Goal: Transaction & Acquisition: Book appointment/travel/reservation

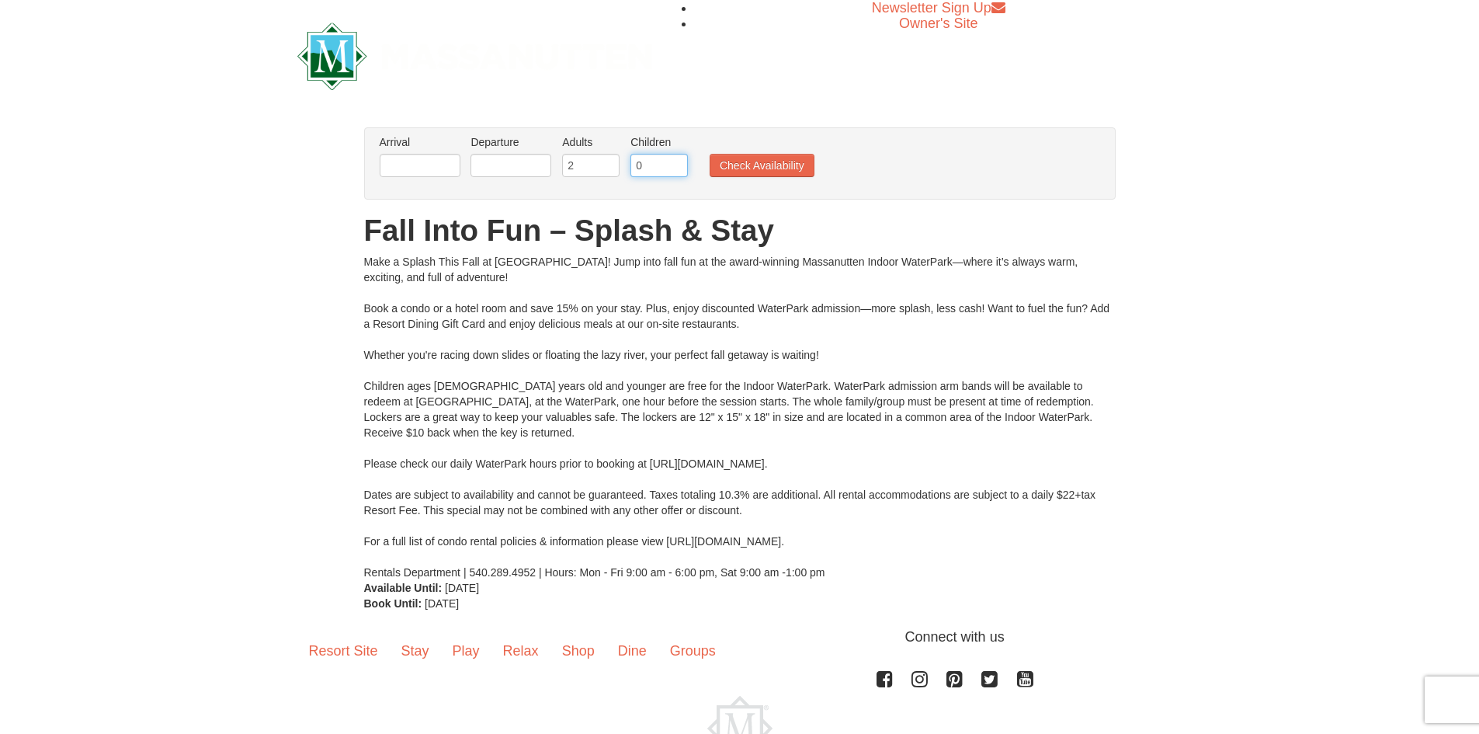
click at [668, 162] on input "0" at bounding box center [658, 165] width 57 height 23
click at [675, 162] on input "1" at bounding box center [658, 165] width 57 height 23
click at [675, 162] on input "2" at bounding box center [658, 165] width 57 height 23
type input "3"
click at [675, 162] on input "3" at bounding box center [658, 165] width 57 height 23
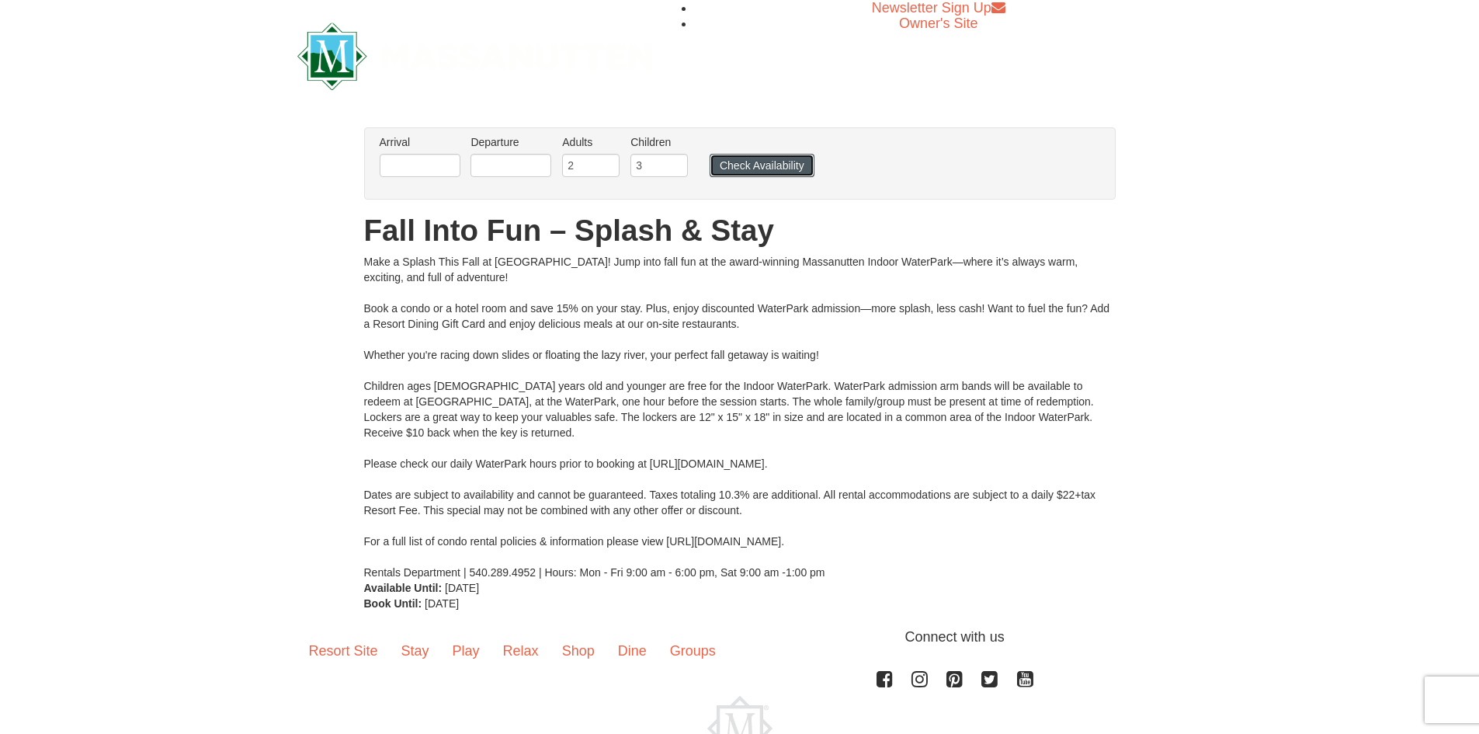
click at [763, 168] on button "Check Availability" at bounding box center [762, 165] width 105 height 23
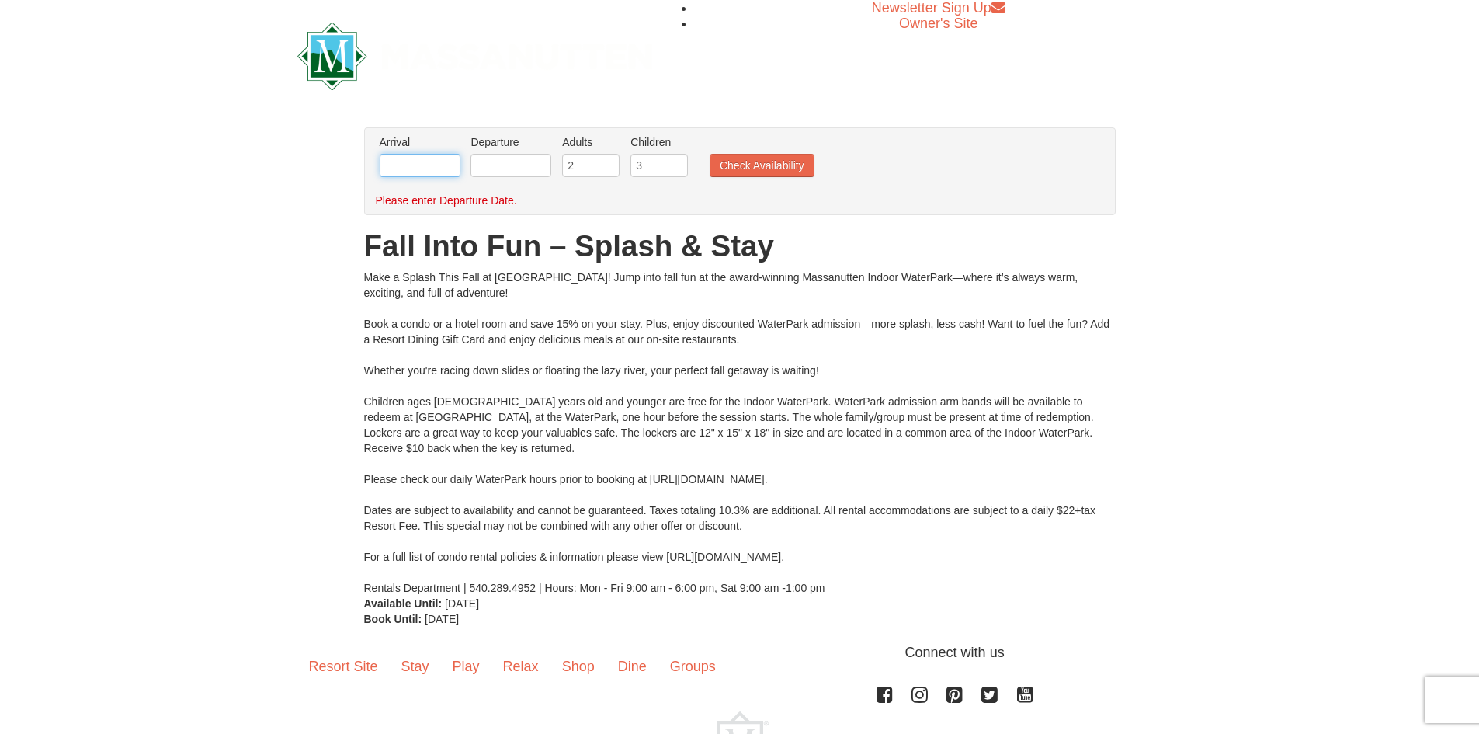
click at [404, 163] on input "text" at bounding box center [420, 165] width 81 height 23
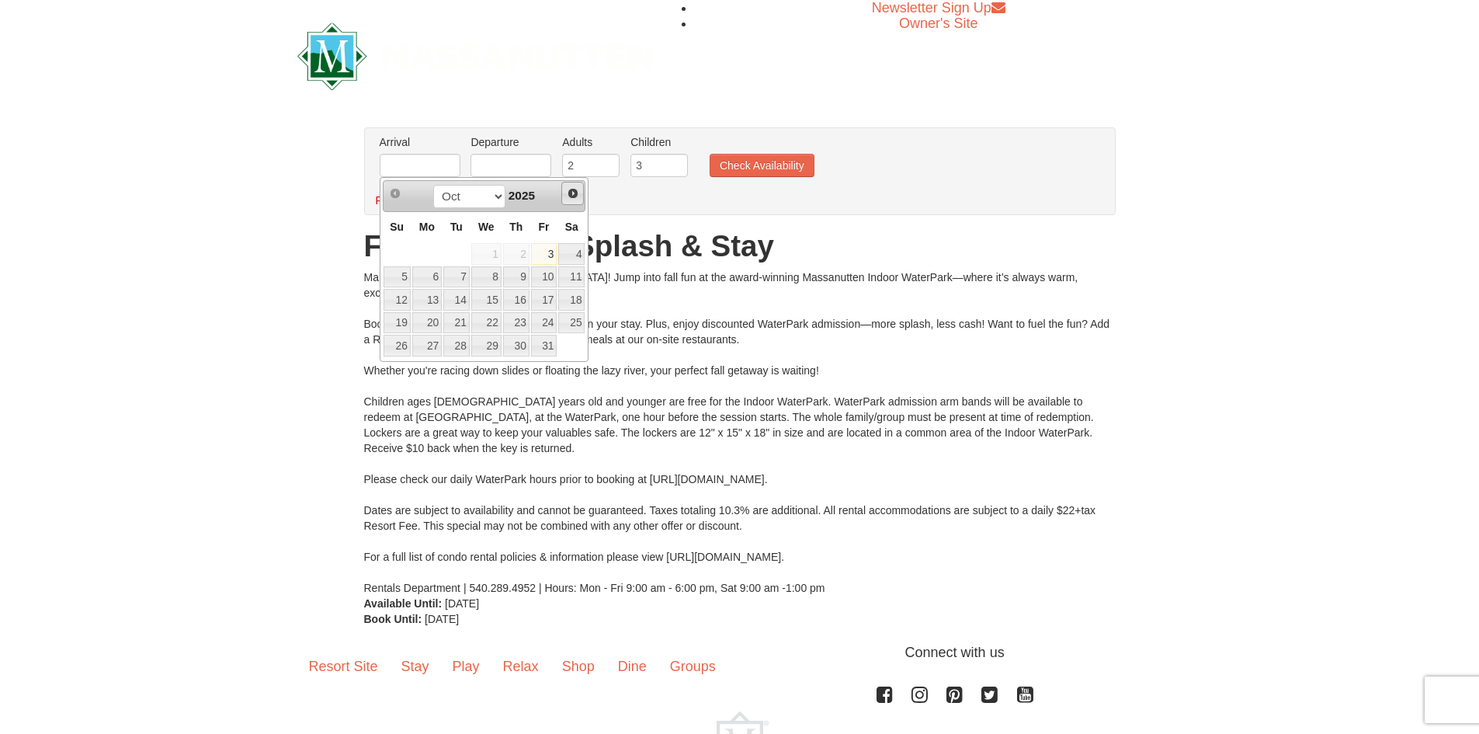
click at [574, 196] on span "Next" at bounding box center [573, 193] width 12 height 12
click at [391, 189] on span "Prev" at bounding box center [395, 193] width 12 height 12
click at [539, 346] on link "28" at bounding box center [544, 346] width 26 height 22
type input "[DATE]"
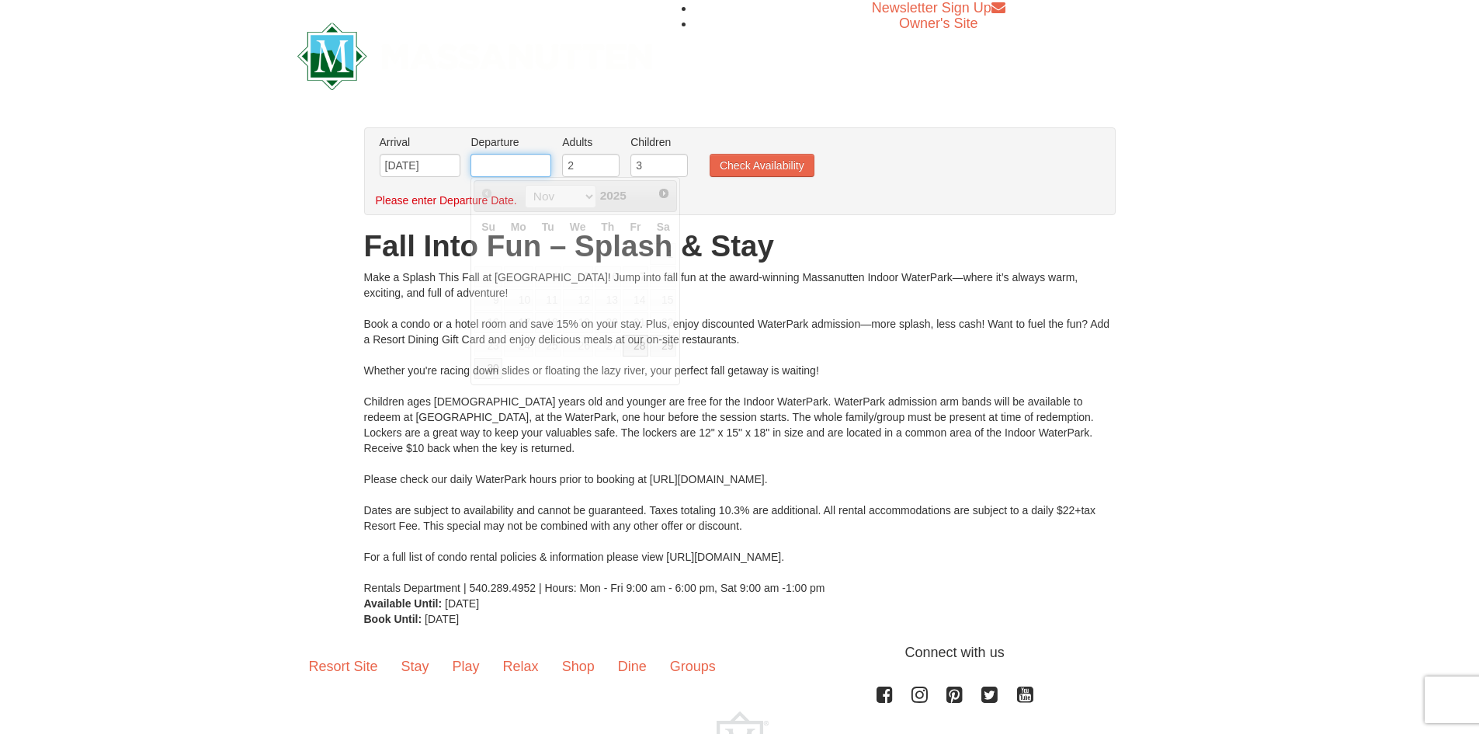
click at [519, 163] on input "text" at bounding box center [511, 165] width 81 height 23
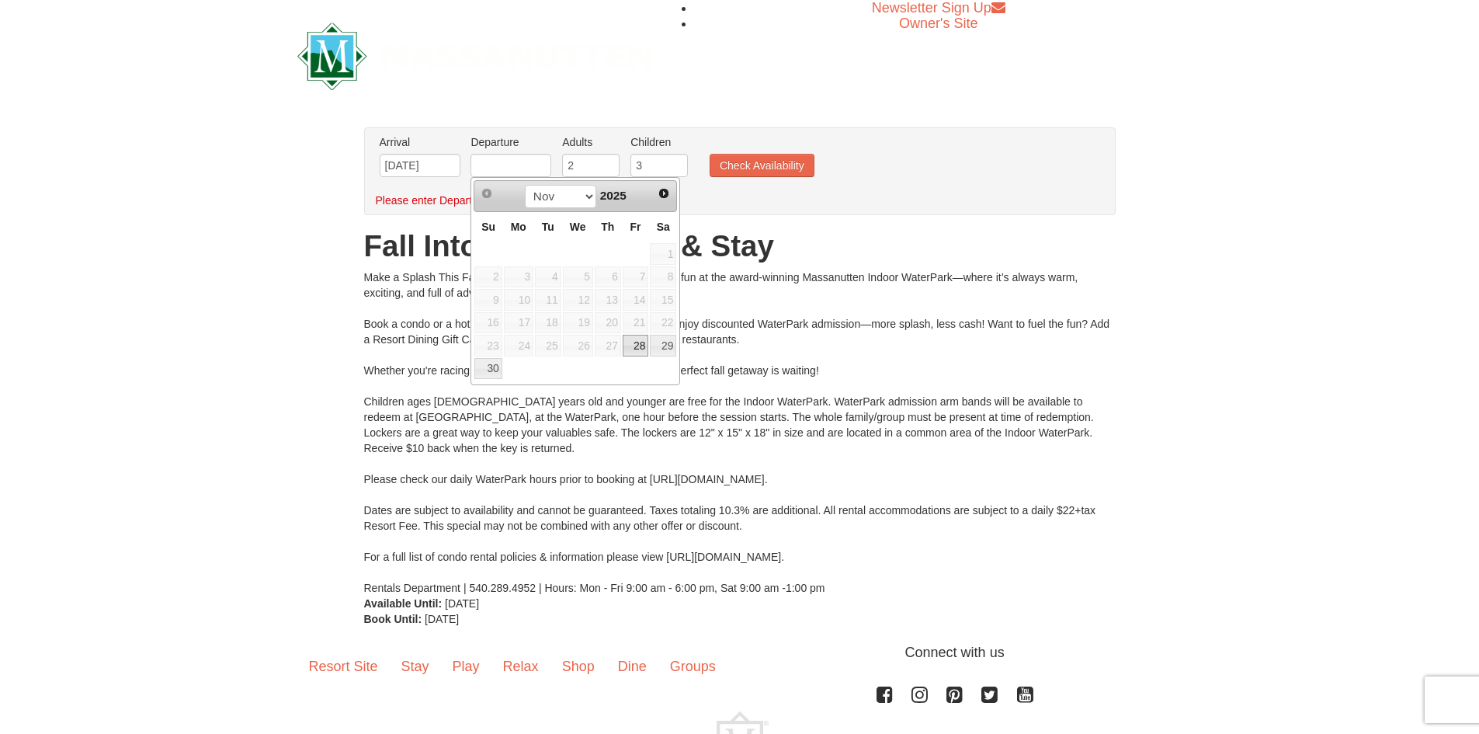
click at [637, 342] on link "28" at bounding box center [636, 346] width 26 height 22
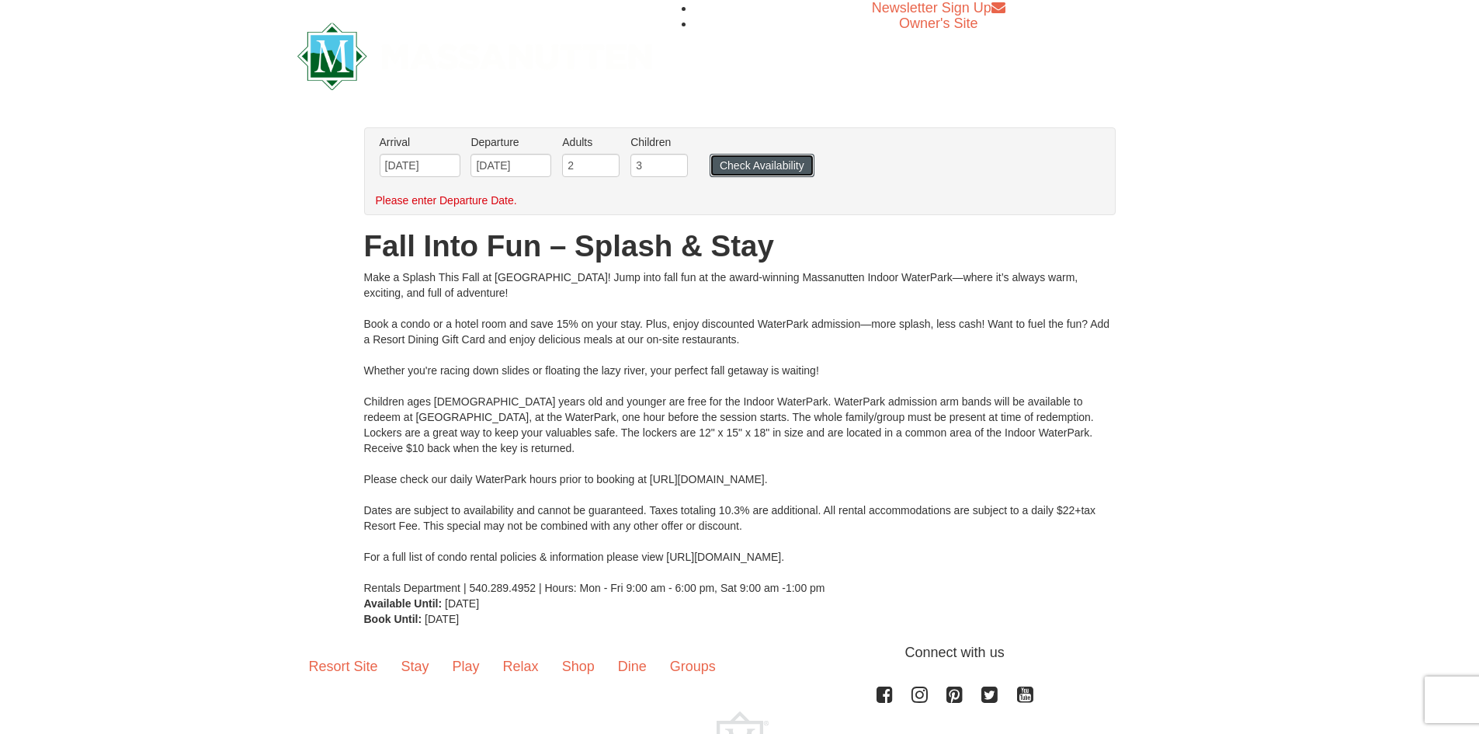
click at [747, 165] on button "Check Availability" at bounding box center [762, 165] width 105 height 23
click at [518, 168] on input "[DATE]" at bounding box center [511, 165] width 81 height 23
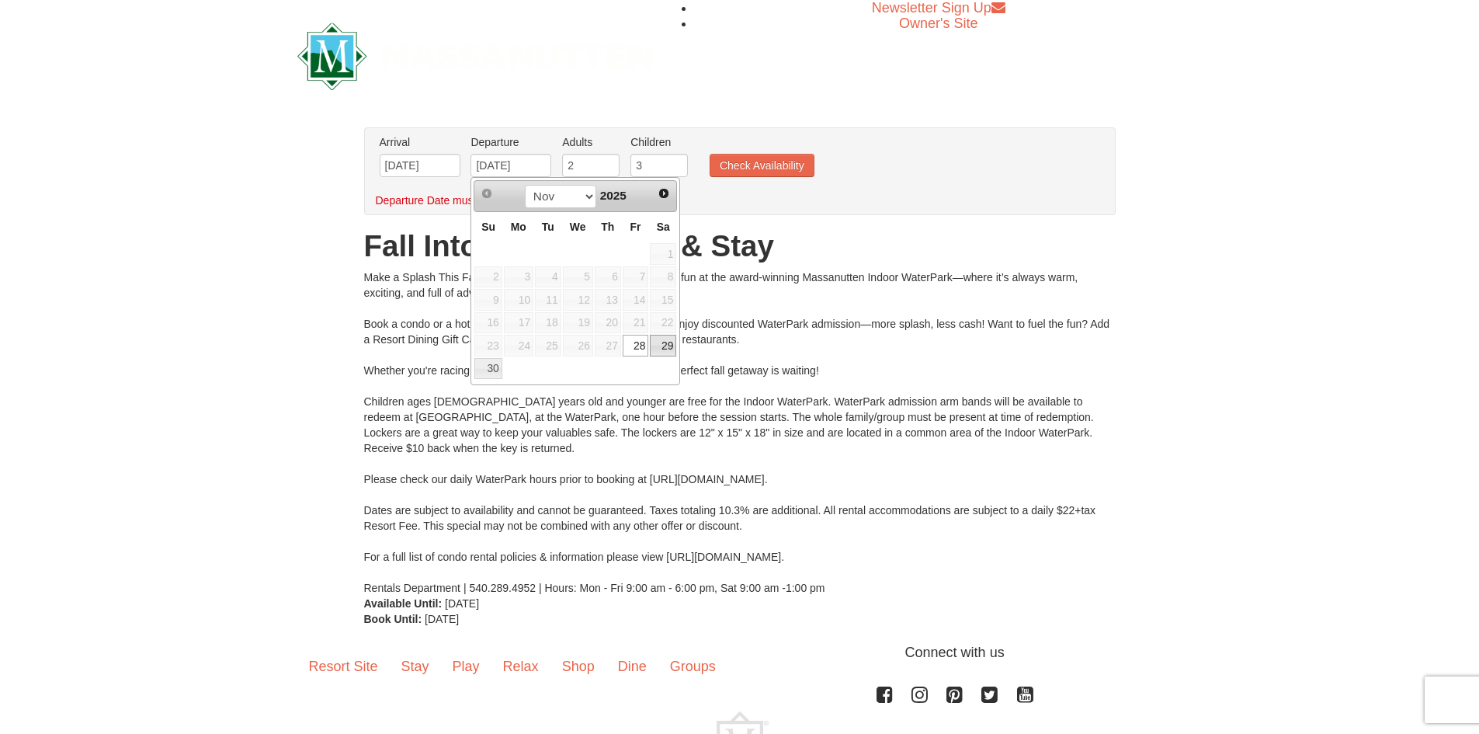
click at [661, 347] on link "29" at bounding box center [663, 346] width 26 height 22
type input "[DATE]"
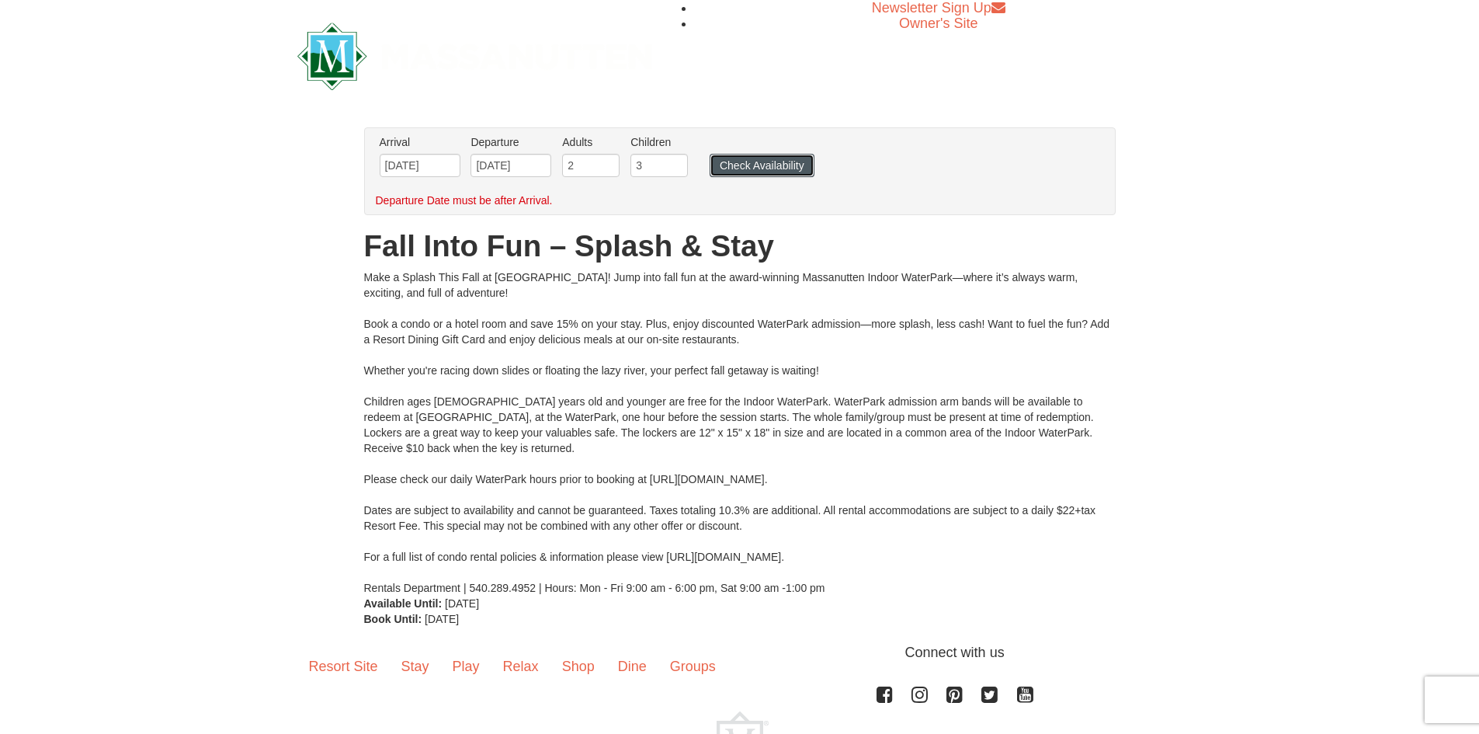
click at [752, 165] on button "Check Availability" at bounding box center [762, 165] width 105 height 23
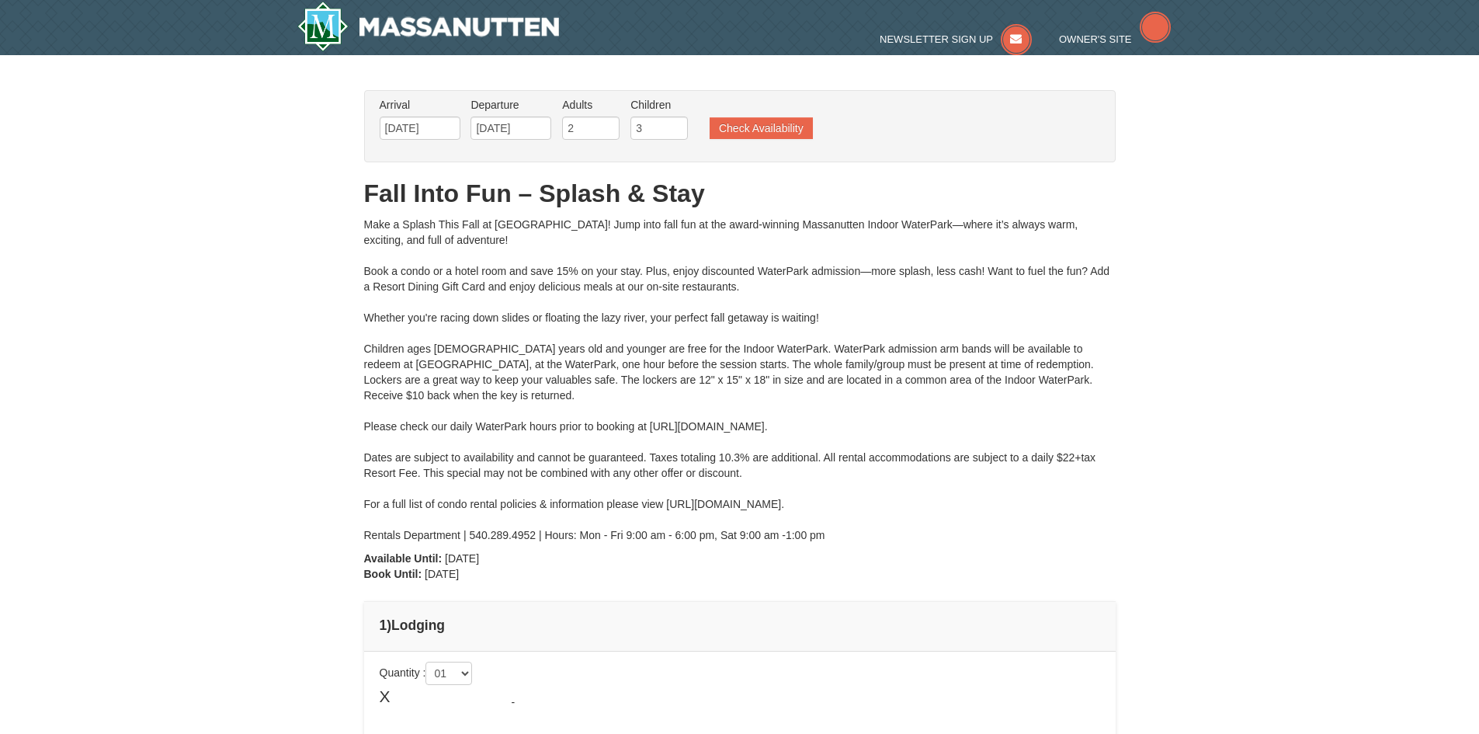
type input "[DATE]"
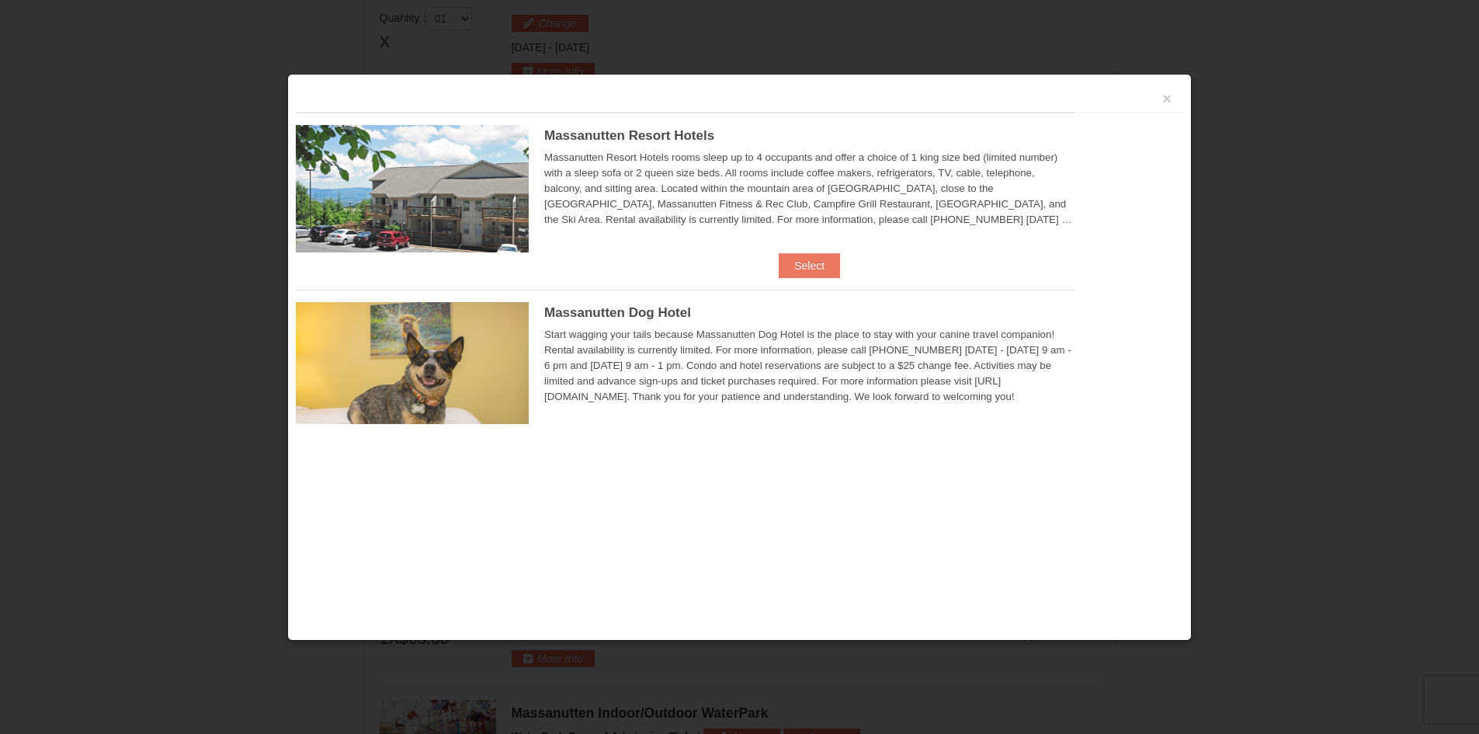
scroll to position [661, 0]
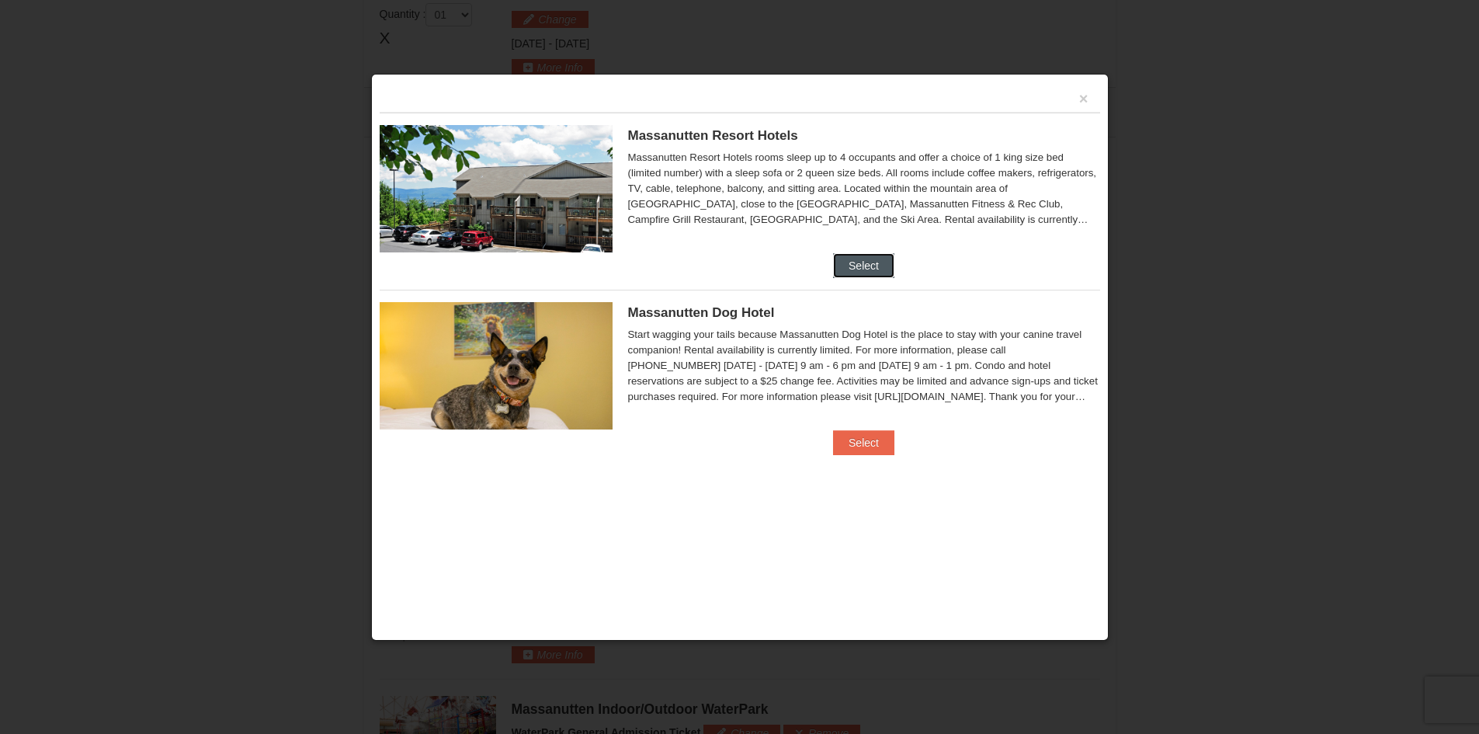
click at [852, 269] on button "Select" at bounding box center [863, 265] width 61 height 25
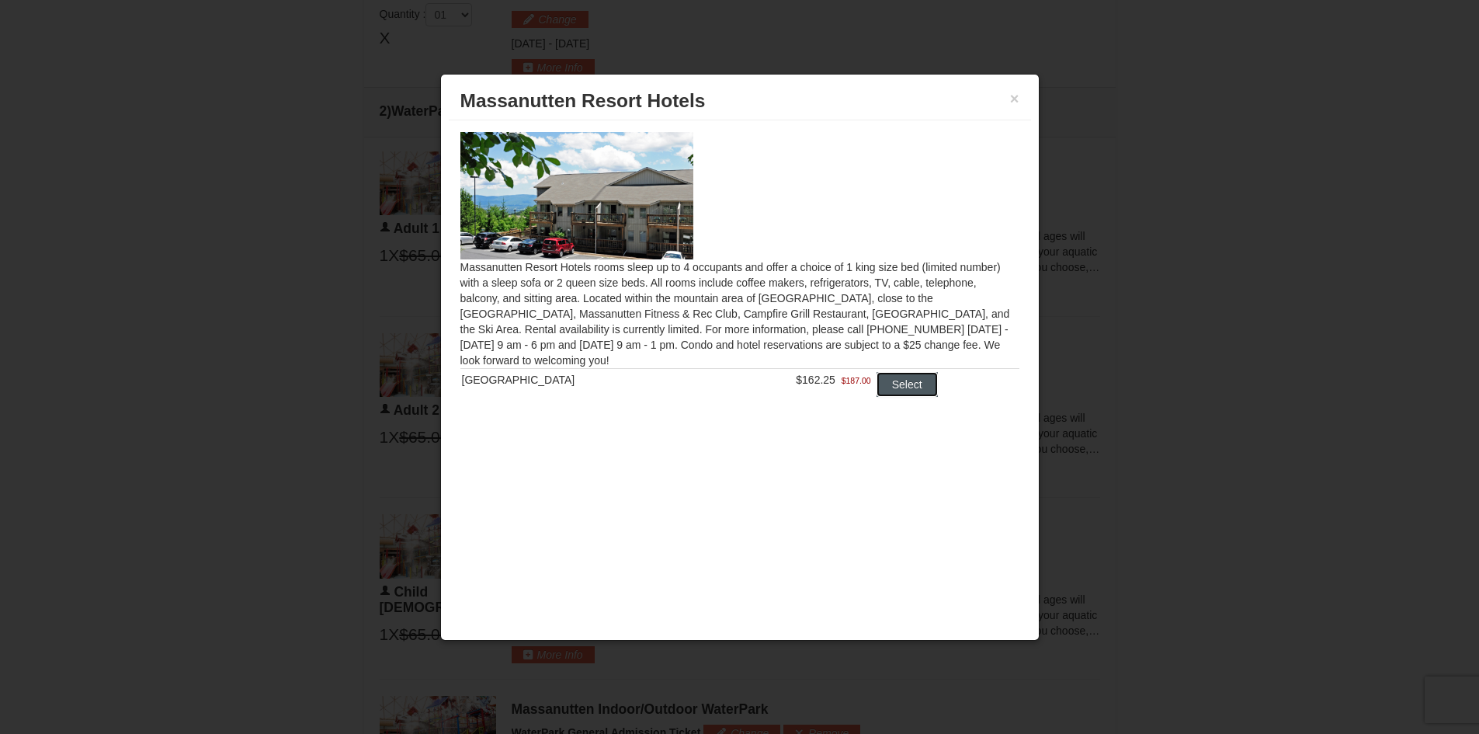
click at [907, 388] on button "Select" at bounding box center [907, 384] width 61 height 25
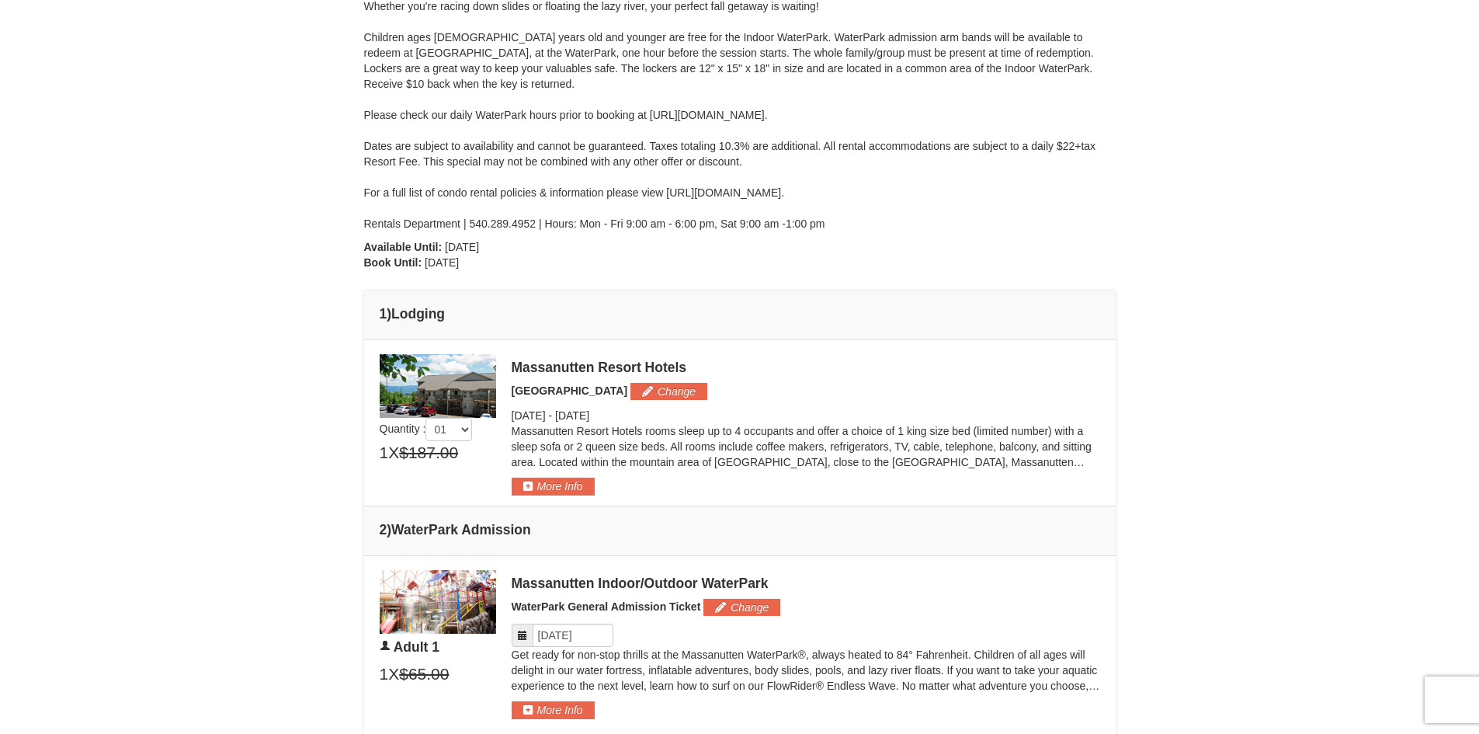
scroll to position [466, 0]
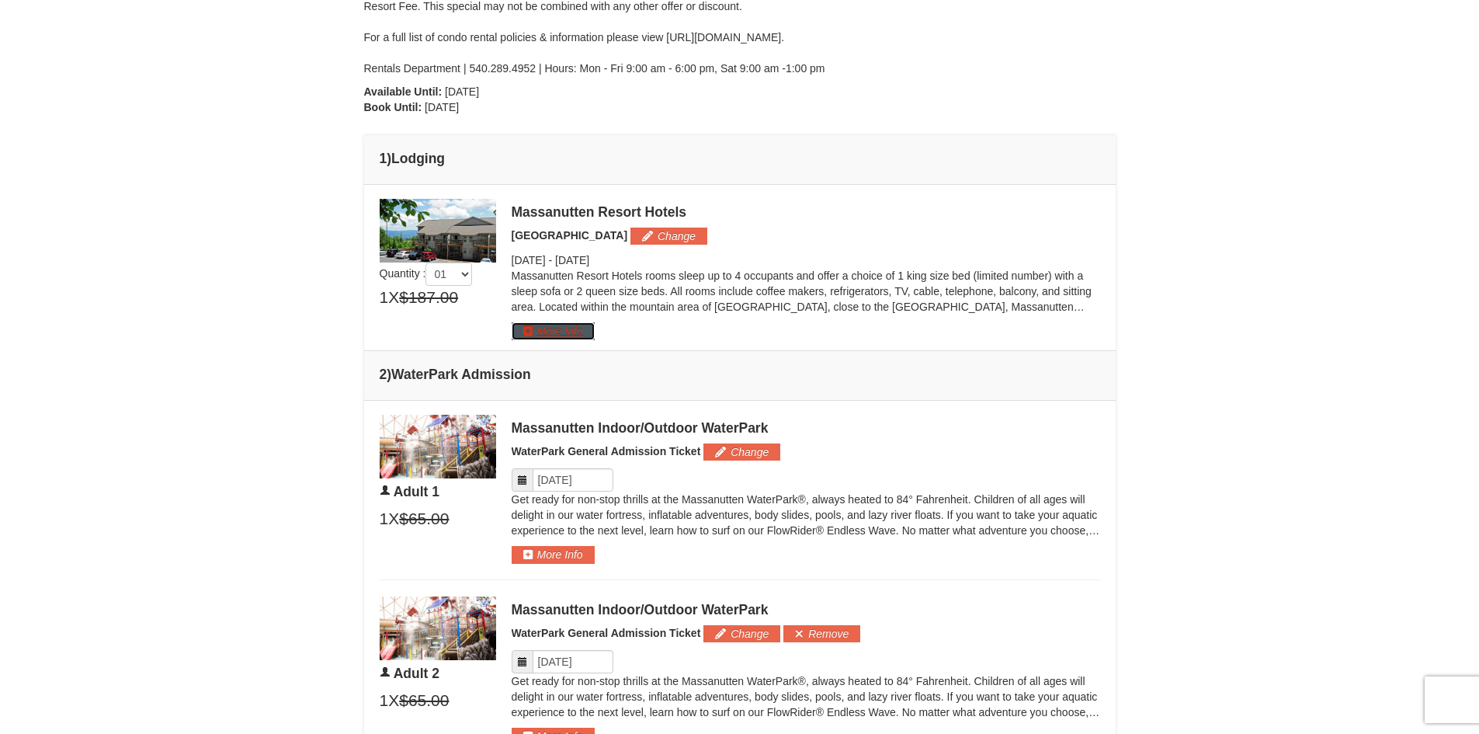
click at [541, 334] on button "More Info" at bounding box center [553, 330] width 83 height 17
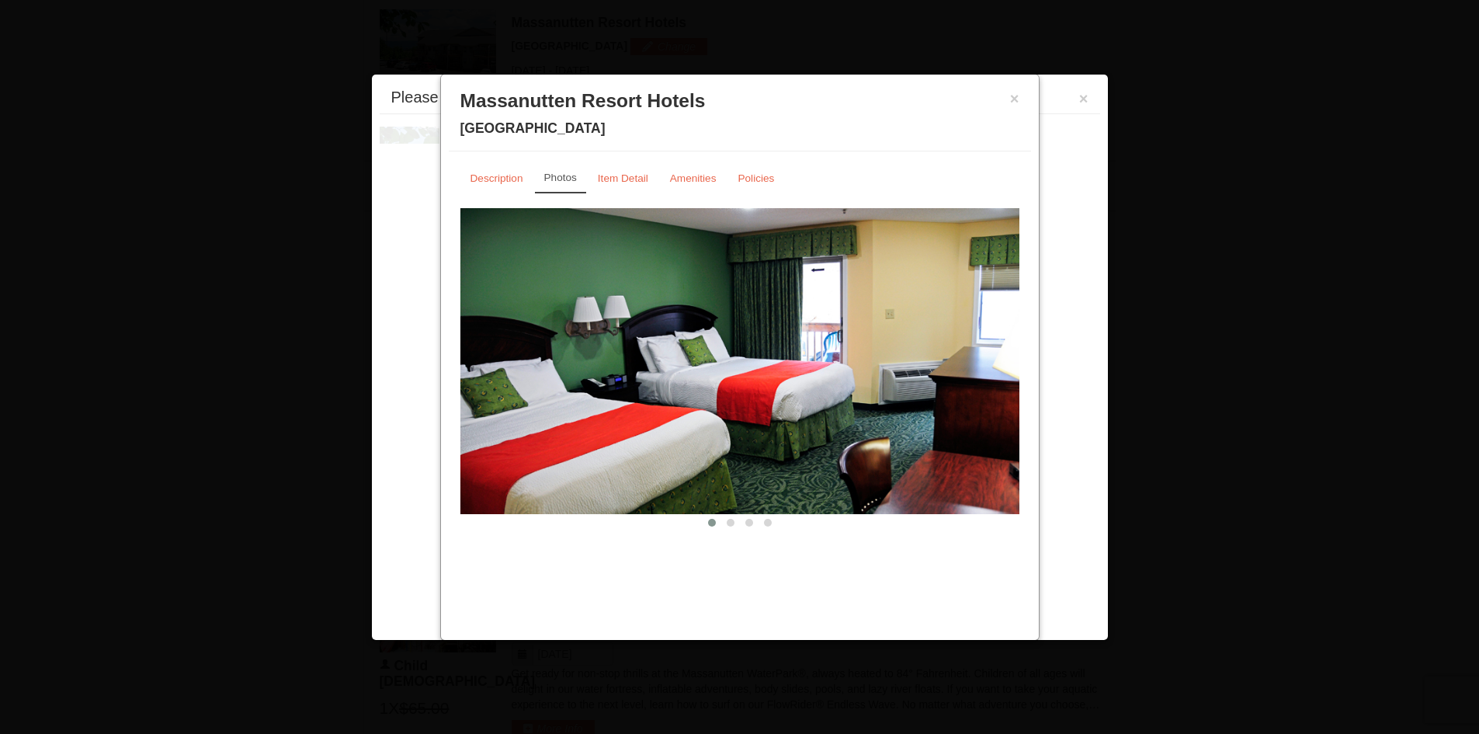
scroll to position [665, 0]
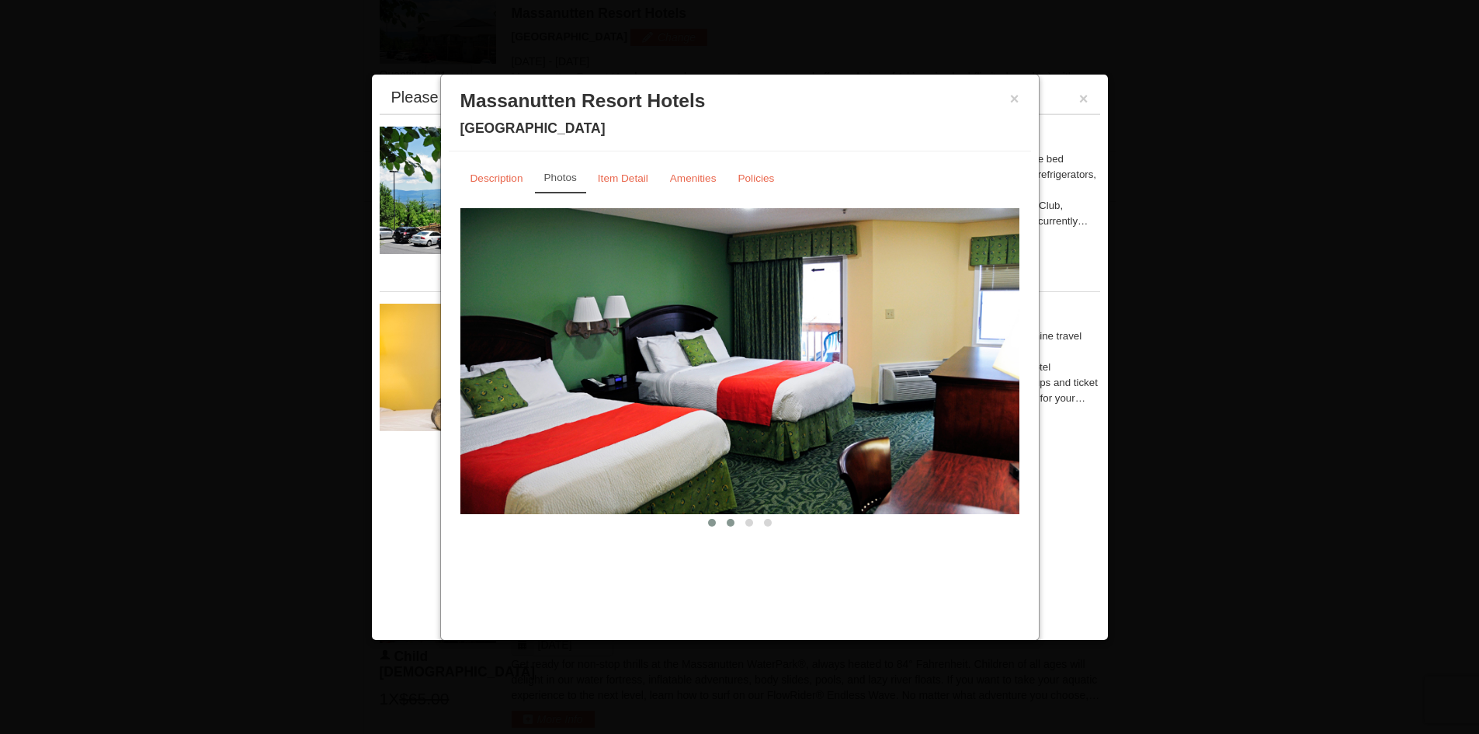
click at [731, 524] on span at bounding box center [731, 523] width 8 height 8
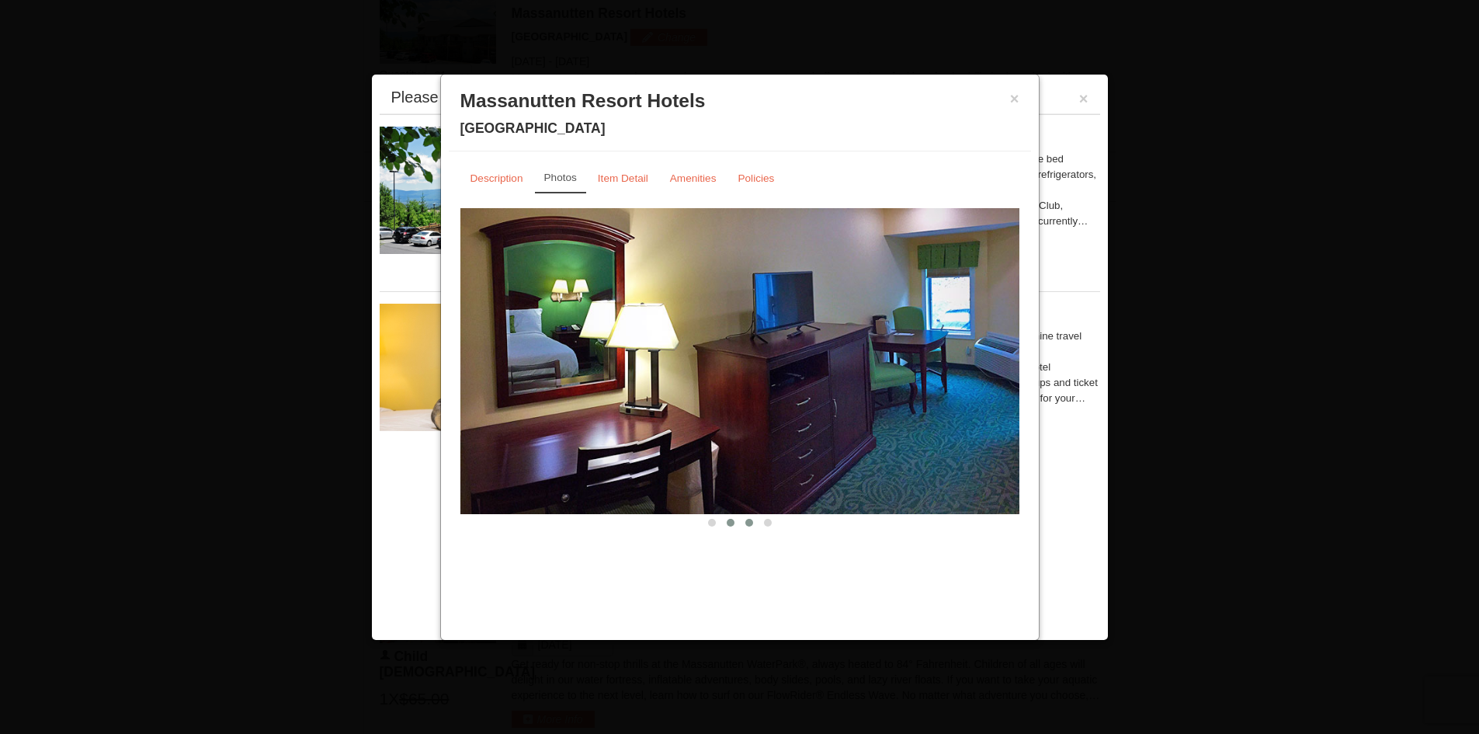
click at [747, 522] on span at bounding box center [749, 523] width 8 height 8
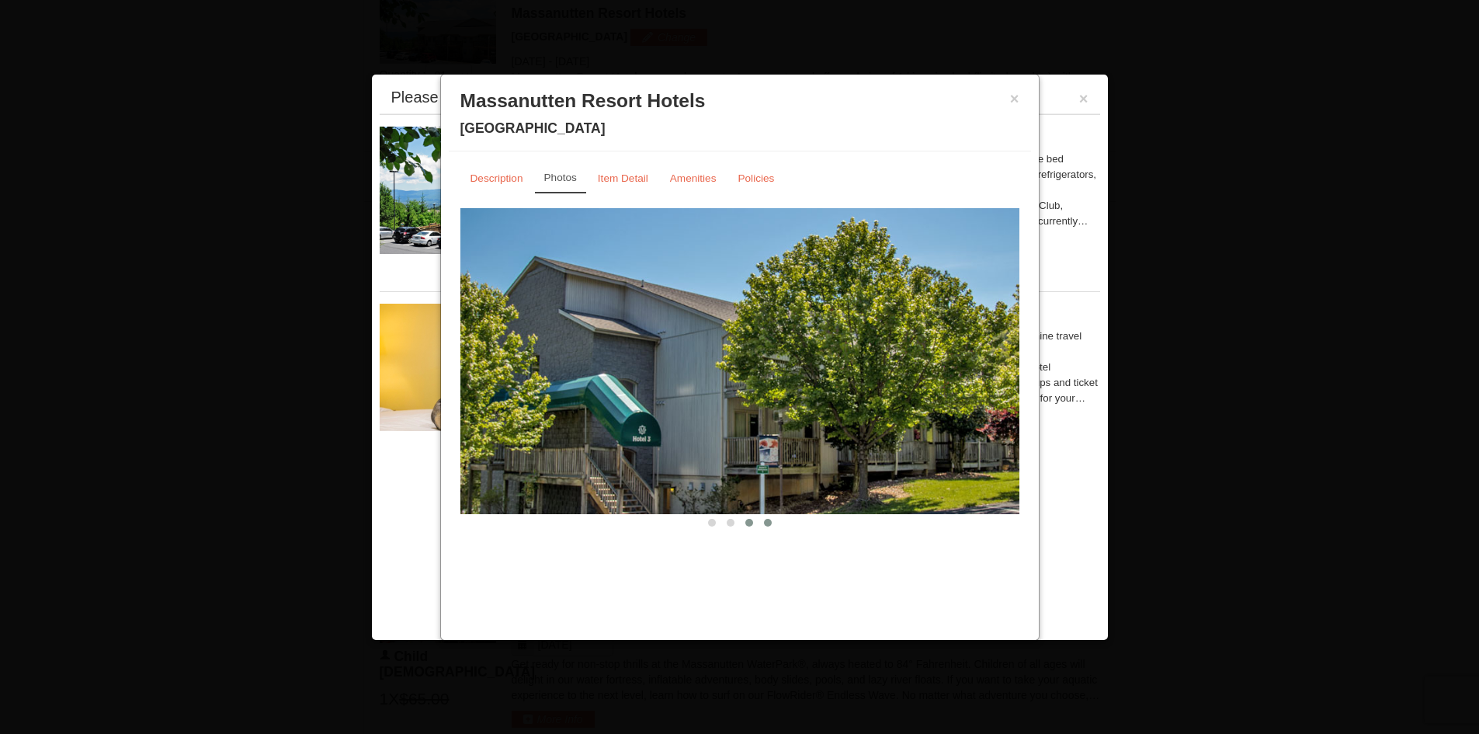
click at [769, 520] on span at bounding box center [768, 523] width 8 height 8
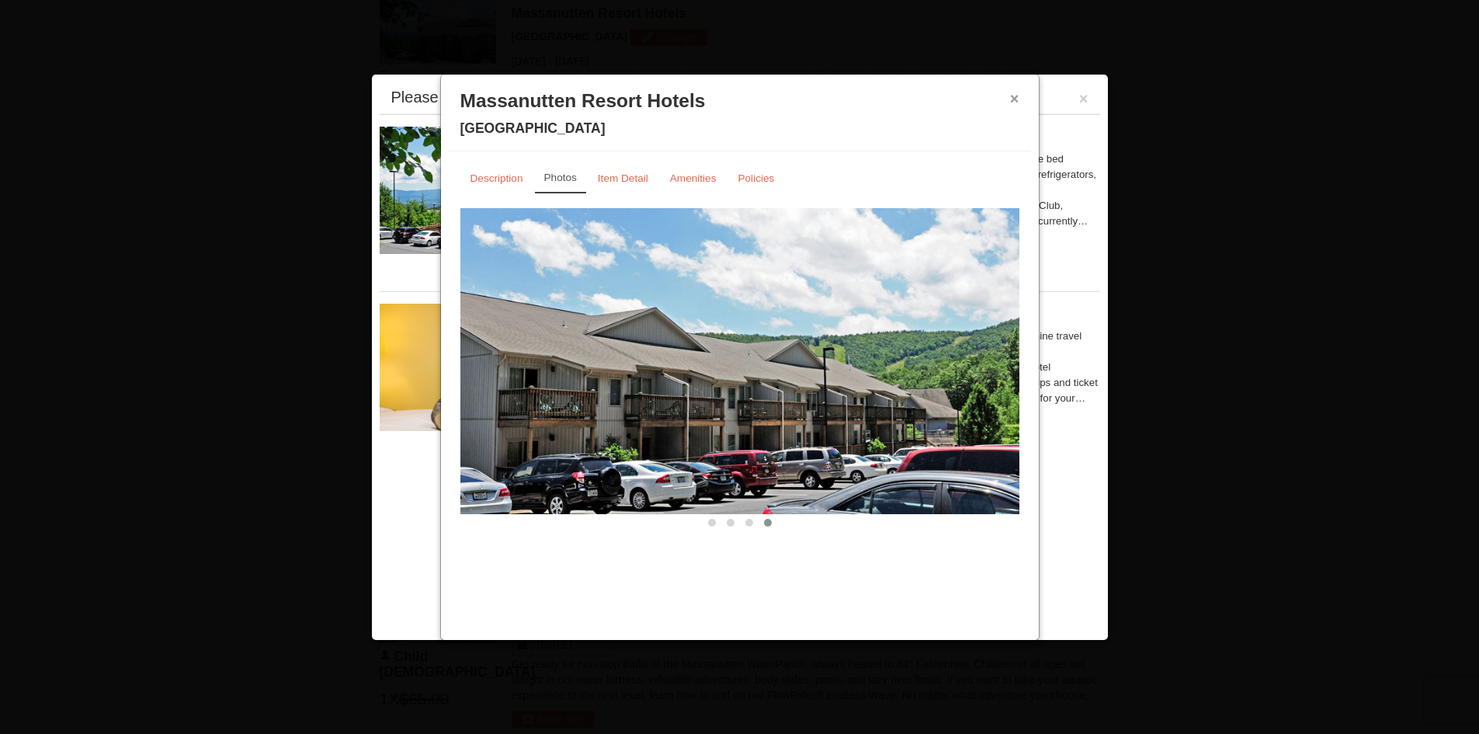
click at [1013, 99] on button "×" at bounding box center [1014, 99] width 9 height 16
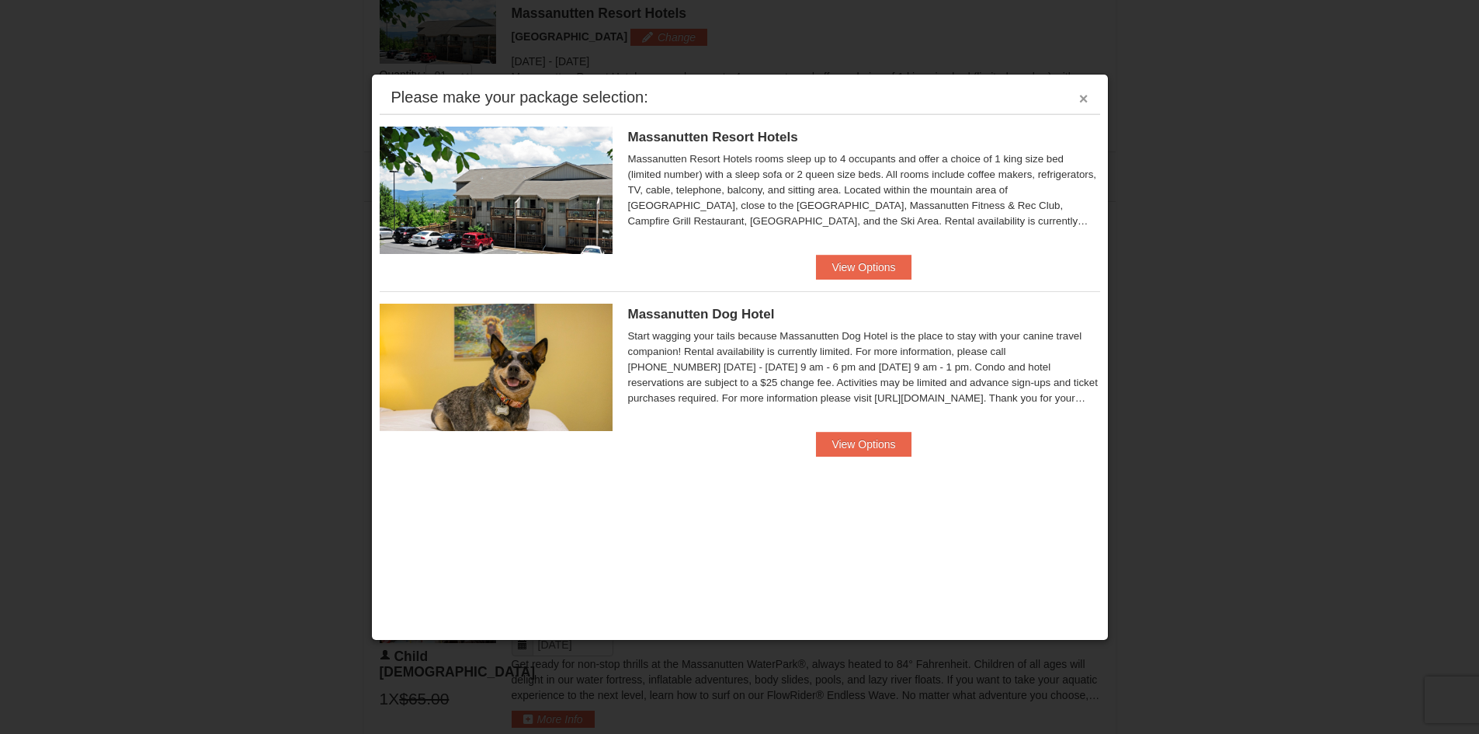
click at [1085, 100] on button "×" at bounding box center [1083, 99] width 9 height 16
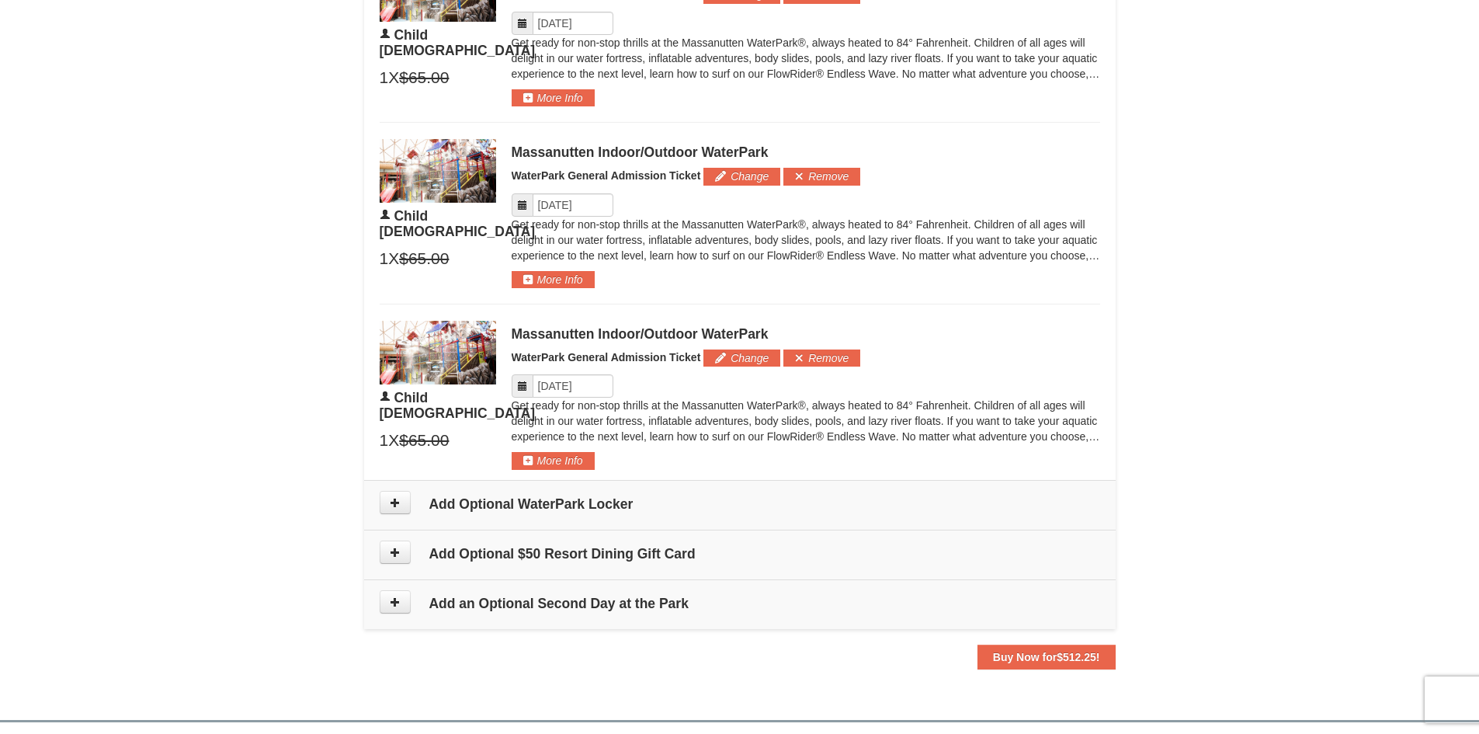
scroll to position [1363, 0]
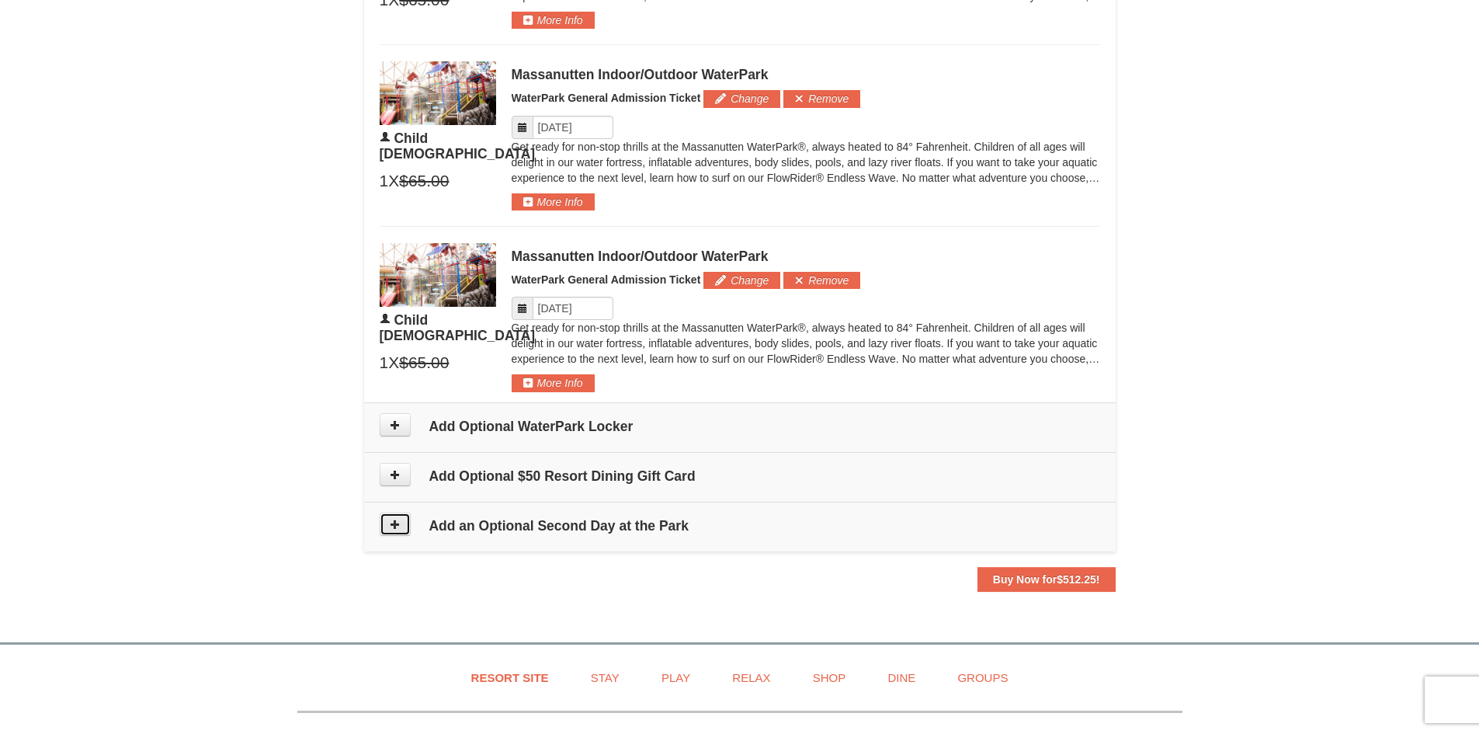
click at [391, 525] on icon at bounding box center [395, 524] width 11 height 11
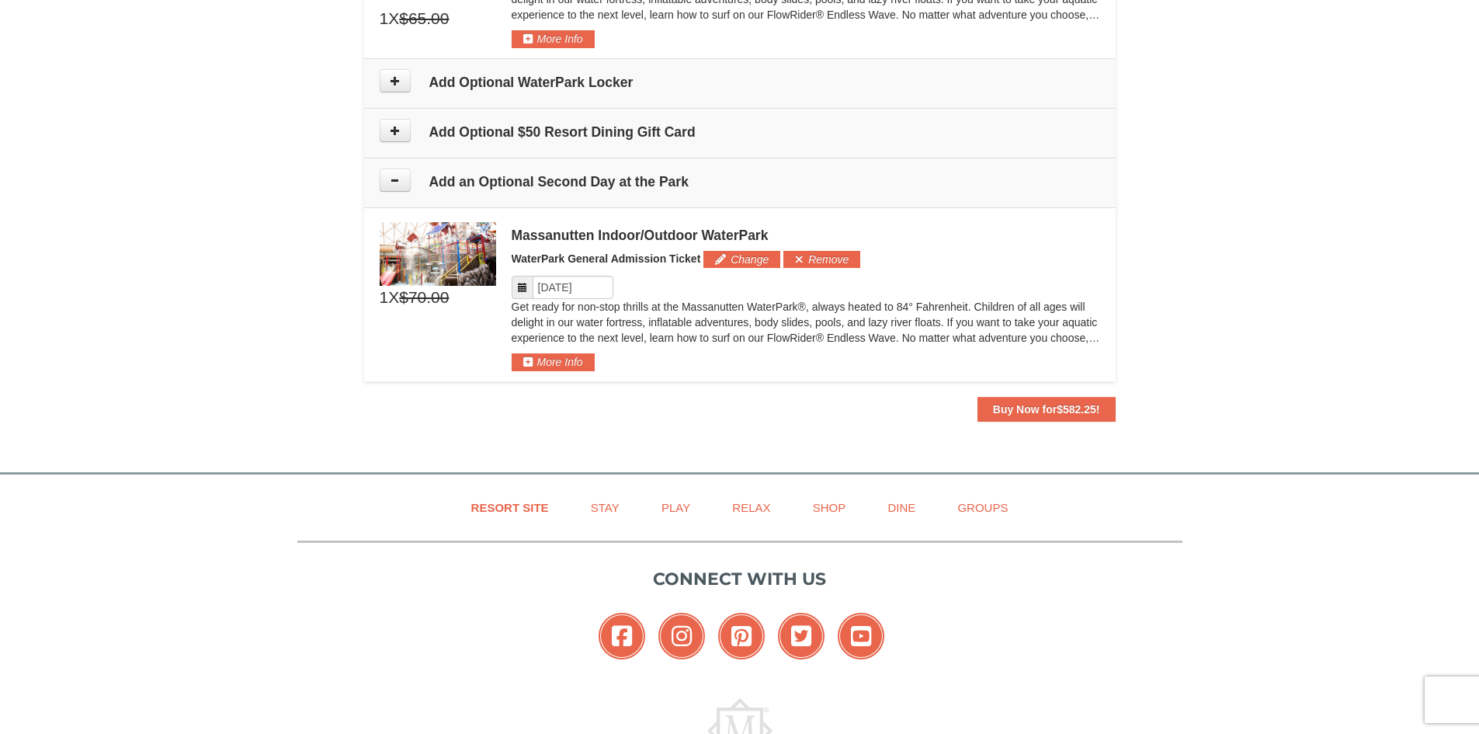
scroll to position [1818, 0]
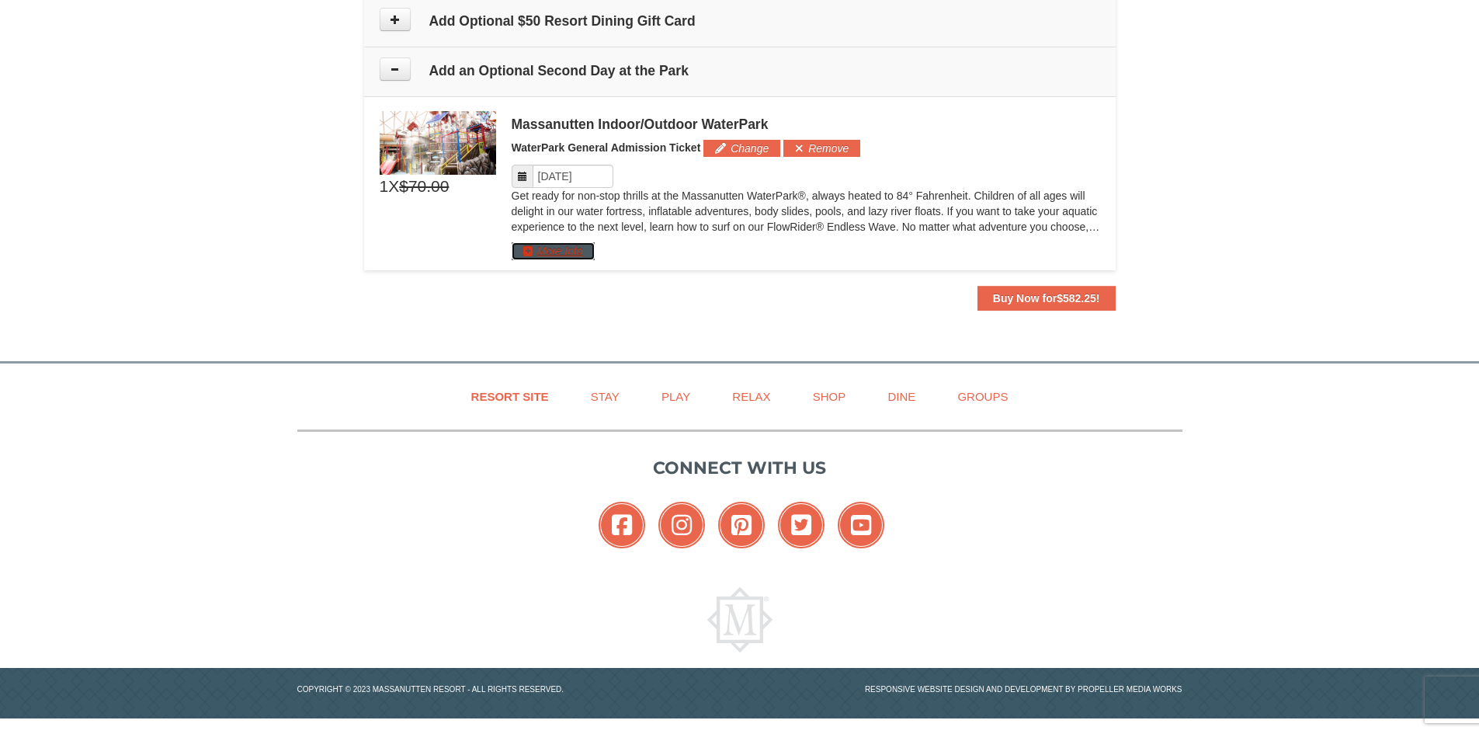
click at [571, 252] on button "More Info" at bounding box center [553, 250] width 83 height 17
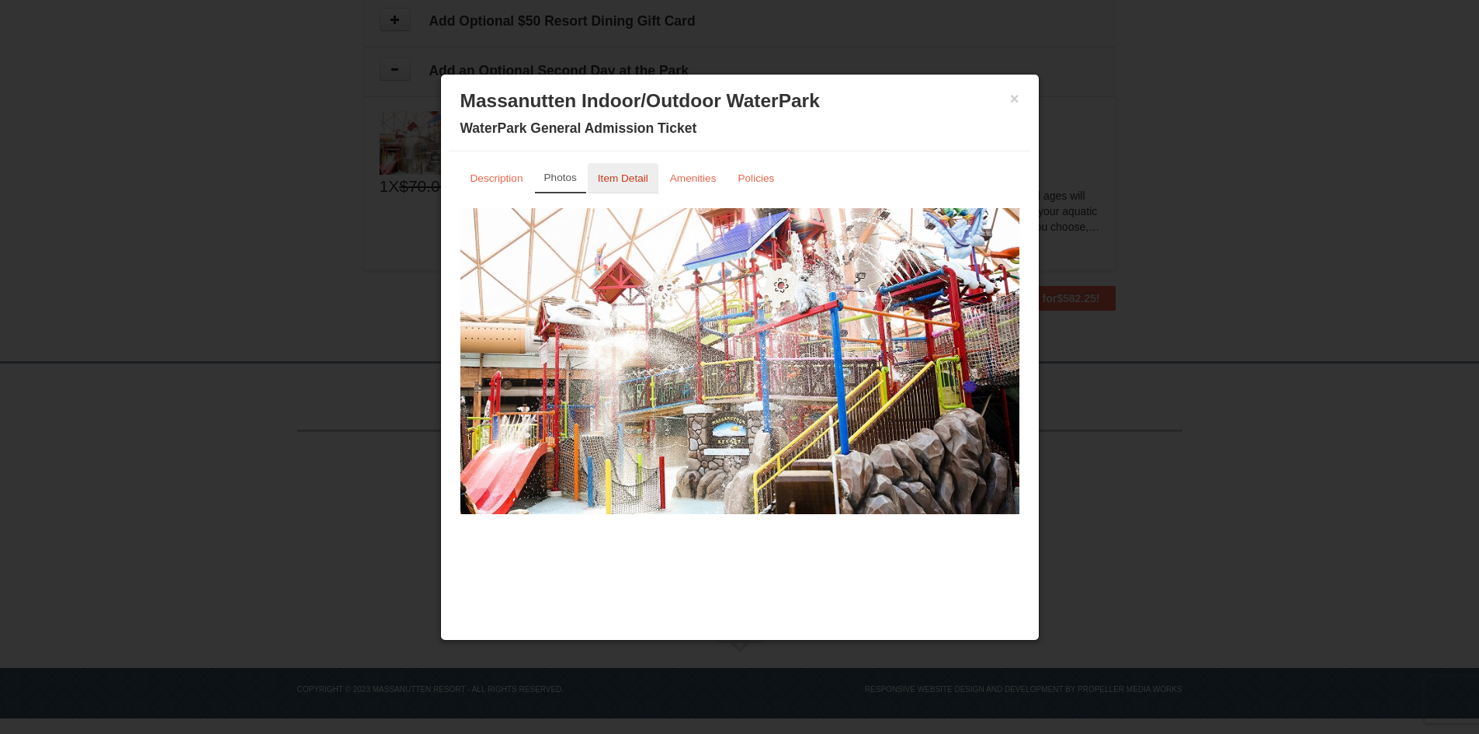
click at [630, 177] on small "Item Detail" at bounding box center [623, 178] width 50 height 12
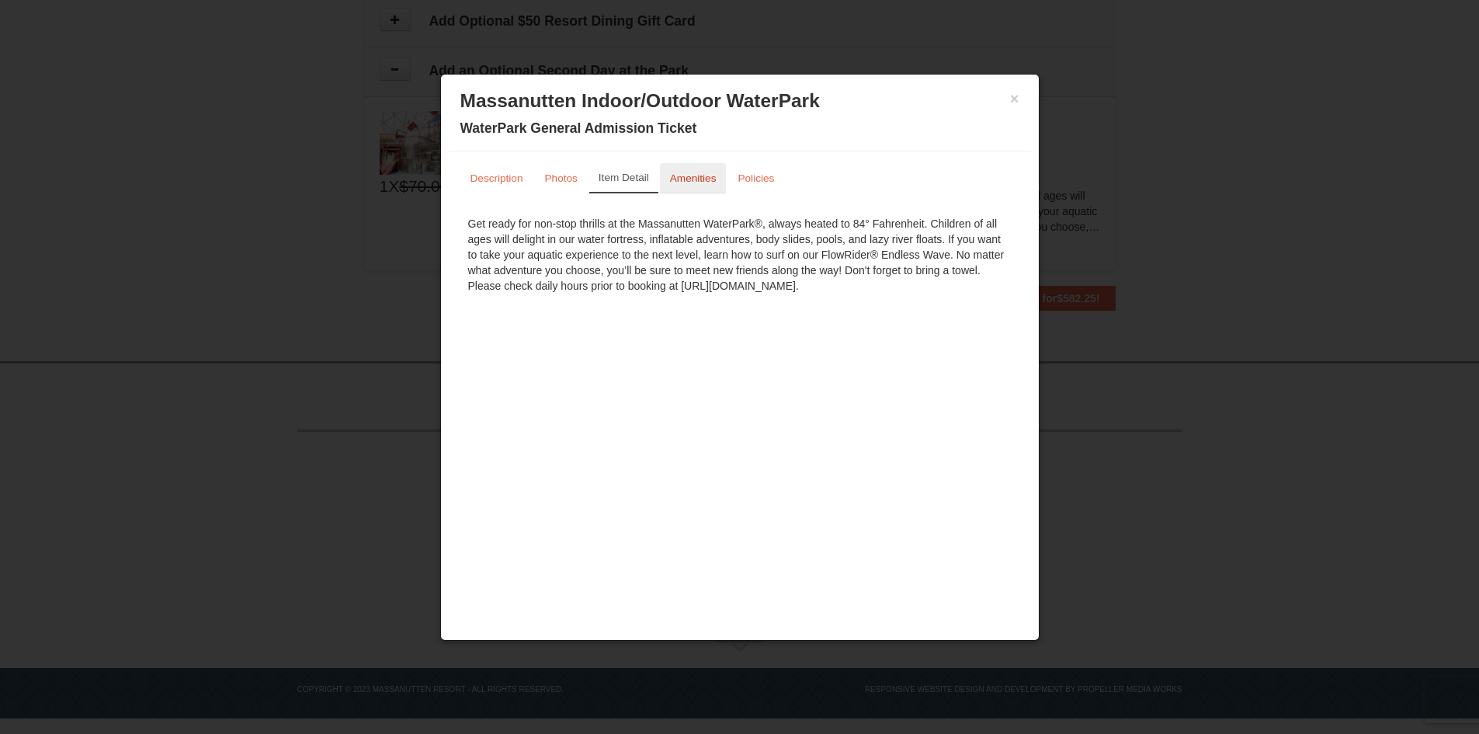
click at [696, 179] on small "Amenities" at bounding box center [693, 178] width 47 height 12
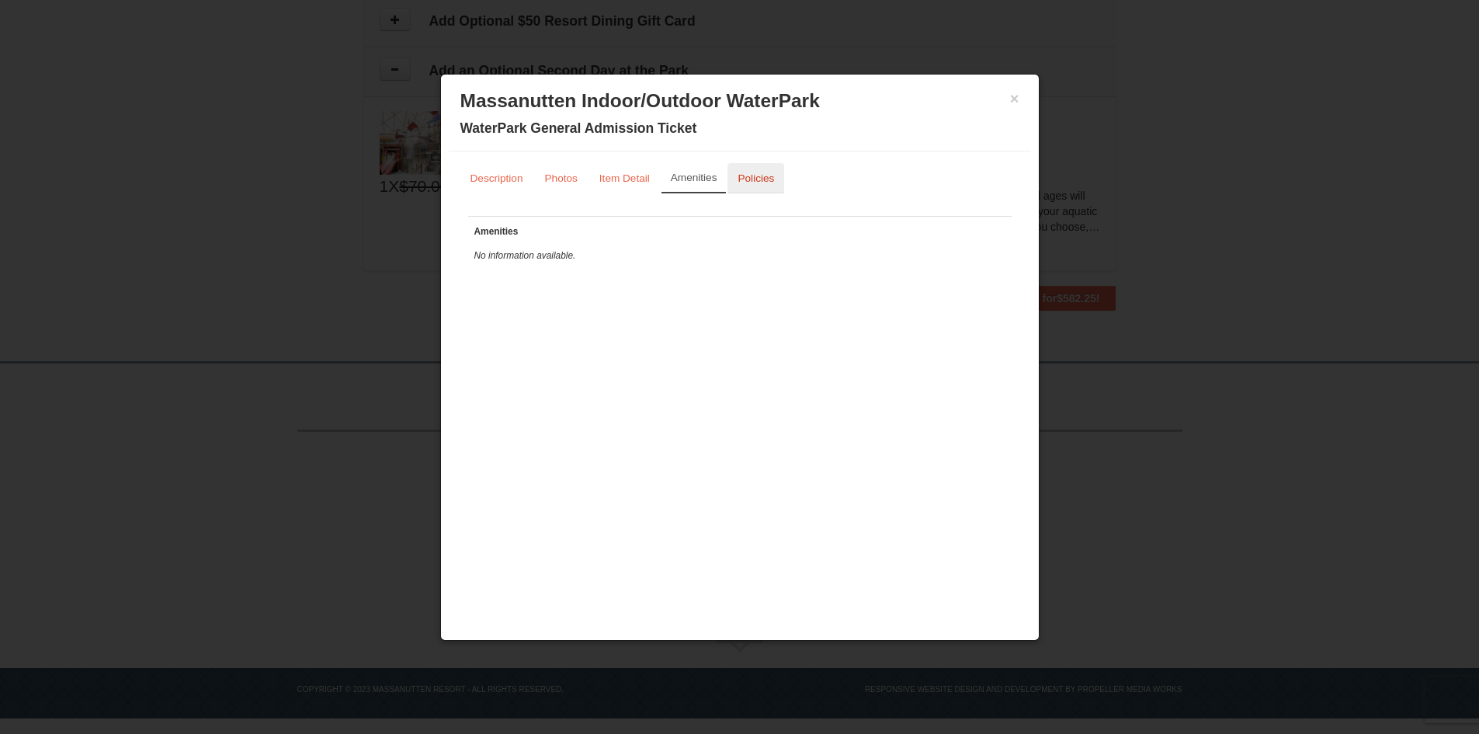
click at [740, 175] on small "Policies" at bounding box center [756, 178] width 36 height 12
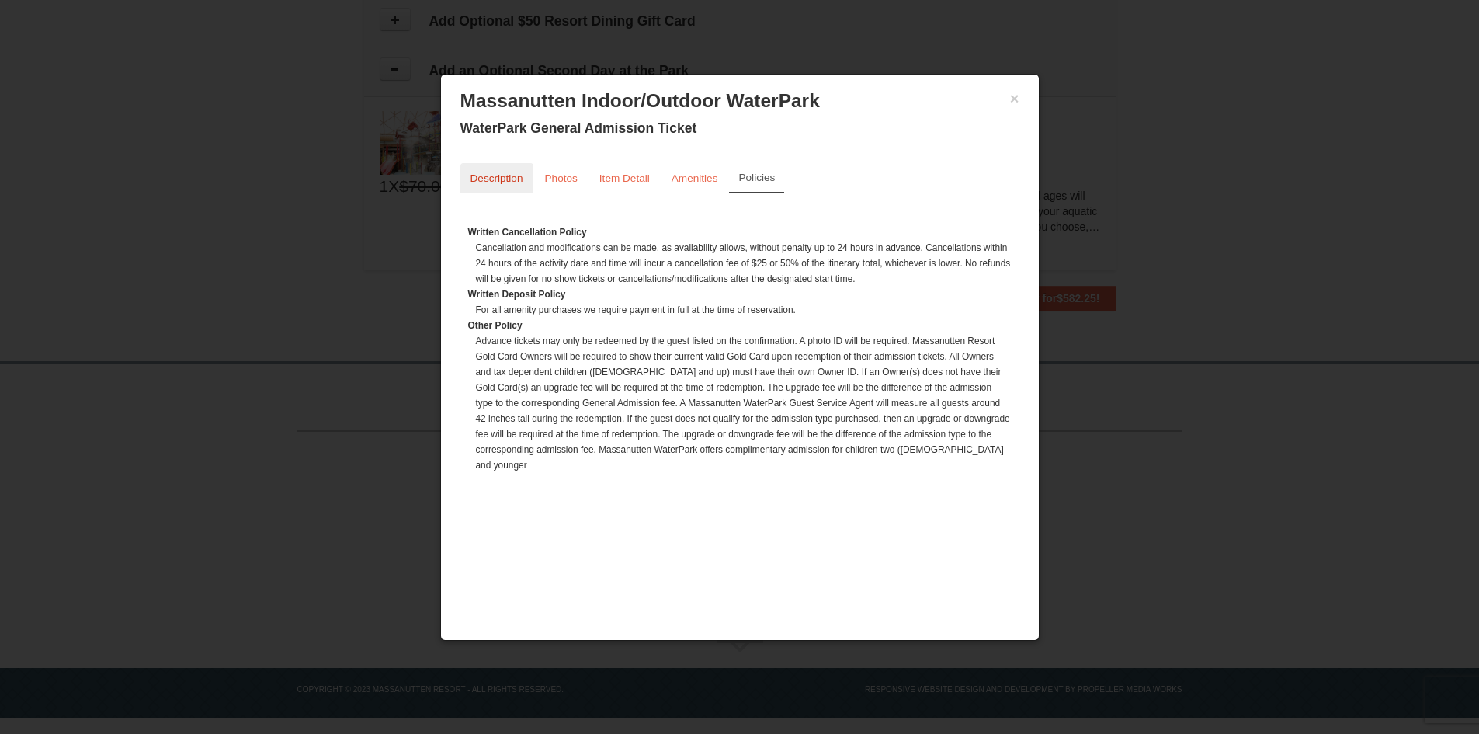
click at [502, 174] on small "Description" at bounding box center [497, 178] width 53 height 12
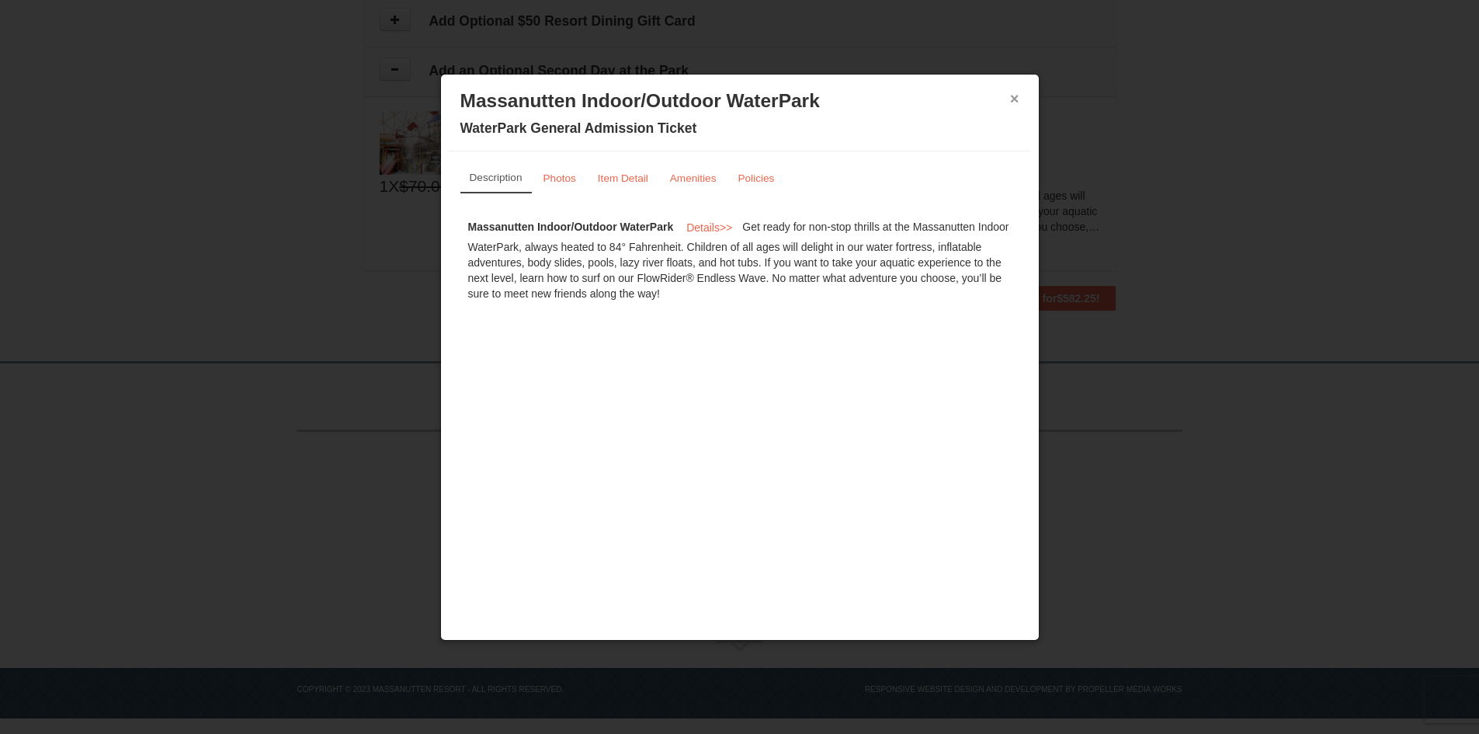
click at [1016, 99] on button "×" at bounding box center [1014, 99] width 9 height 16
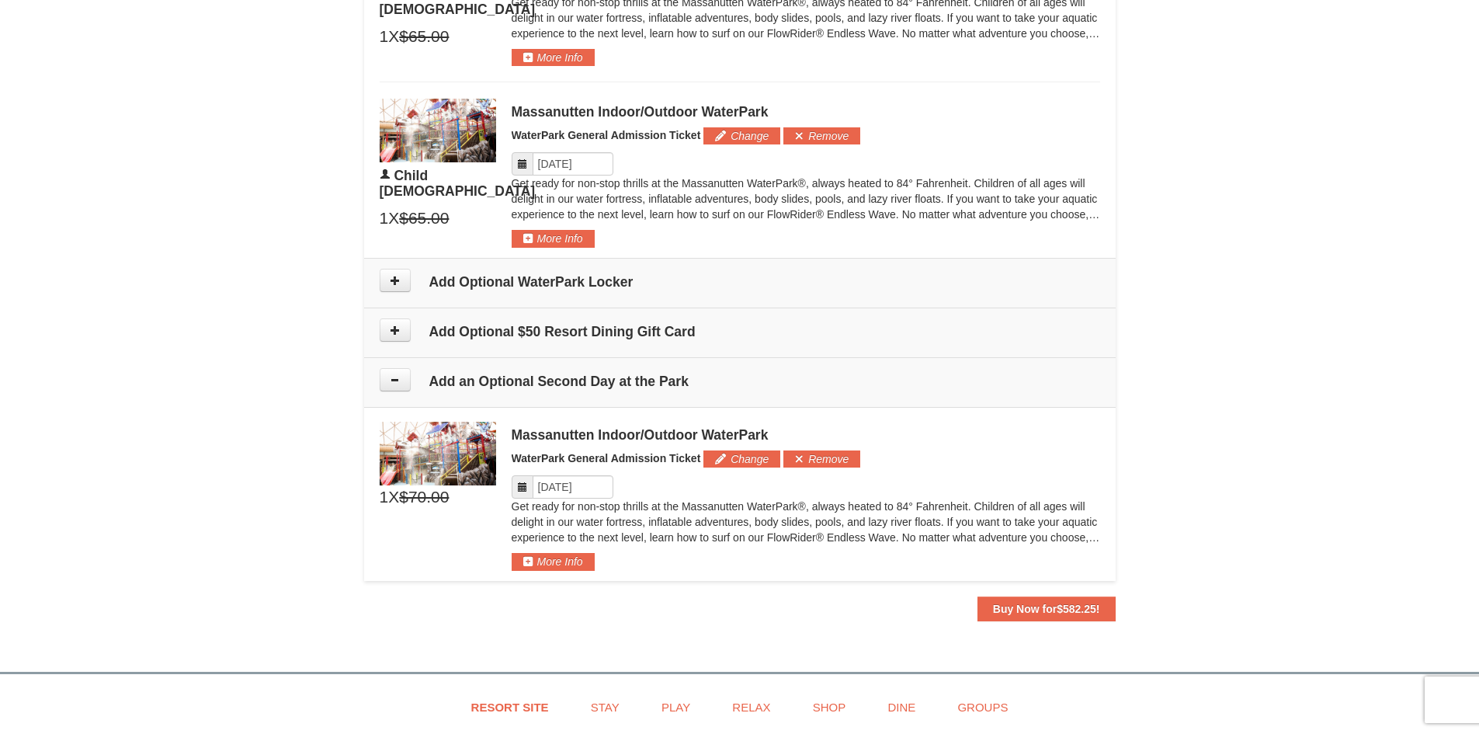
scroll to position [1585, 0]
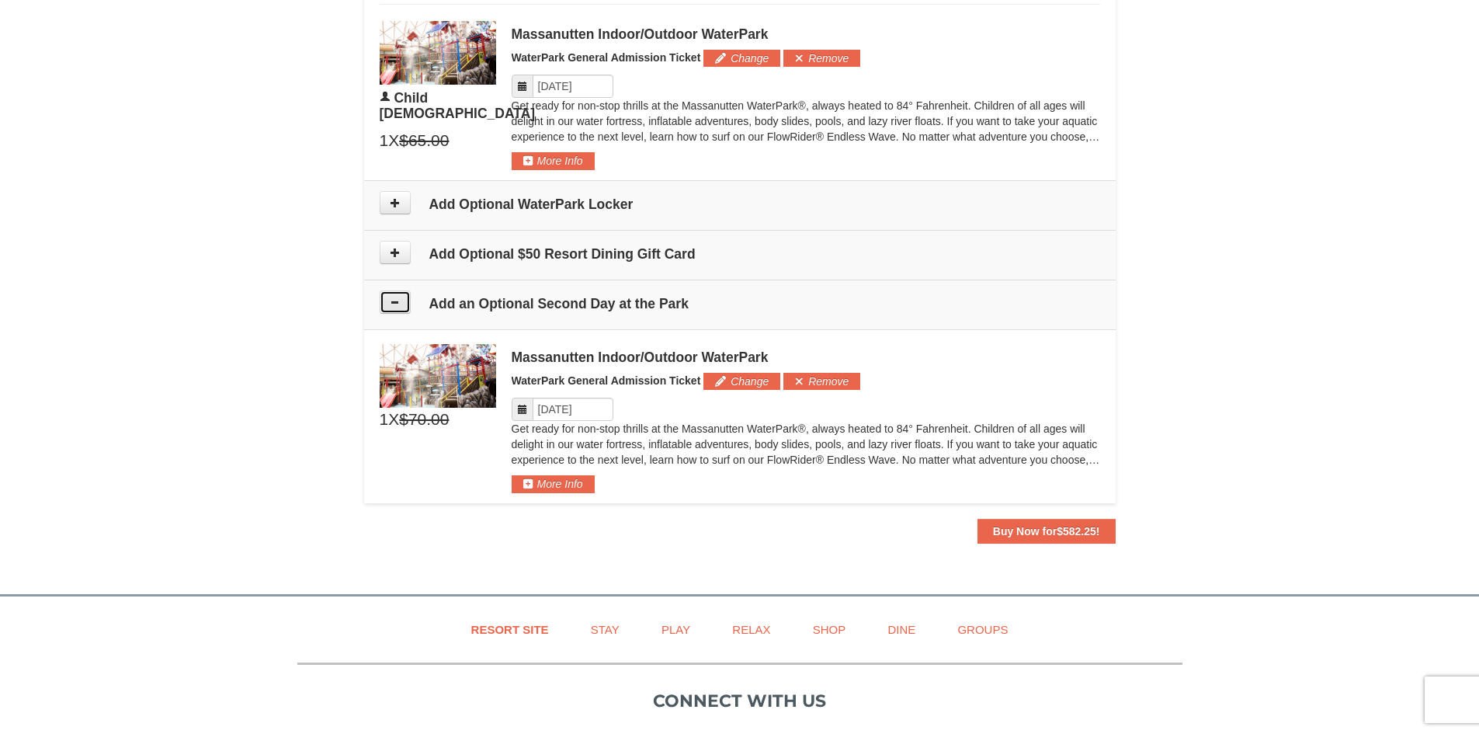
click at [398, 299] on icon at bounding box center [395, 302] width 11 height 11
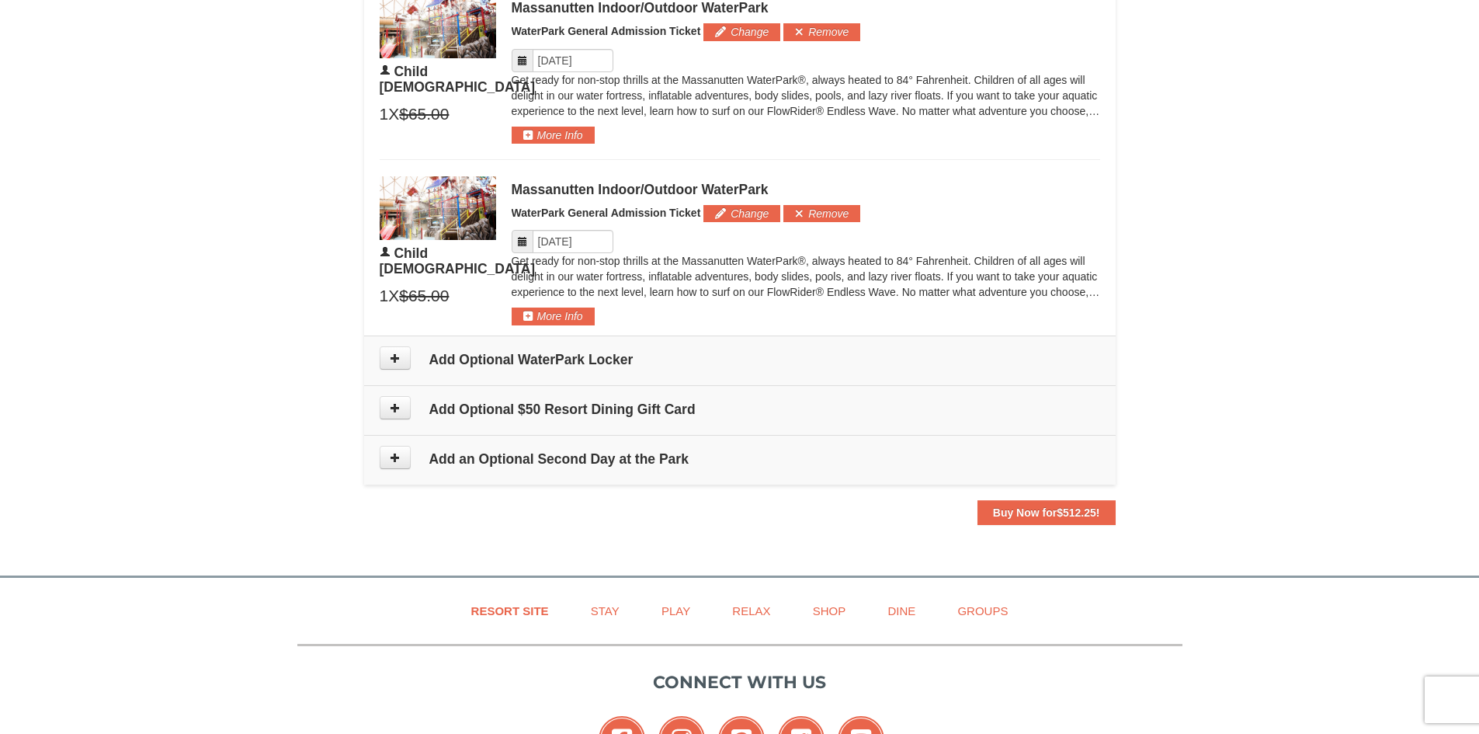
scroll to position [1644, 0]
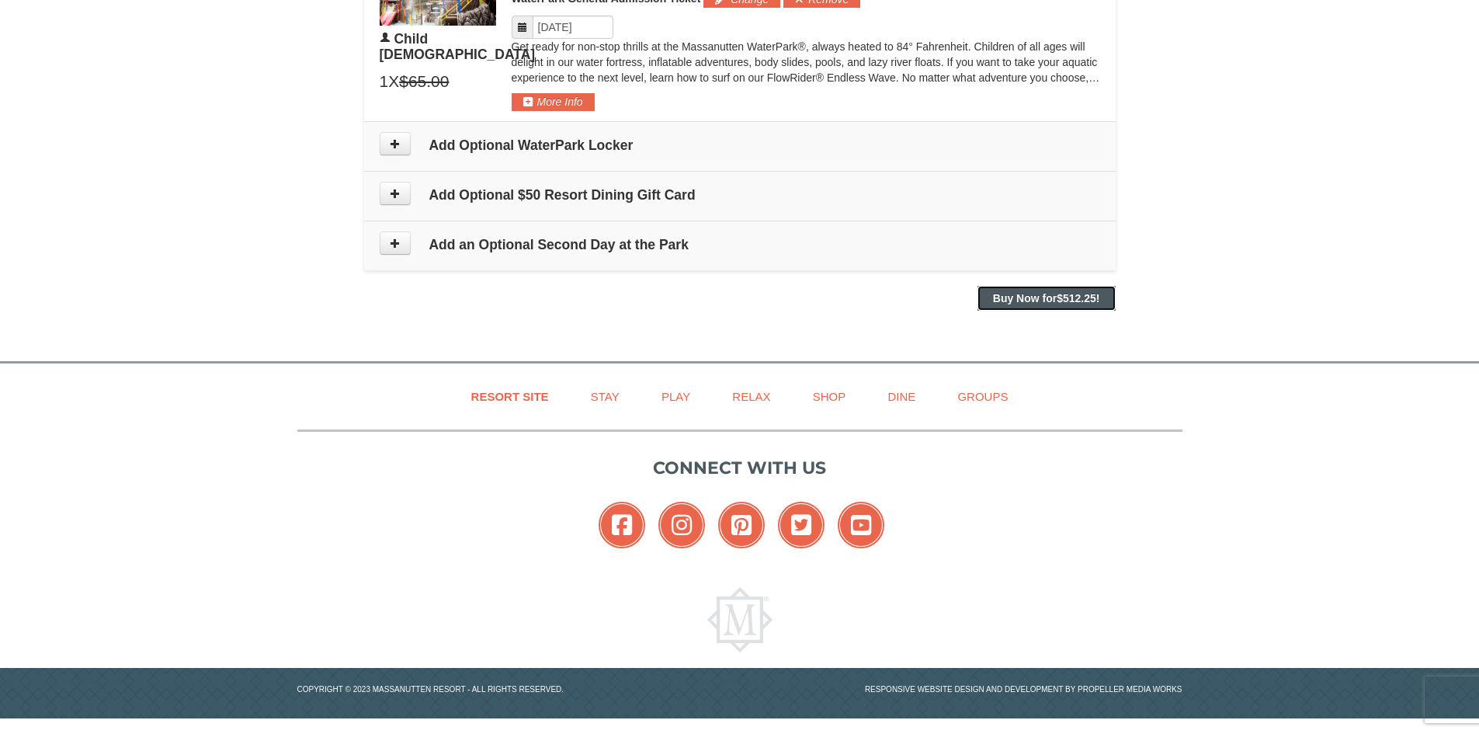
click at [1051, 302] on strong "Buy Now for $512.25 !" at bounding box center [1046, 298] width 107 height 12
click at [1017, 298] on strong "Buy Now for $512.25 !" at bounding box center [1046, 298] width 107 height 12
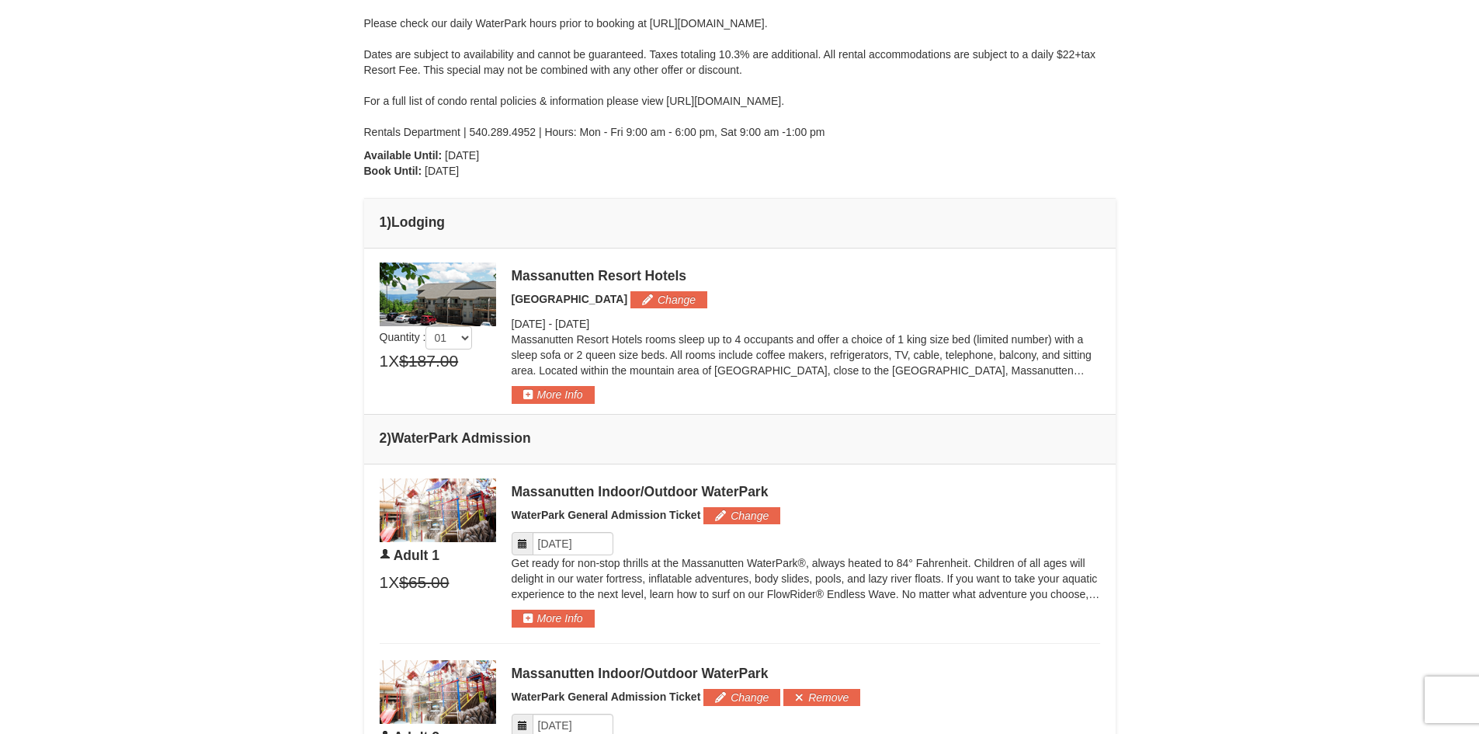
scroll to position [0, 0]
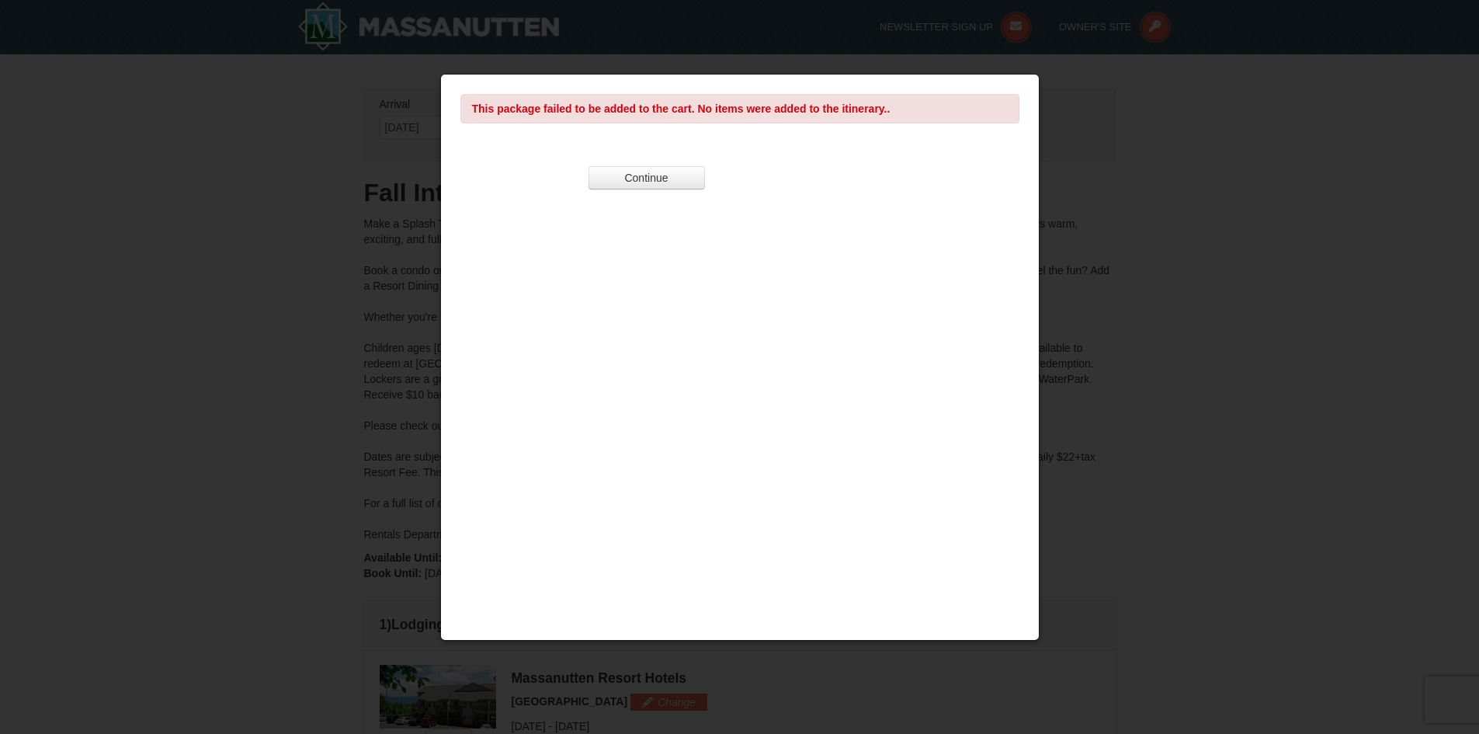
click at [763, 130] on div "This package failed to be added to the cart. No items were added to the itinera…" at bounding box center [739, 358] width 599 height 568
click at [655, 180] on button "Continue" at bounding box center [647, 177] width 116 height 23
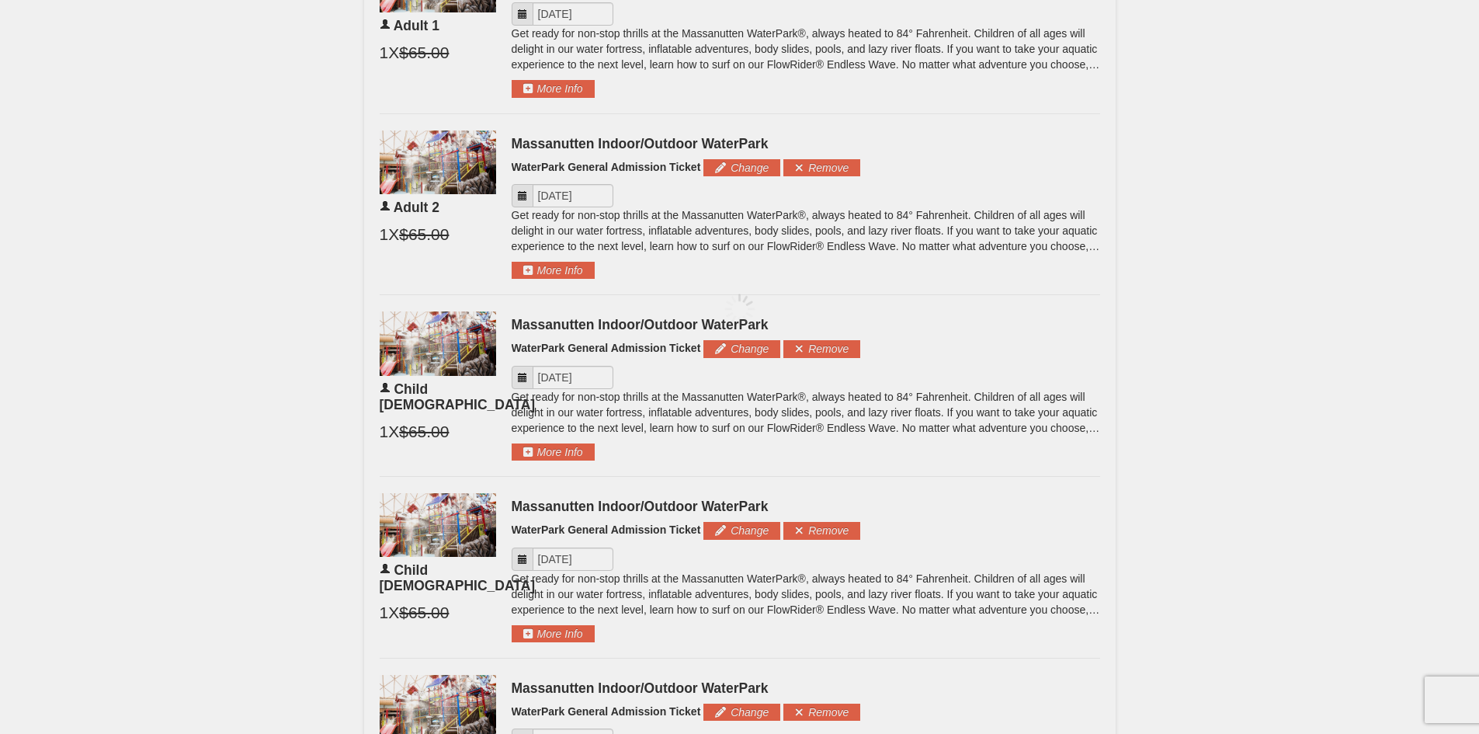
scroll to position [1242, 0]
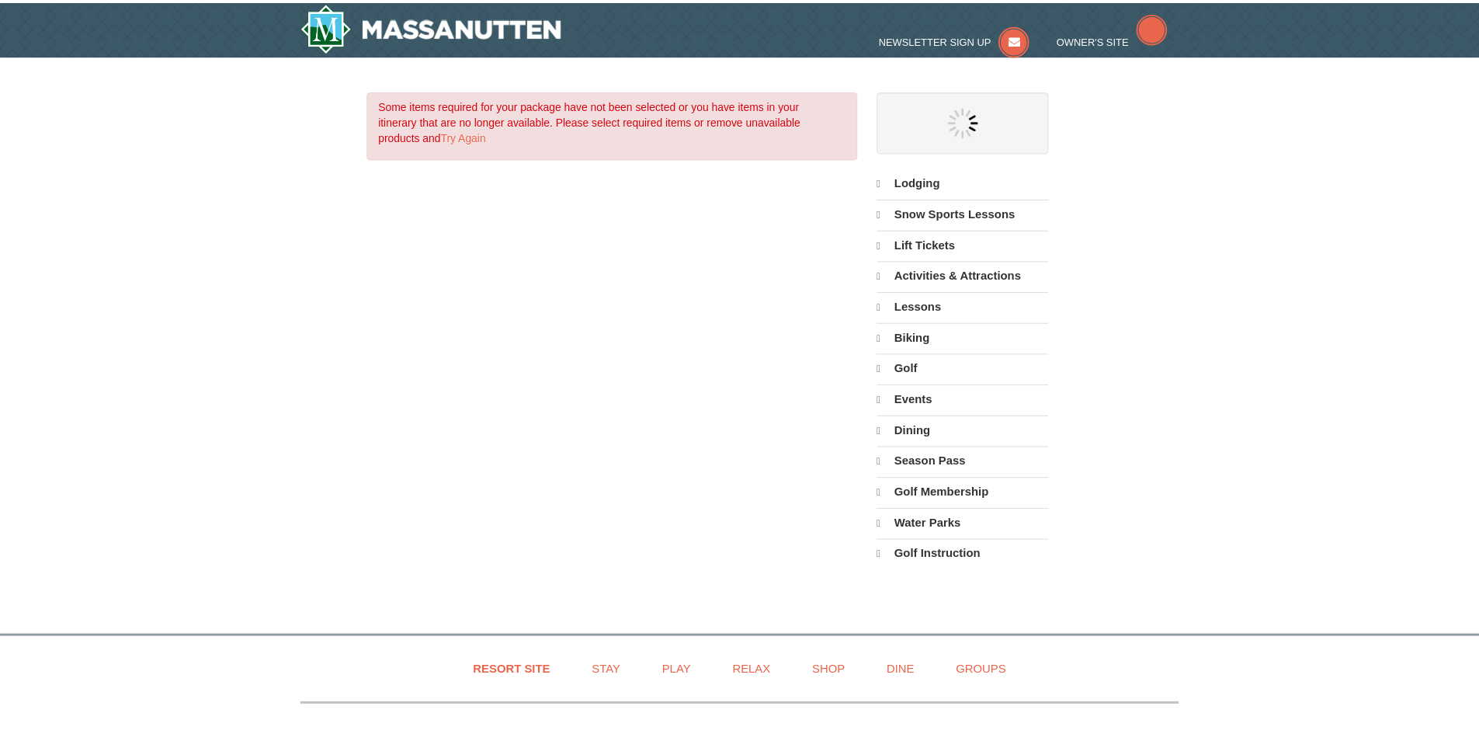
scroll to position [155, 0]
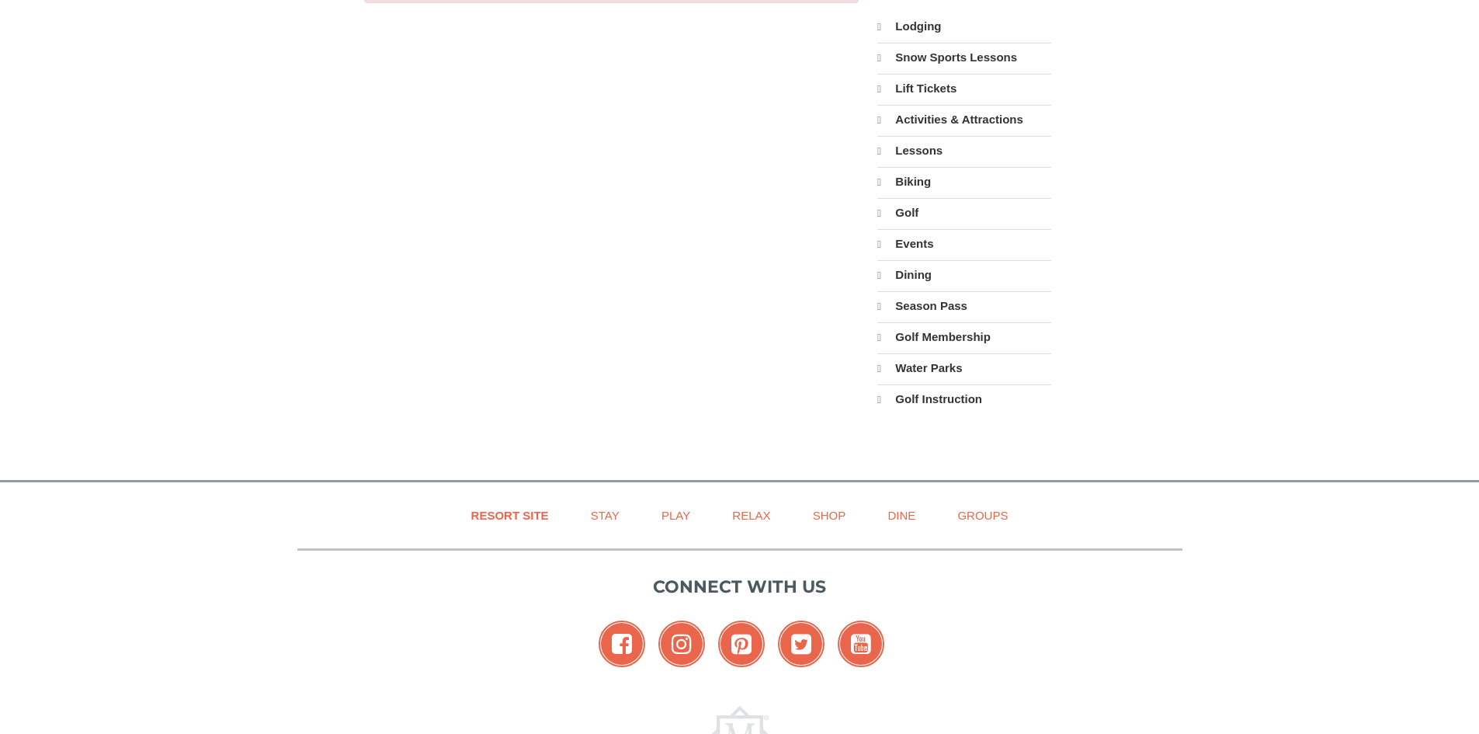
select select "10"
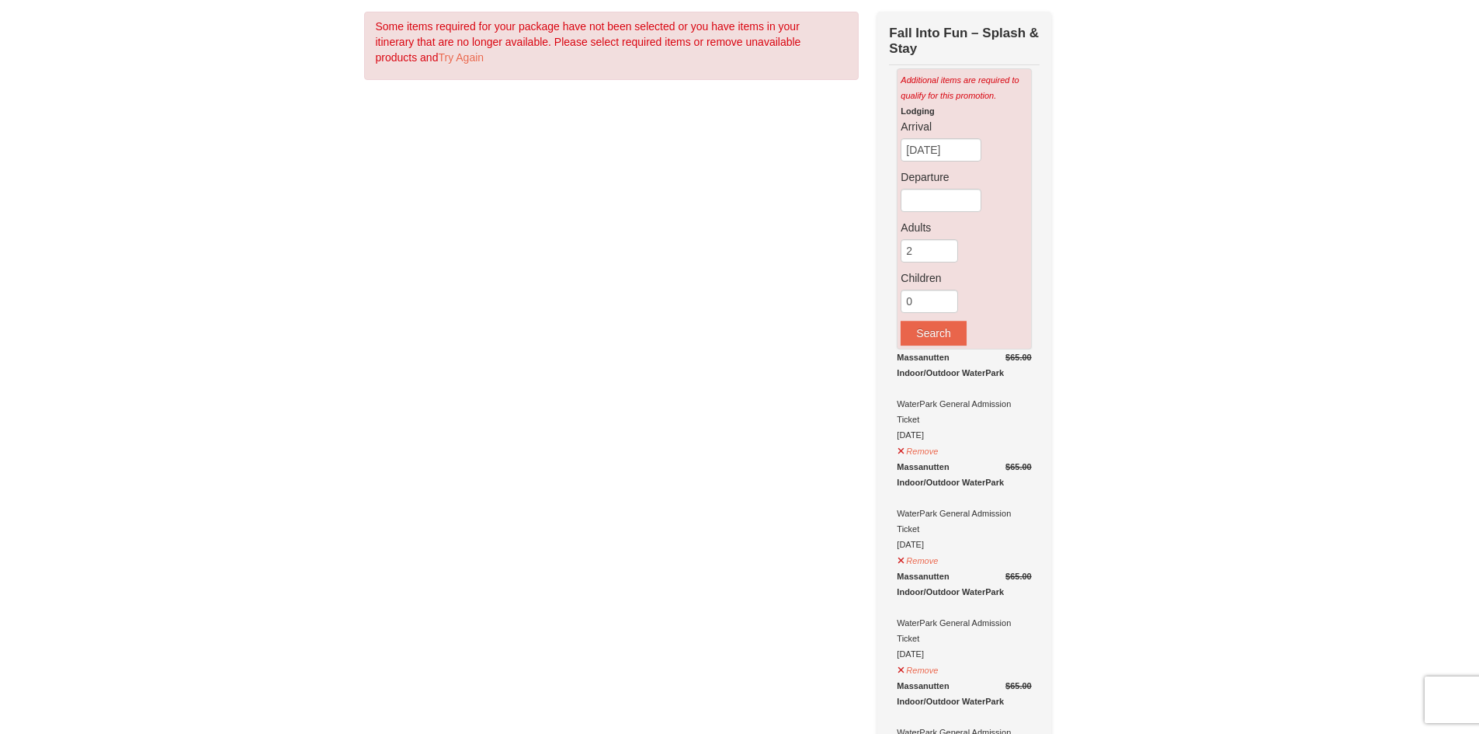
scroll to position [0, 0]
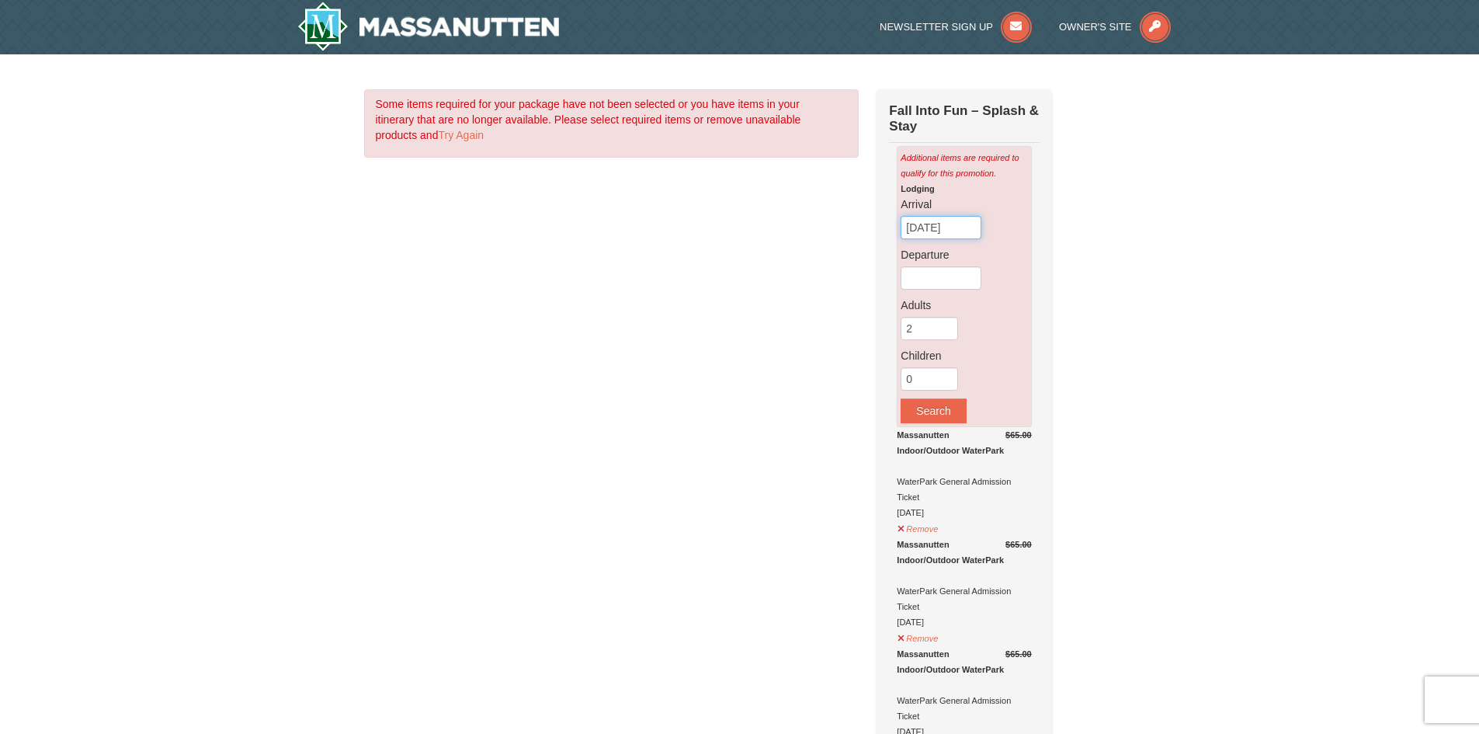
click at [932, 238] on input "[DATE]" at bounding box center [941, 227] width 81 height 23
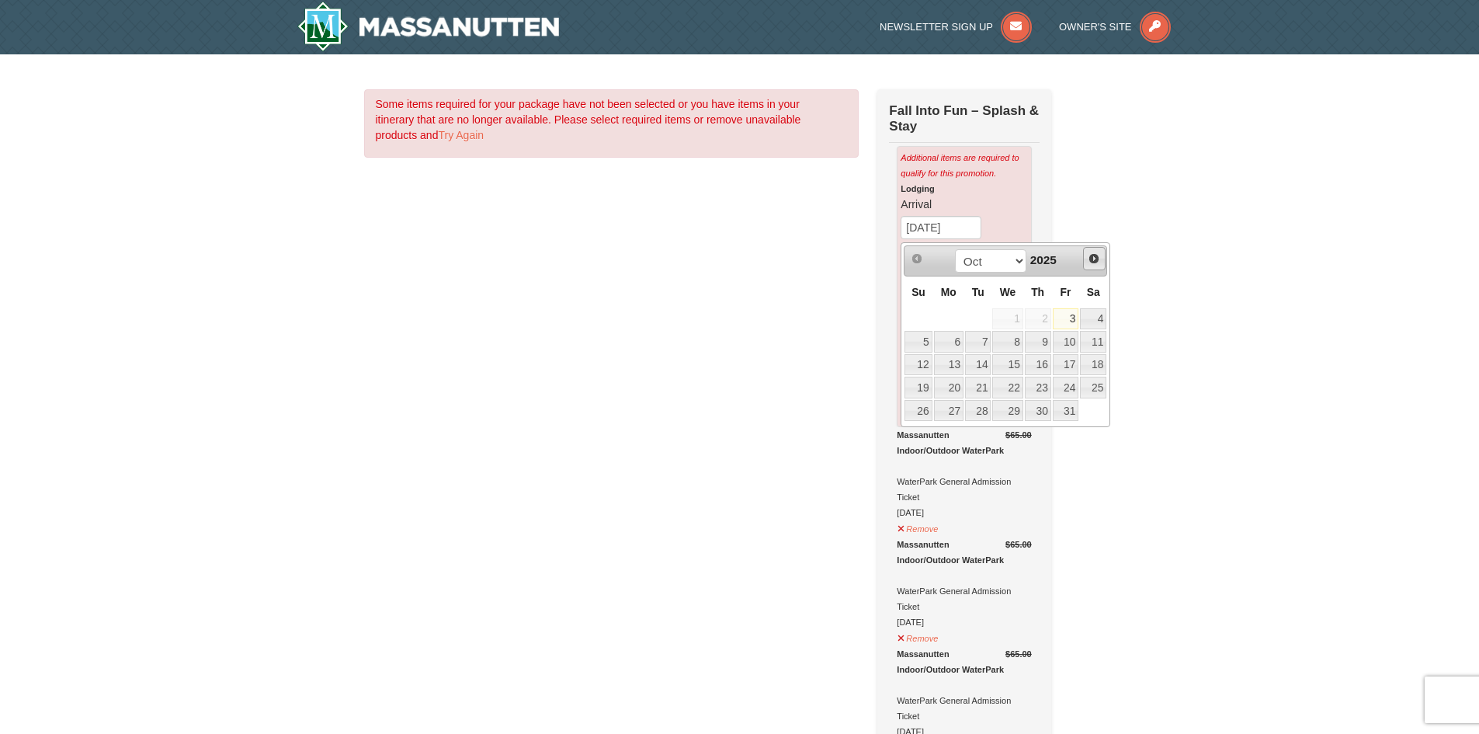
click at [1094, 257] on span "Next" at bounding box center [1094, 258] width 12 height 12
click at [1070, 411] on link "28" at bounding box center [1066, 411] width 26 height 22
type input "[DATE]"
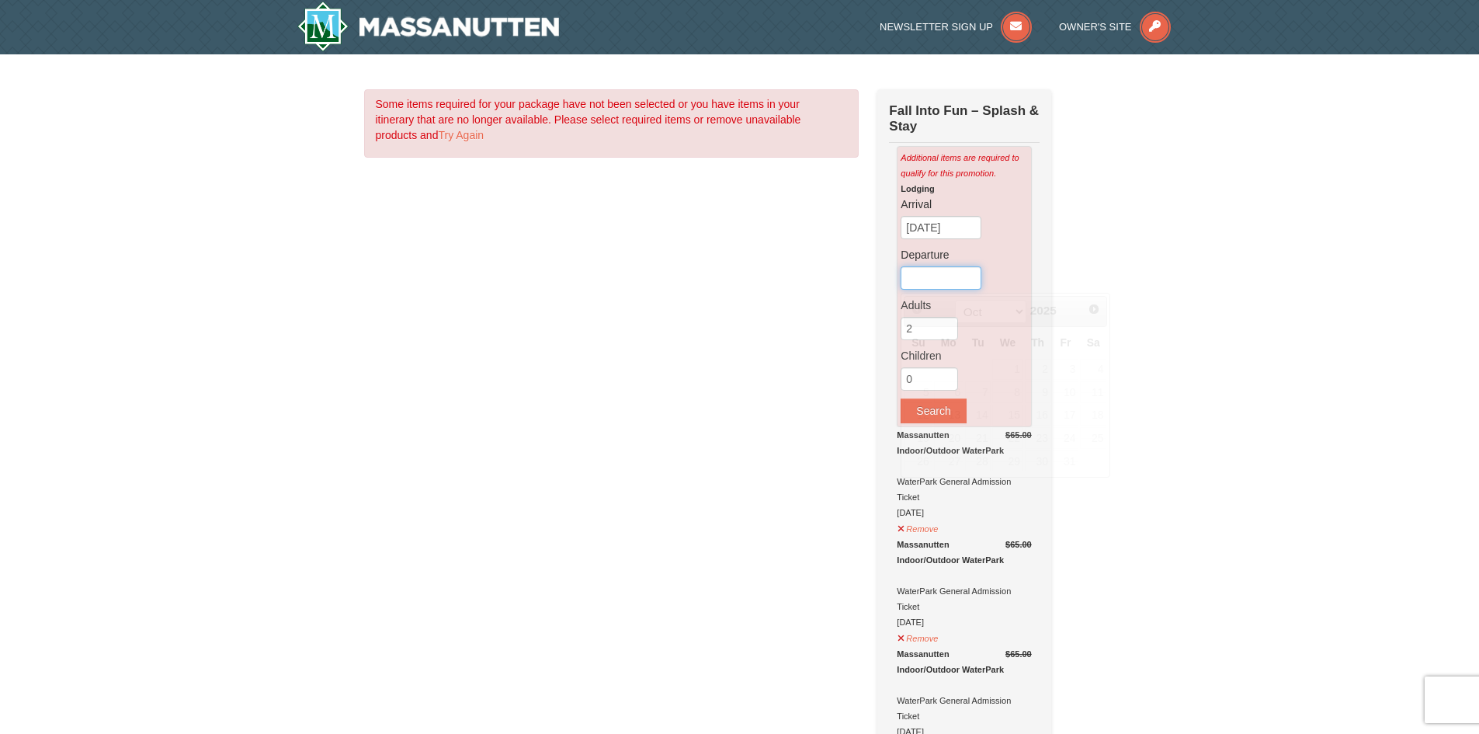
click at [945, 283] on input "text" at bounding box center [941, 277] width 81 height 23
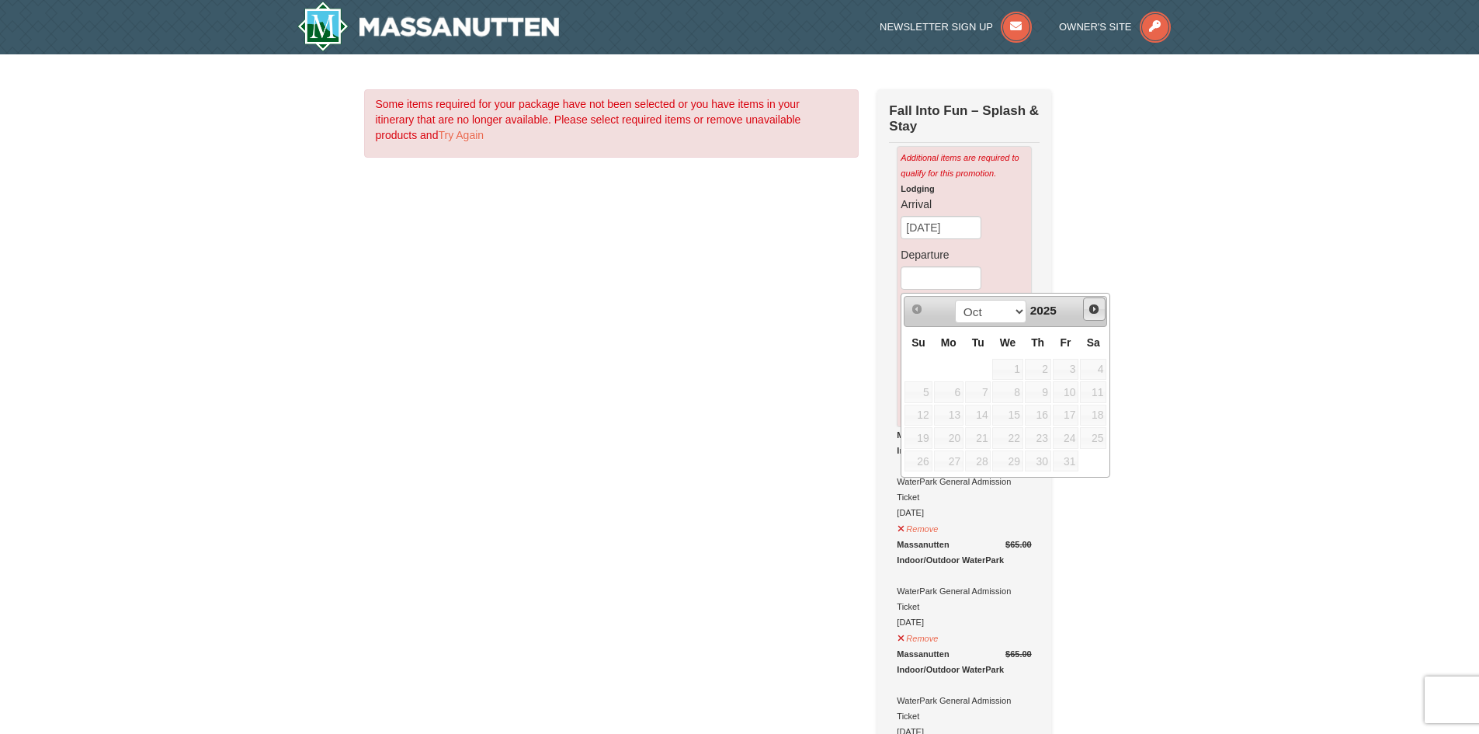
click at [1099, 309] on span "Next" at bounding box center [1094, 309] width 12 height 12
click at [1092, 460] on link "29" at bounding box center [1093, 461] width 26 height 22
type input "[DATE]"
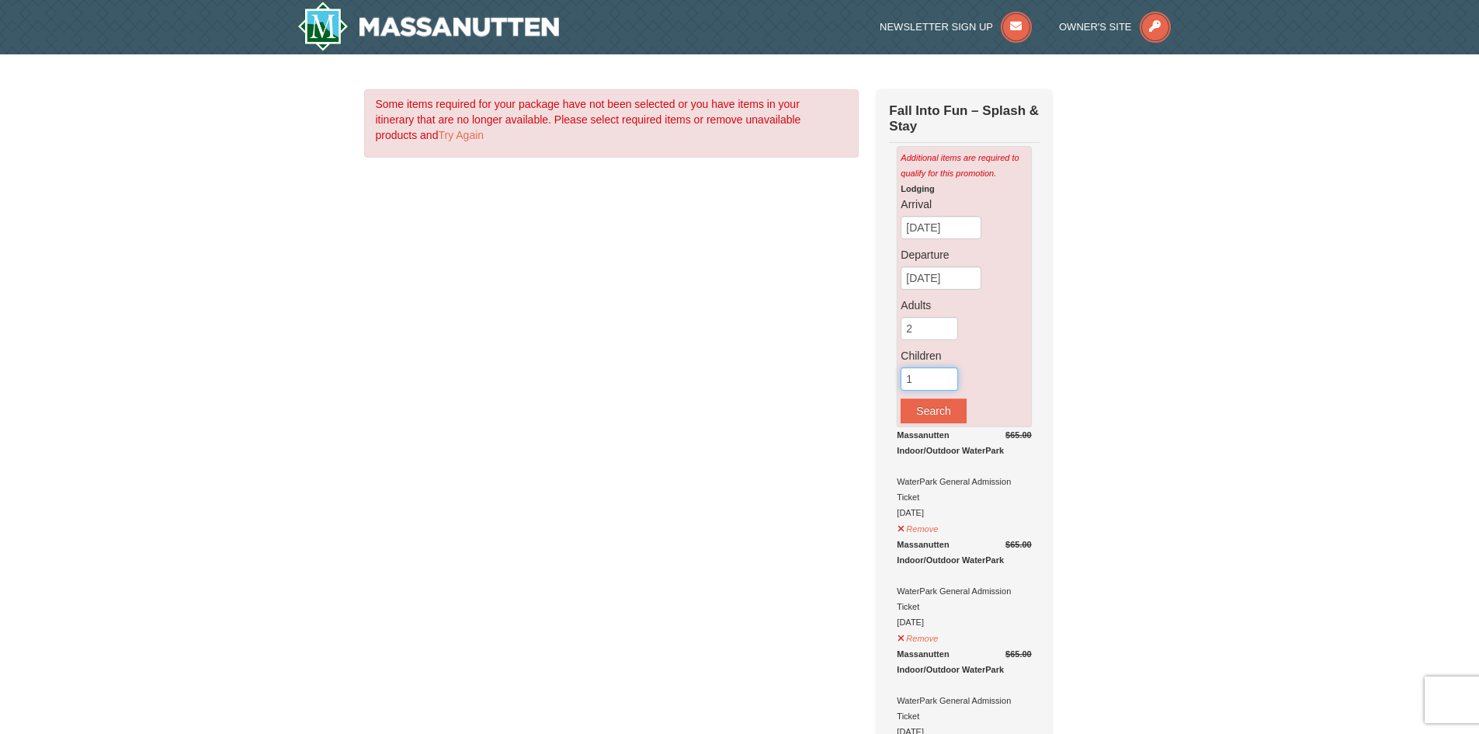
click at [946, 380] on input "1" at bounding box center [929, 378] width 57 height 23
click at [946, 380] on input "2" at bounding box center [929, 378] width 57 height 23
type input "3"
click at [946, 380] on input "3" at bounding box center [929, 378] width 57 height 23
click at [932, 416] on button "Search" at bounding box center [933, 410] width 65 height 25
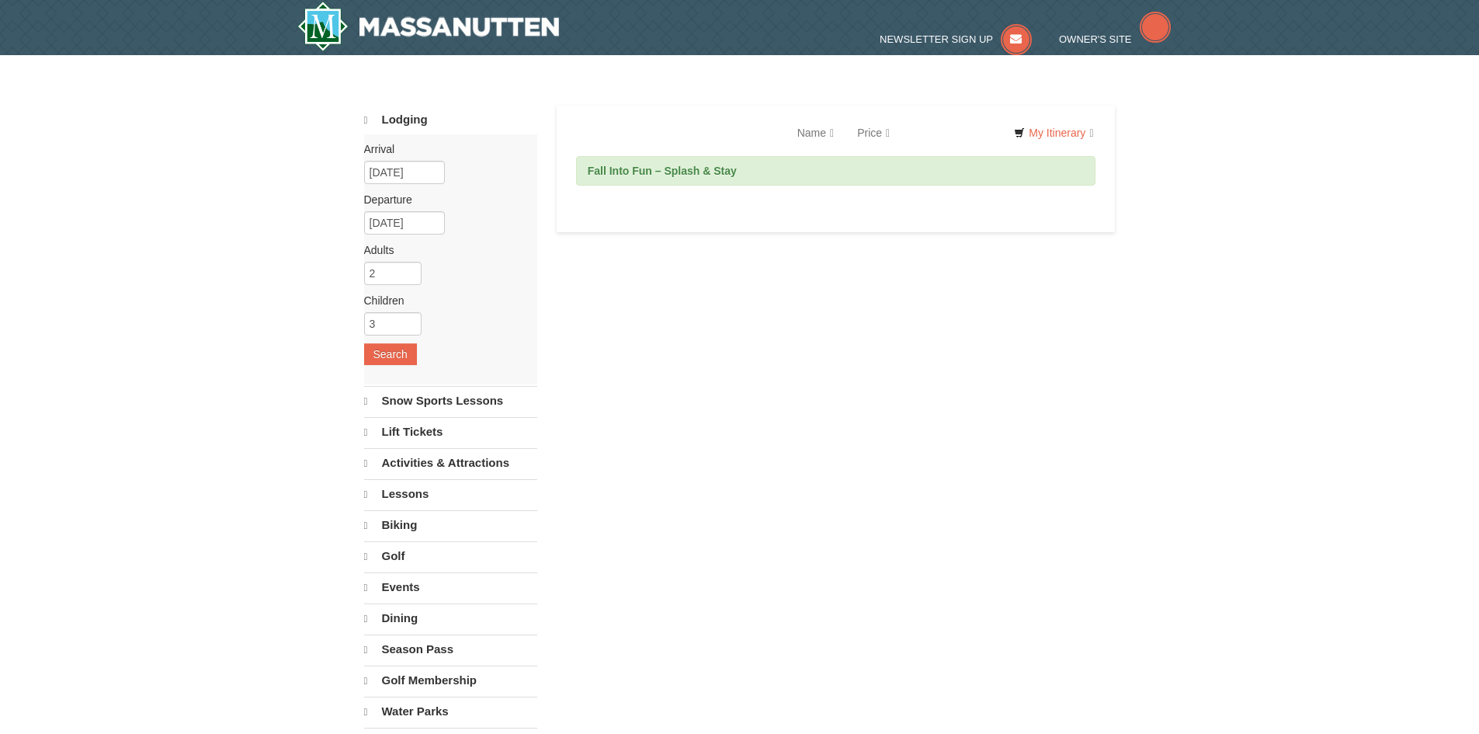
select select "10"
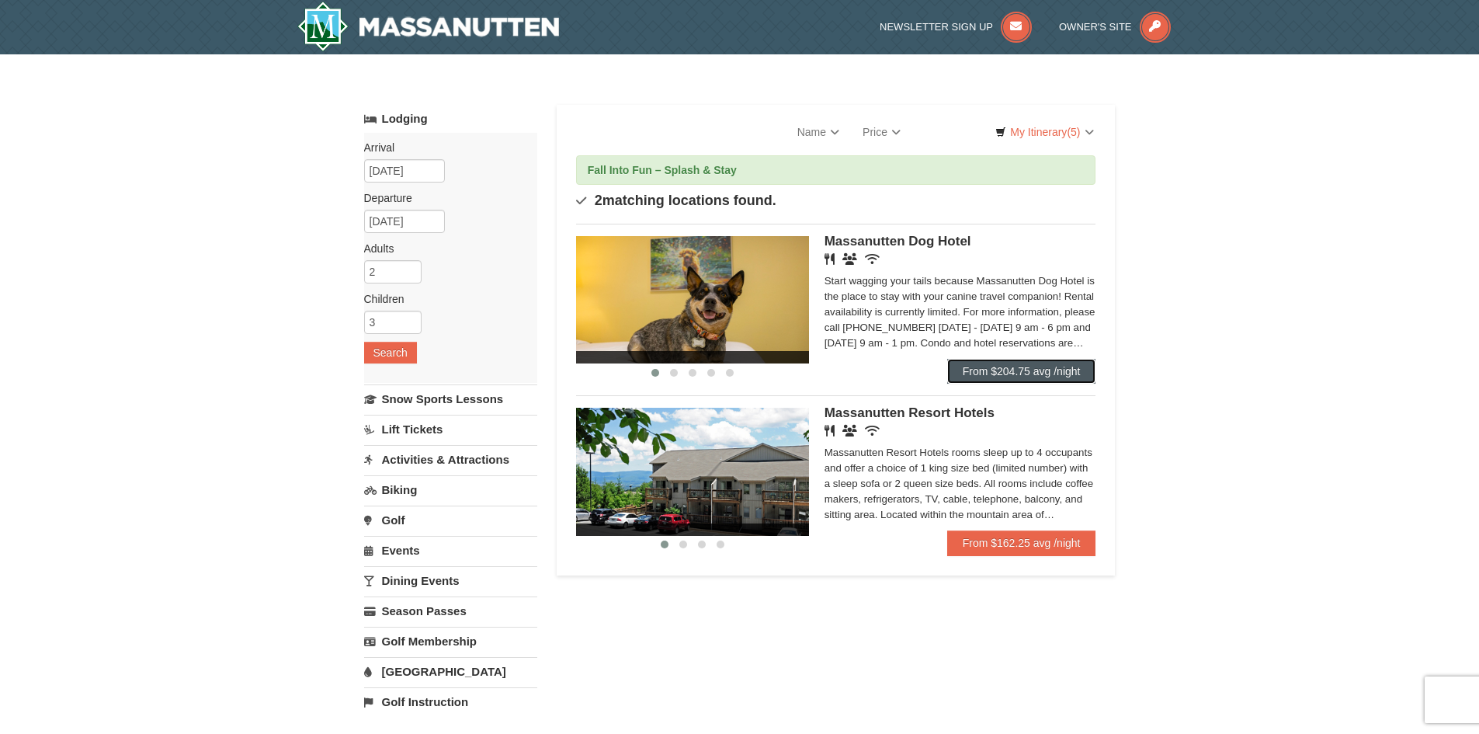
click at [983, 373] on link "From $204.75 avg /night" at bounding box center [1021, 371] width 149 height 25
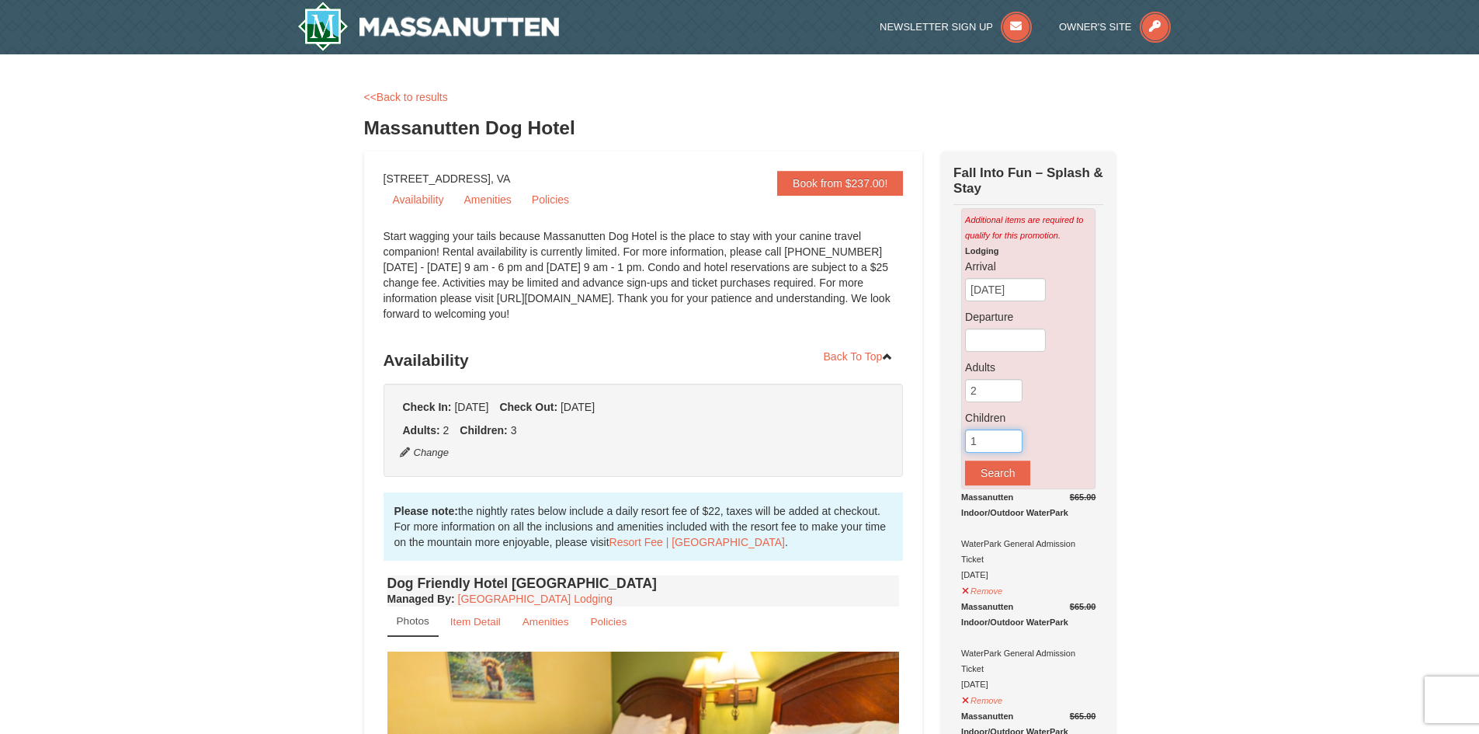
click at [1010, 439] on input "1" at bounding box center [993, 440] width 57 height 23
click at [1010, 439] on input "2" at bounding box center [993, 440] width 57 height 23
type input "3"
click at [1010, 439] on input "3" at bounding box center [993, 440] width 57 height 23
click at [1005, 475] on button "Search" at bounding box center [997, 472] width 65 height 25
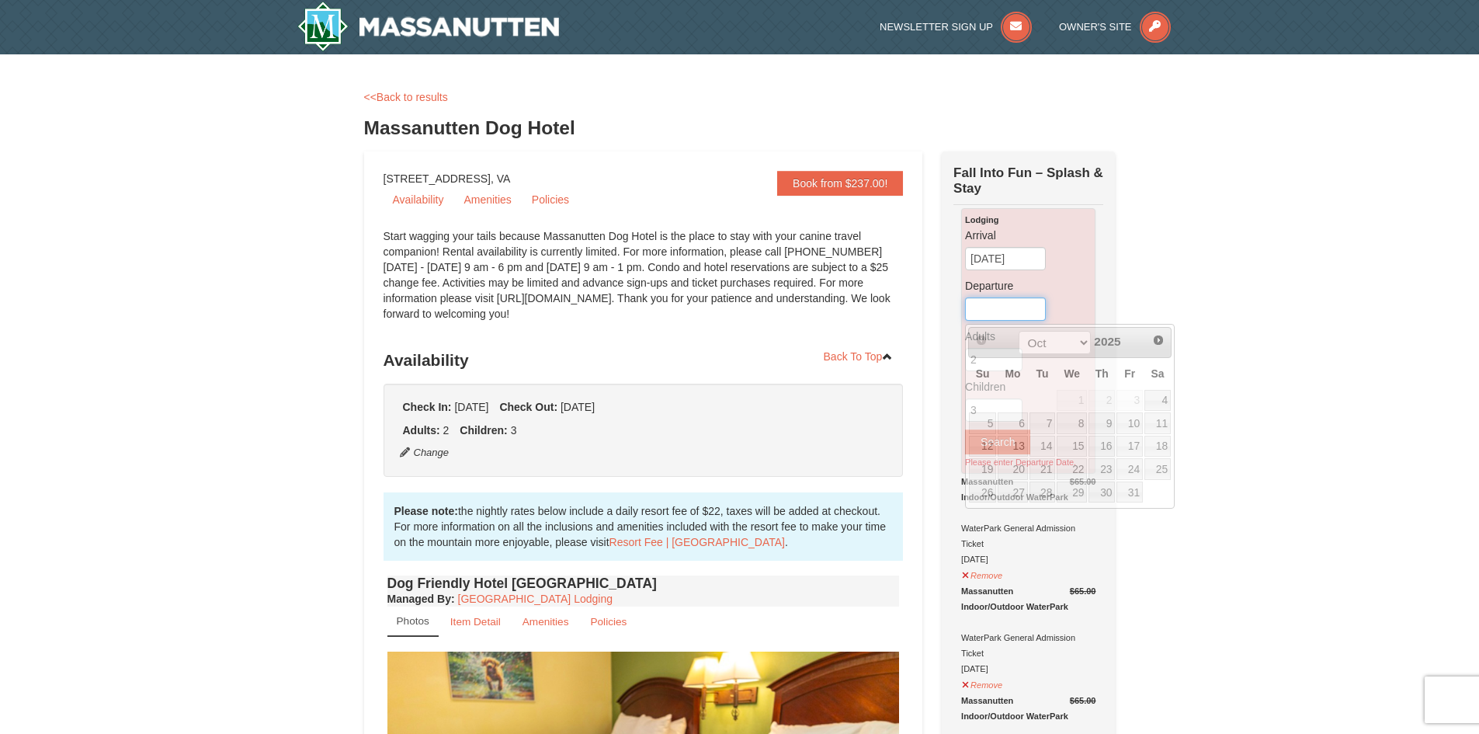
click at [1008, 308] on input "text" at bounding box center [1005, 308] width 81 height 23
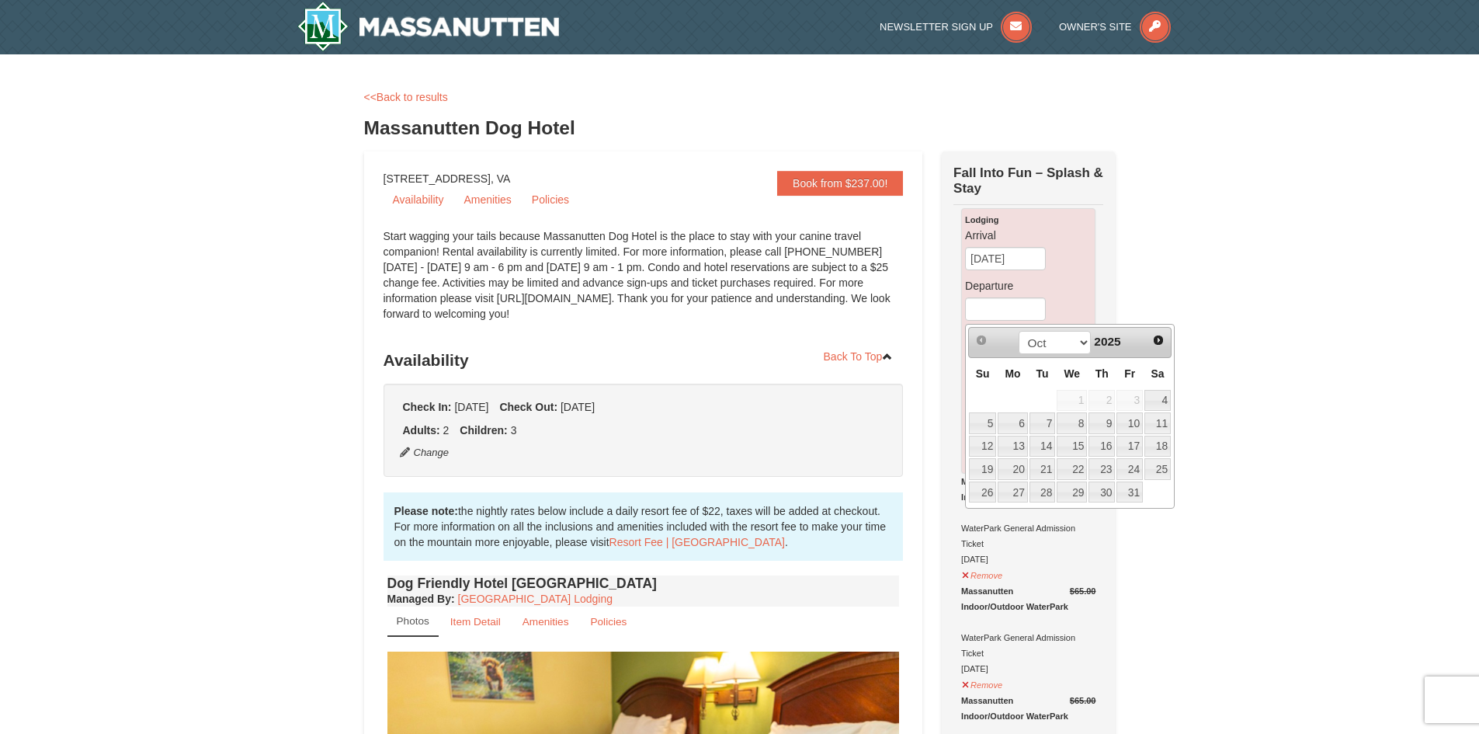
click at [1019, 242] on label "Arrival Please format dates MM/DD/YYYY" at bounding box center [1028, 235] width 127 height 16
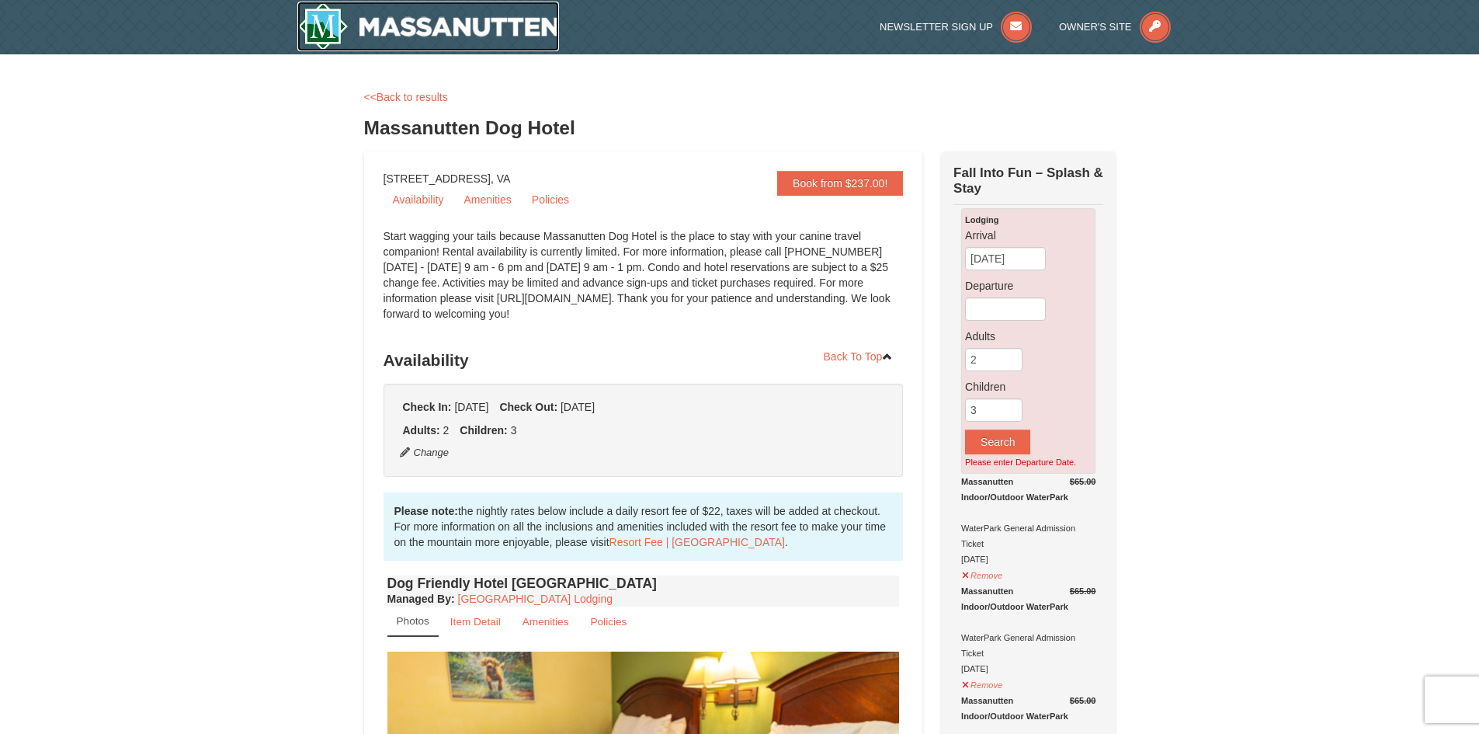
click at [405, 35] on img at bounding box center [428, 27] width 262 height 50
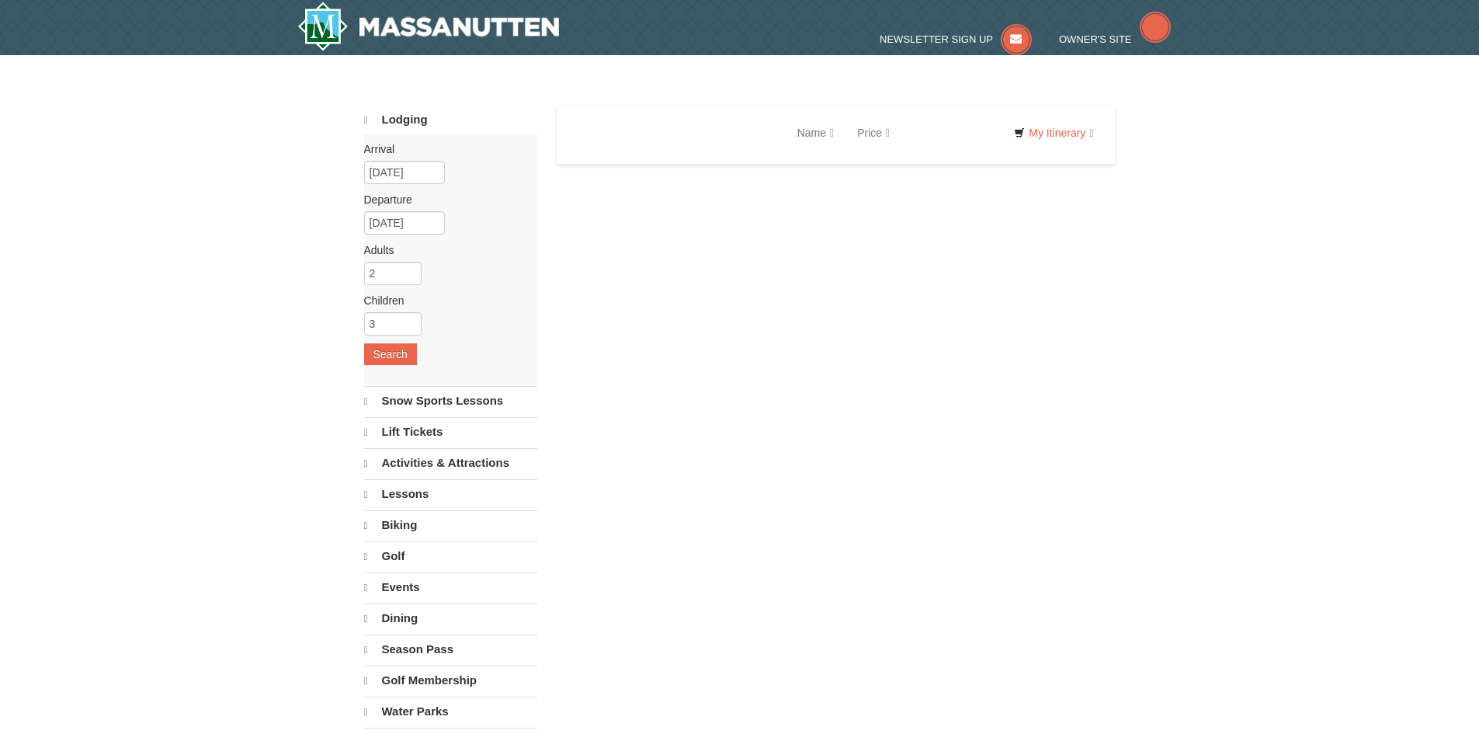
select select "10"
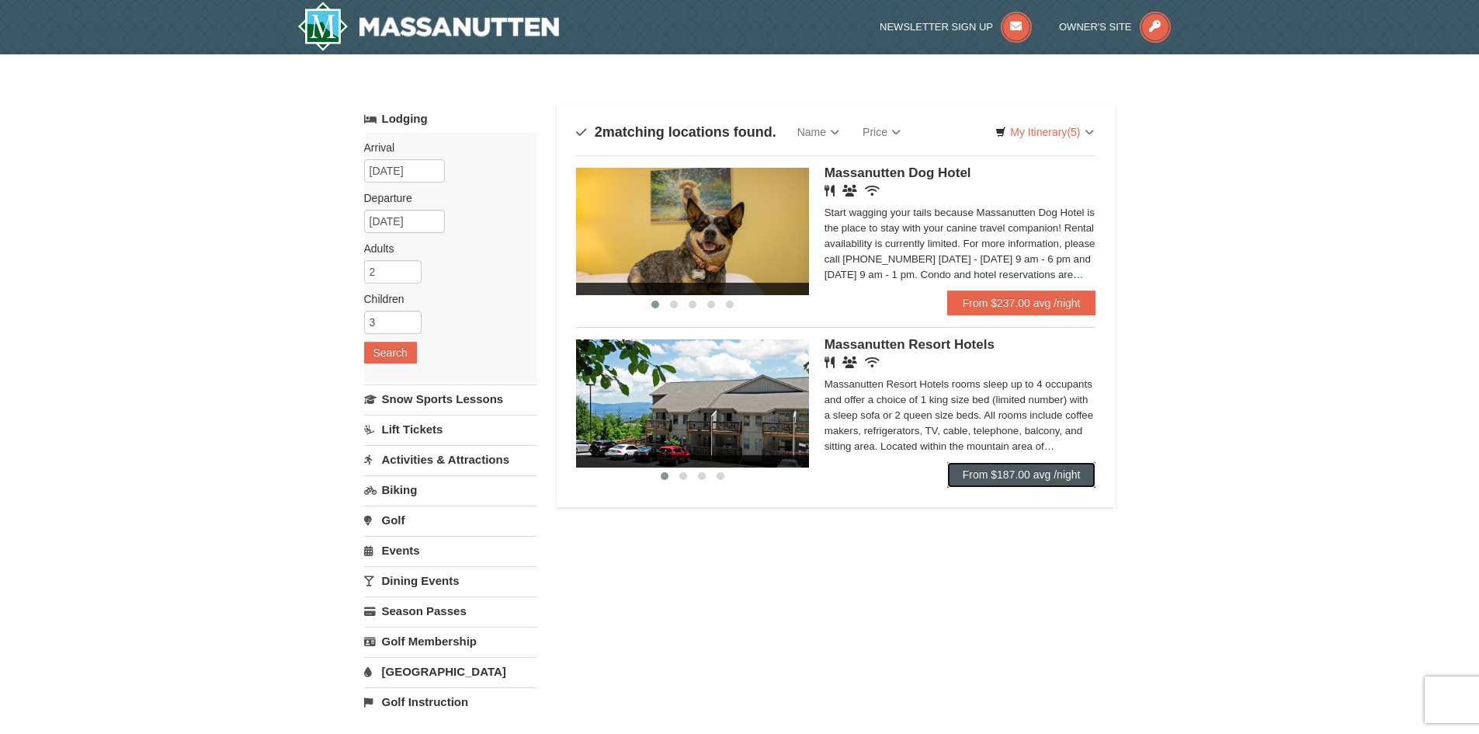
click at [1019, 475] on link "From $187.00 avg /night" at bounding box center [1021, 474] width 149 height 25
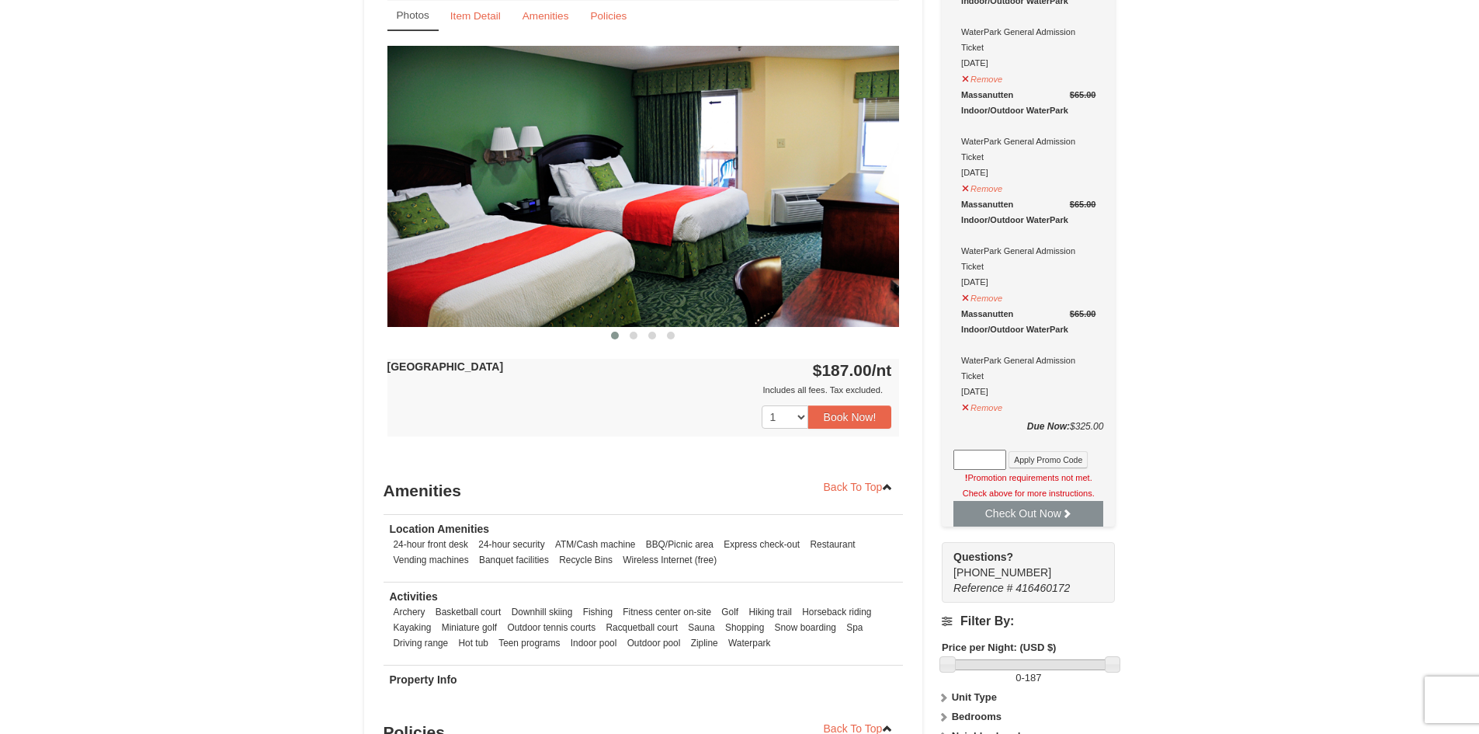
scroll to position [776, 0]
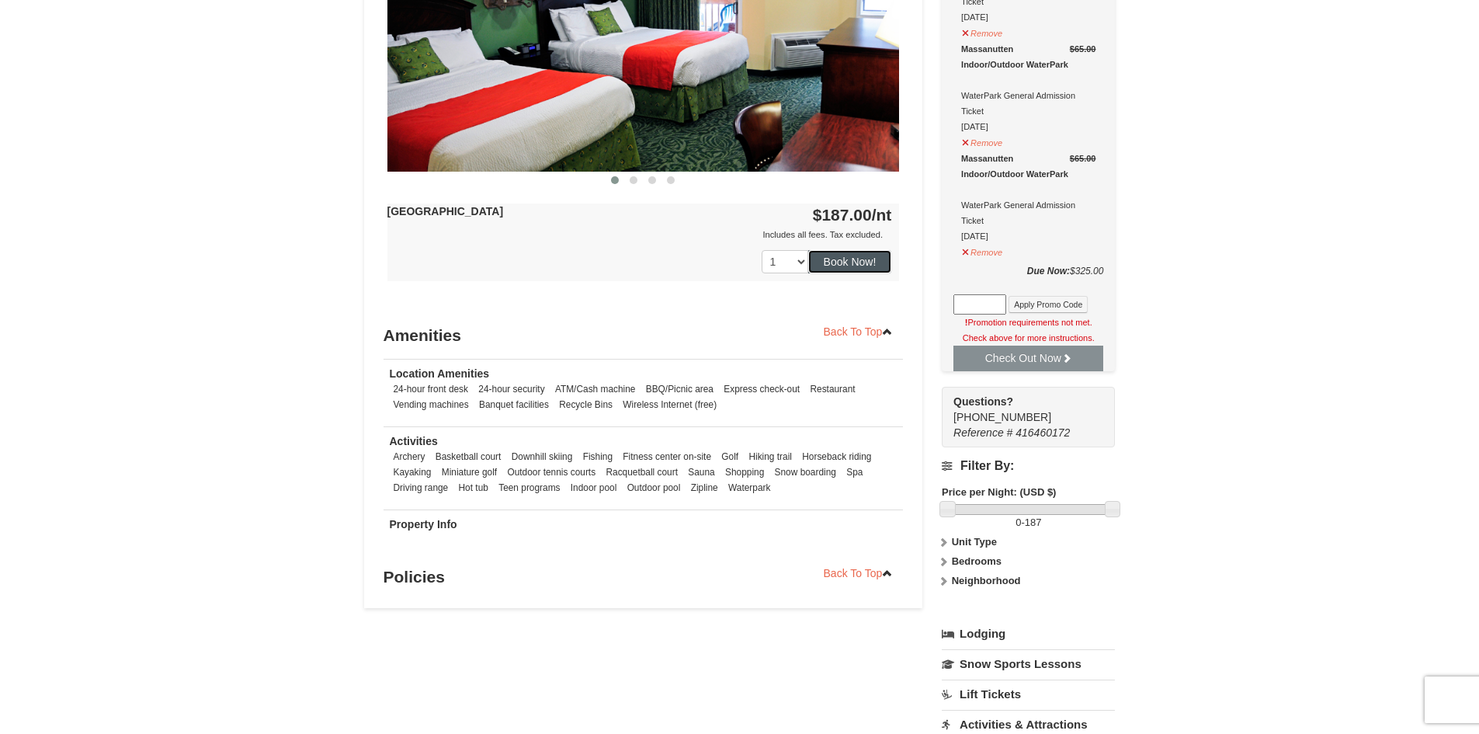
click at [870, 260] on button "Book Now!" at bounding box center [850, 261] width 84 height 23
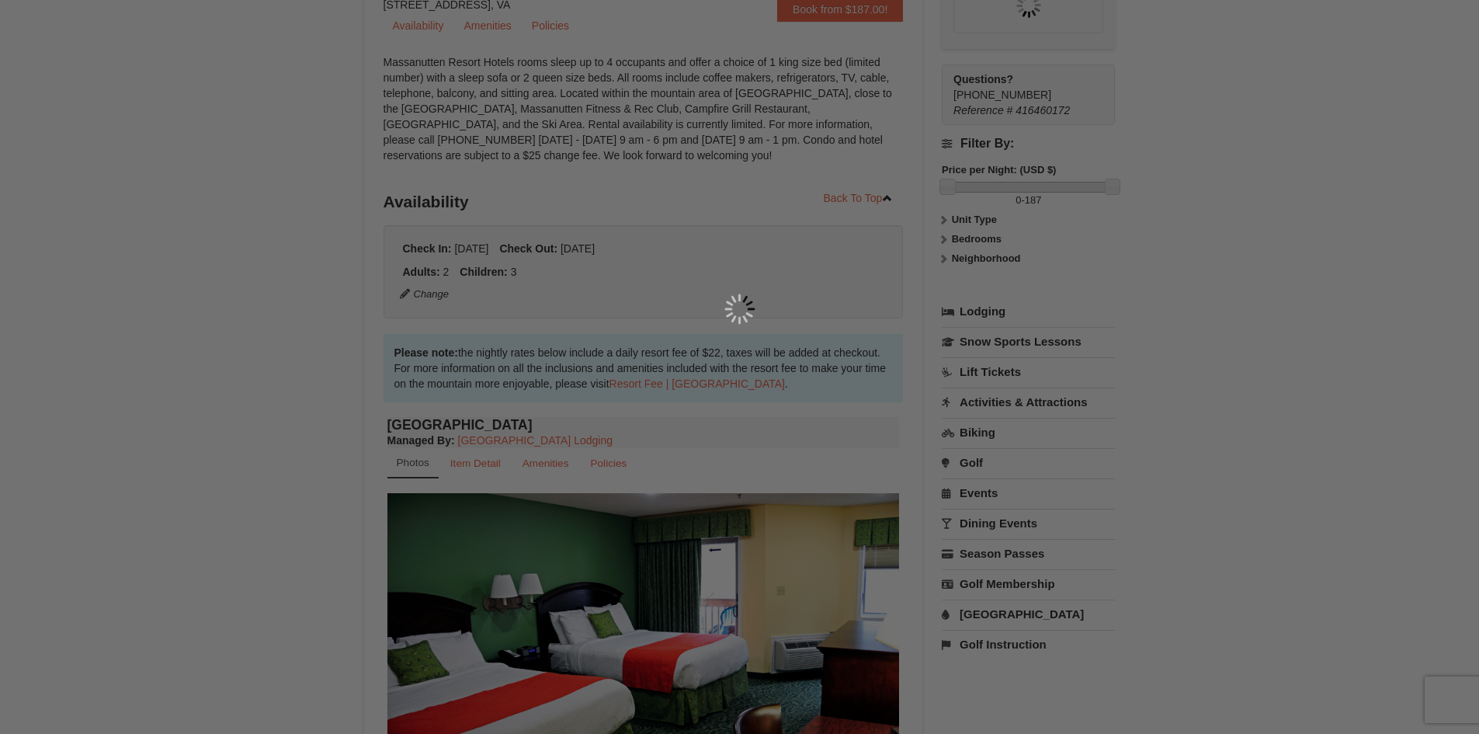
scroll to position [151, 0]
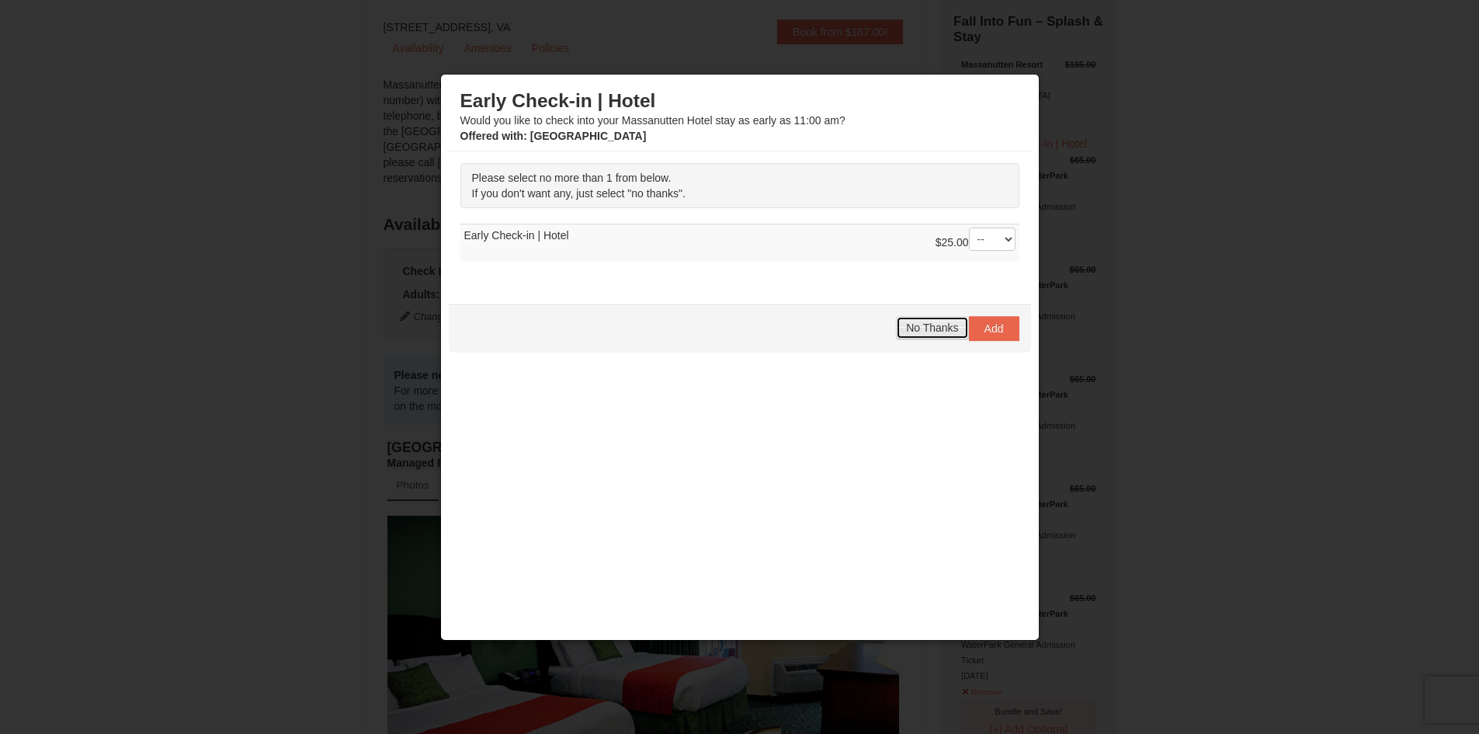
click at [932, 332] on span "No Thanks" at bounding box center [932, 327] width 52 height 12
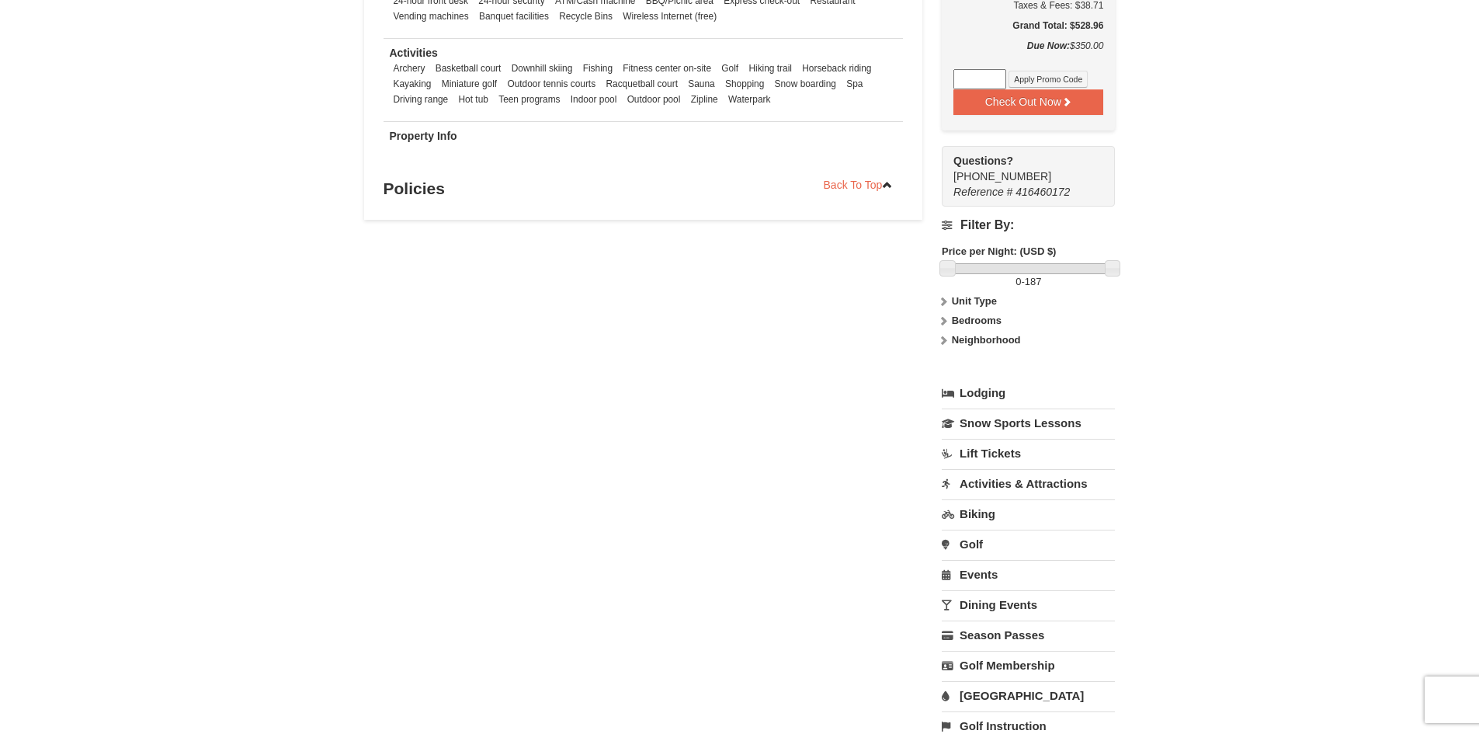
scroll to position [699, 0]
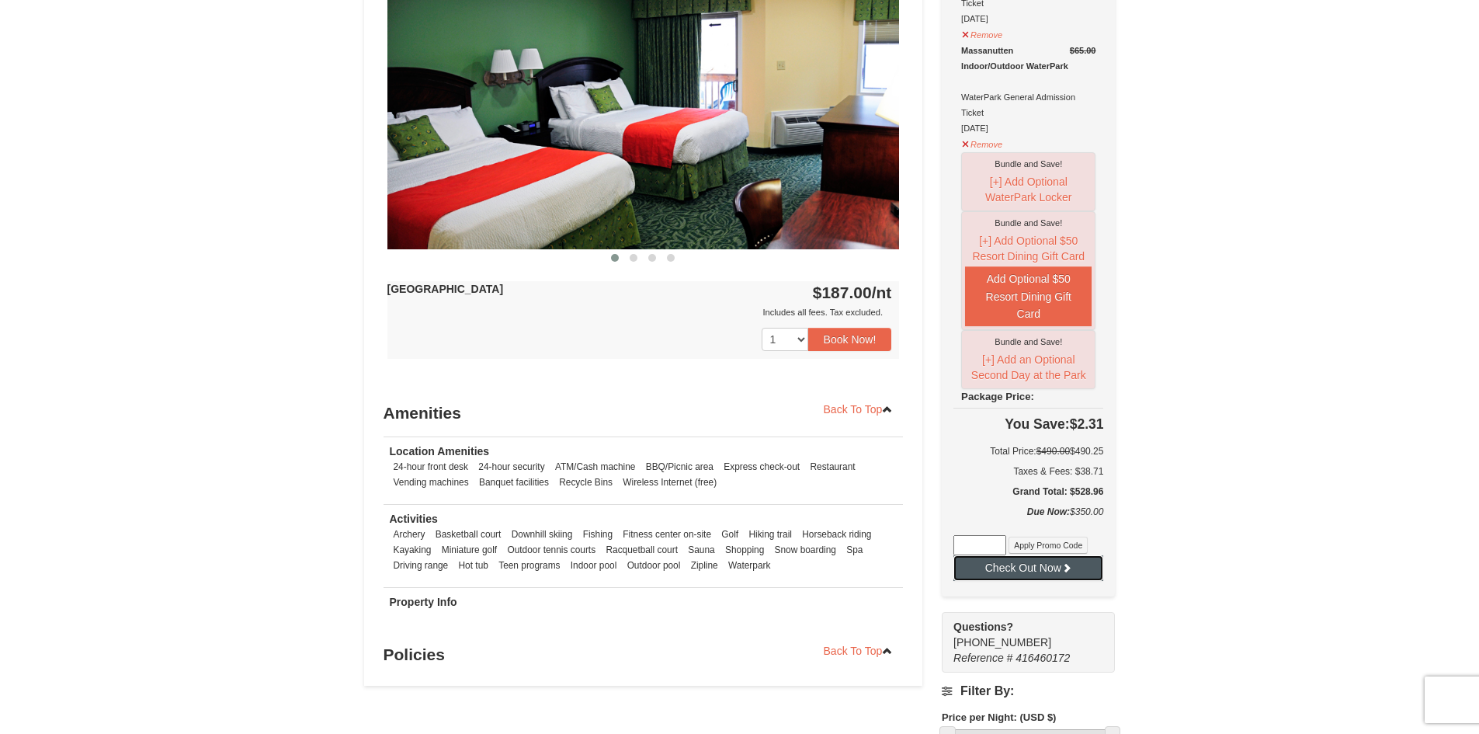
click at [1045, 572] on button "Check Out Now" at bounding box center [1028, 567] width 150 height 25
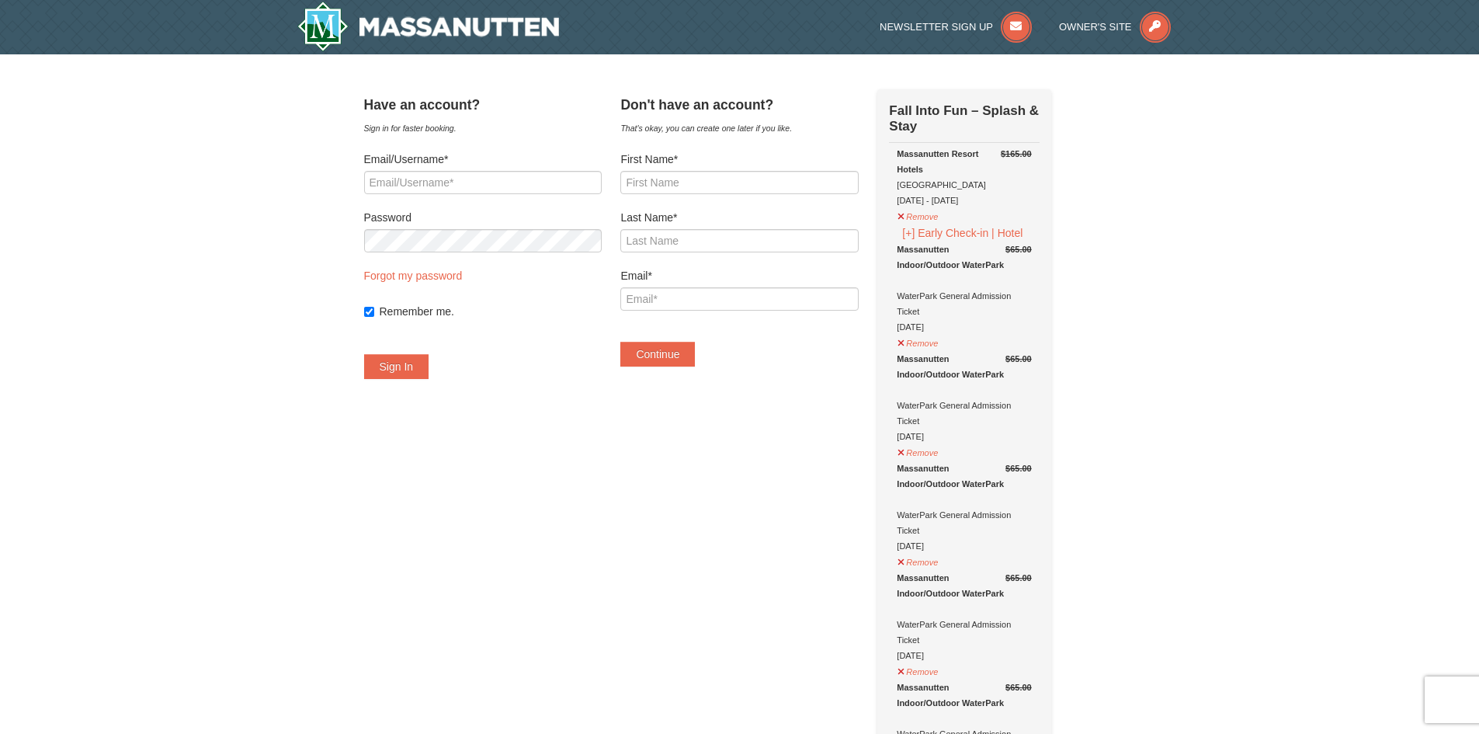
drag, startPoint x: 561, startPoint y: 23, endPoint x: 435, endPoint y: 18, distance: 125.9
click at [435, 18] on div at bounding box center [475, 27] width 379 height 54
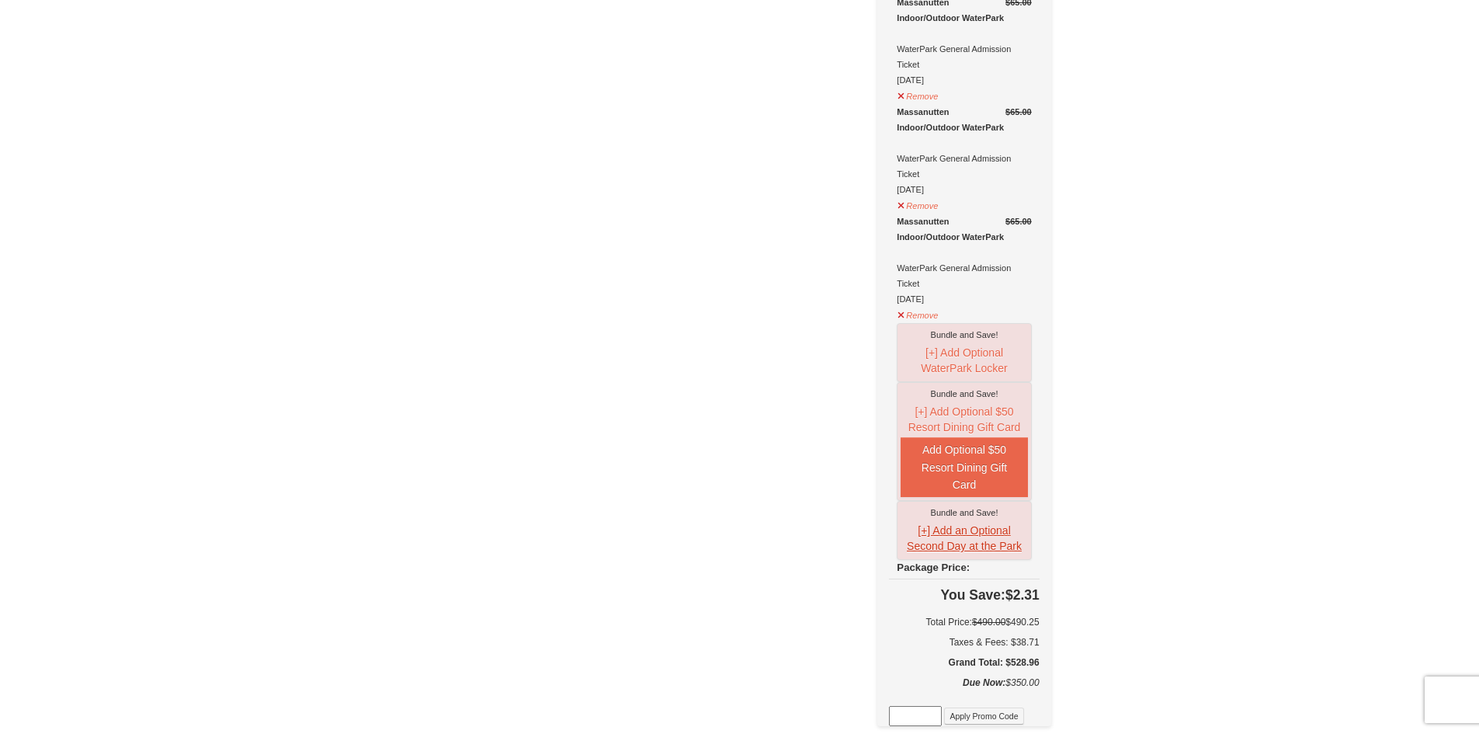
scroll to position [776, 0]
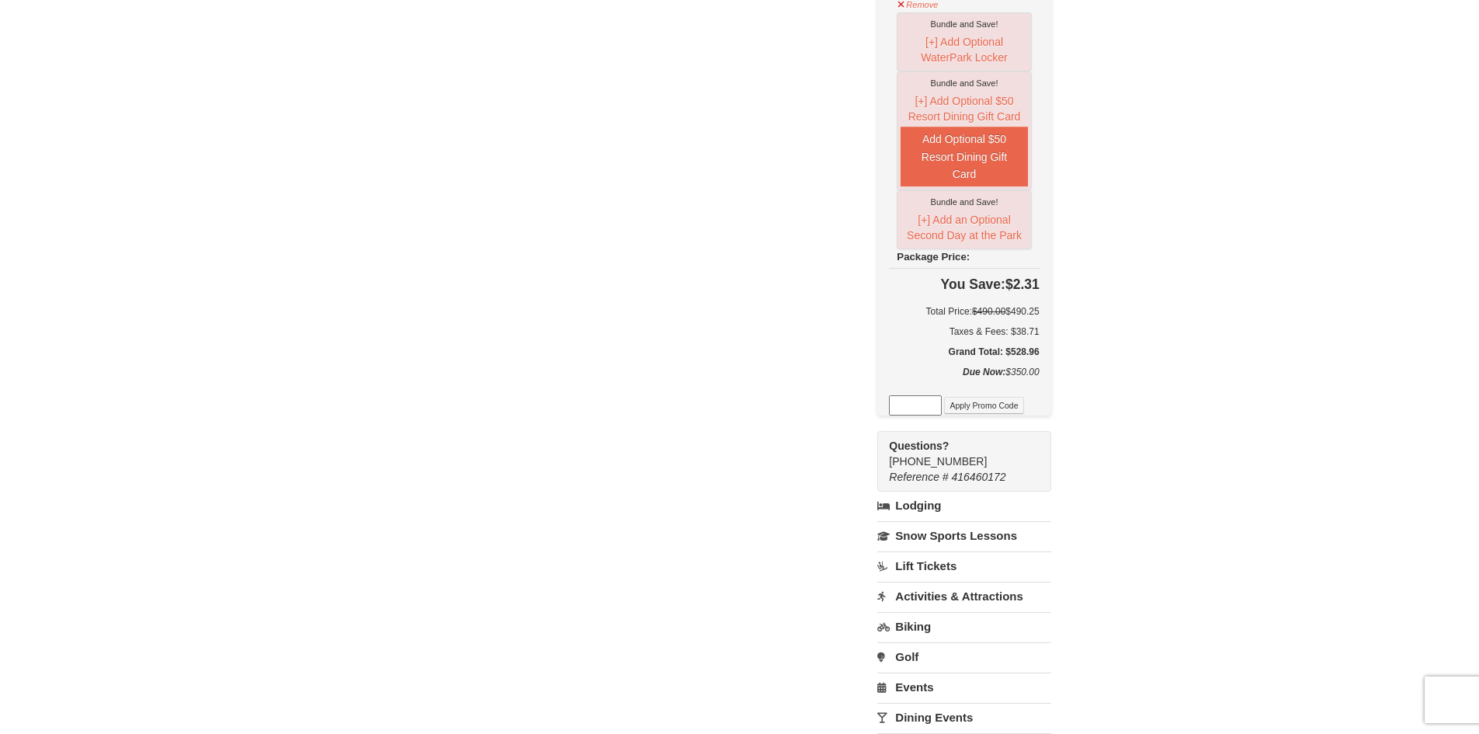
click at [929, 415] on input at bounding box center [915, 405] width 53 height 20
paste input "WPFUNDAY25"
type input "WPFUNDAY25"
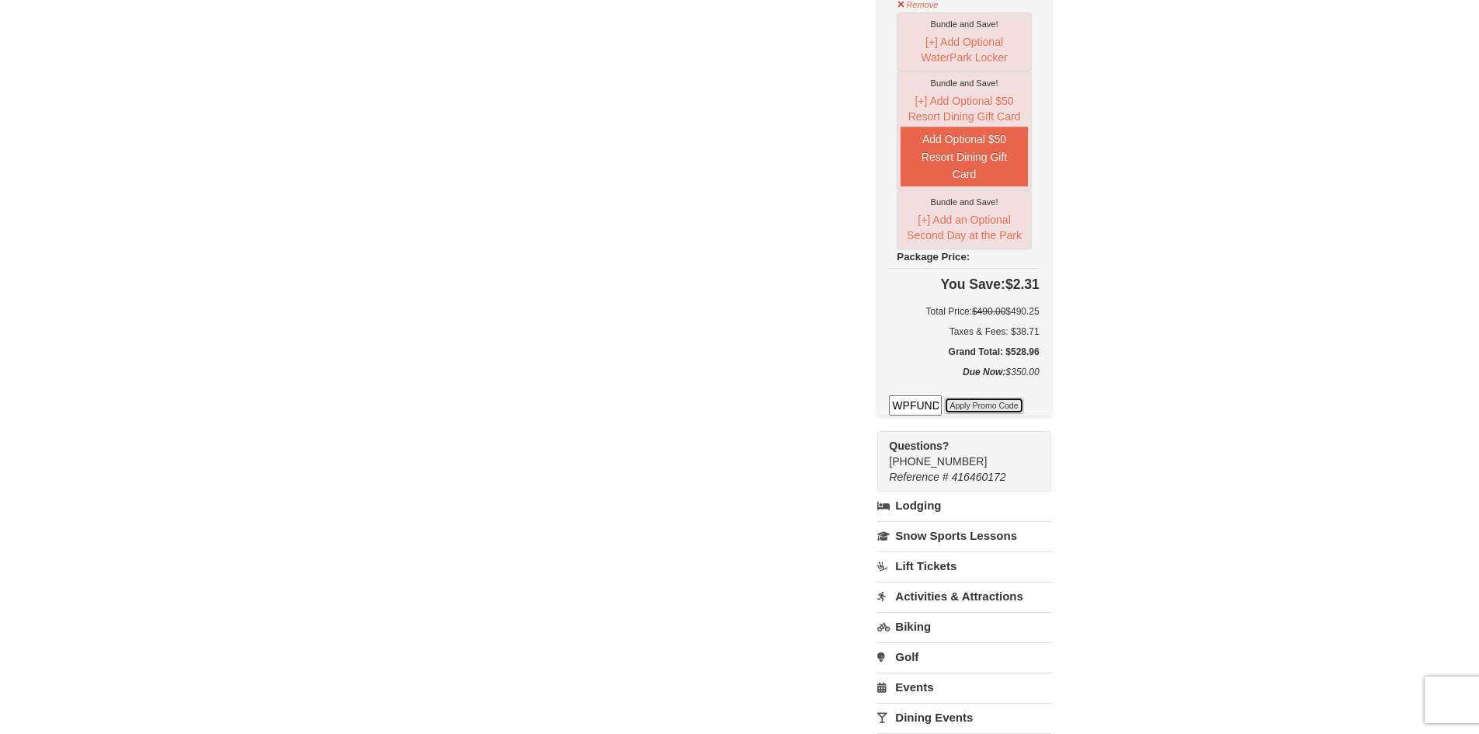
click at [996, 404] on button "Apply Promo Code" at bounding box center [983, 405] width 79 height 17
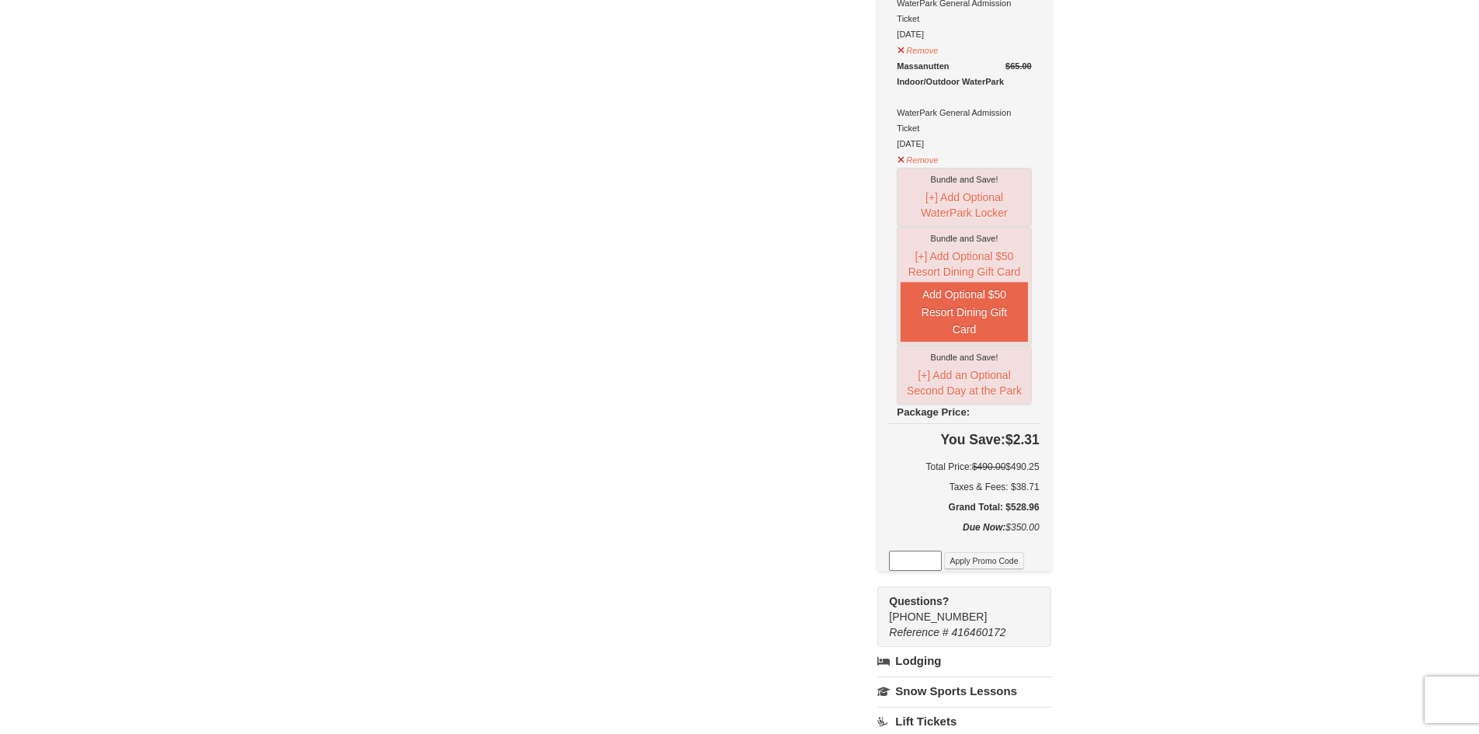
click at [923, 561] on input at bounding box center [915, 560] width 53 height 20
paste input "JMU Deal"
click at [1007, 564] on button "Apply Promo Code" at bounding box center [983, 560] width 79 height 17
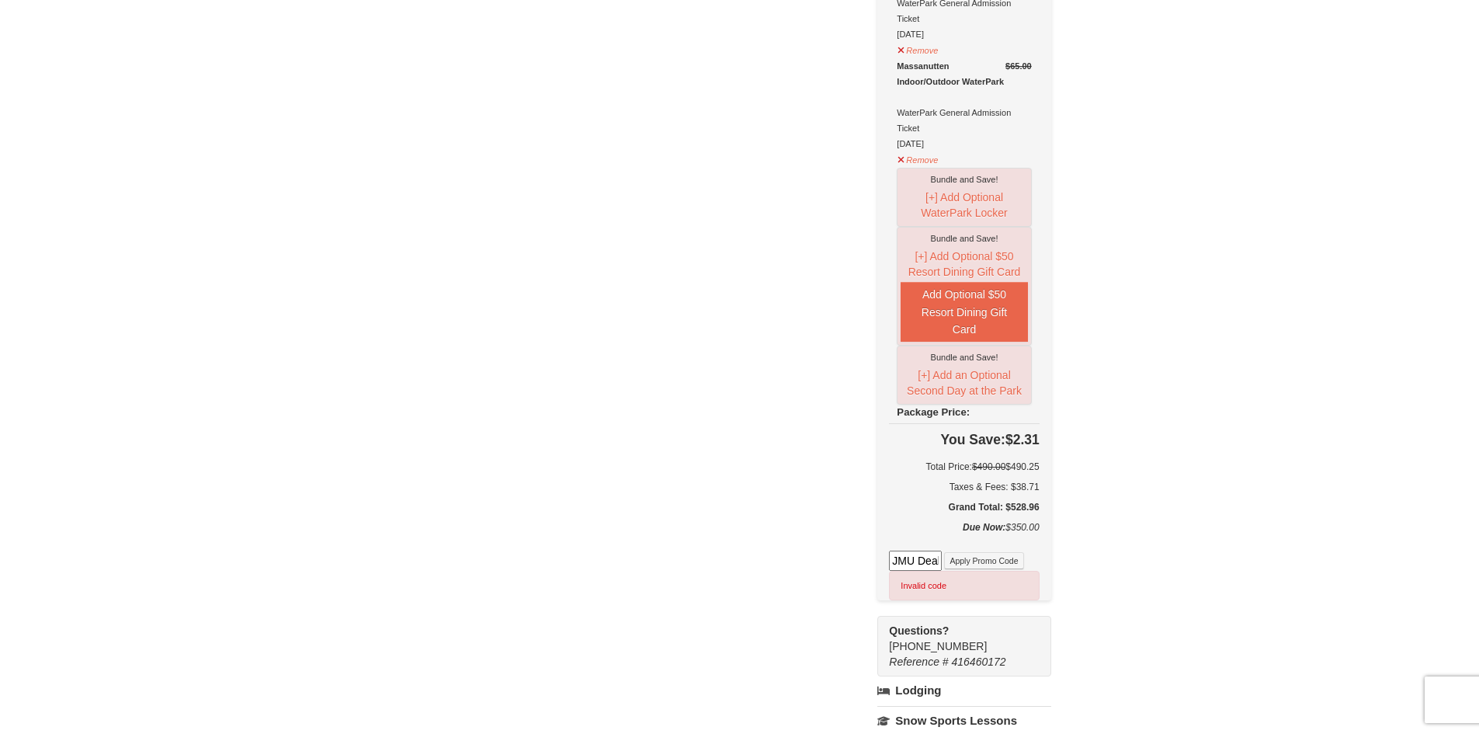
click at [938, 566] on input "JMU Deal" at bounding box center [915, 560] width 53 height 20
type input "JMUDeal"
click at [988, 568] on button "Apply Promo Code" at bounding box center [983, 560] width 79 height 17
click at [942, 564] on input "JMUDeal" at bounding box center [915, 560] width 53 height 20
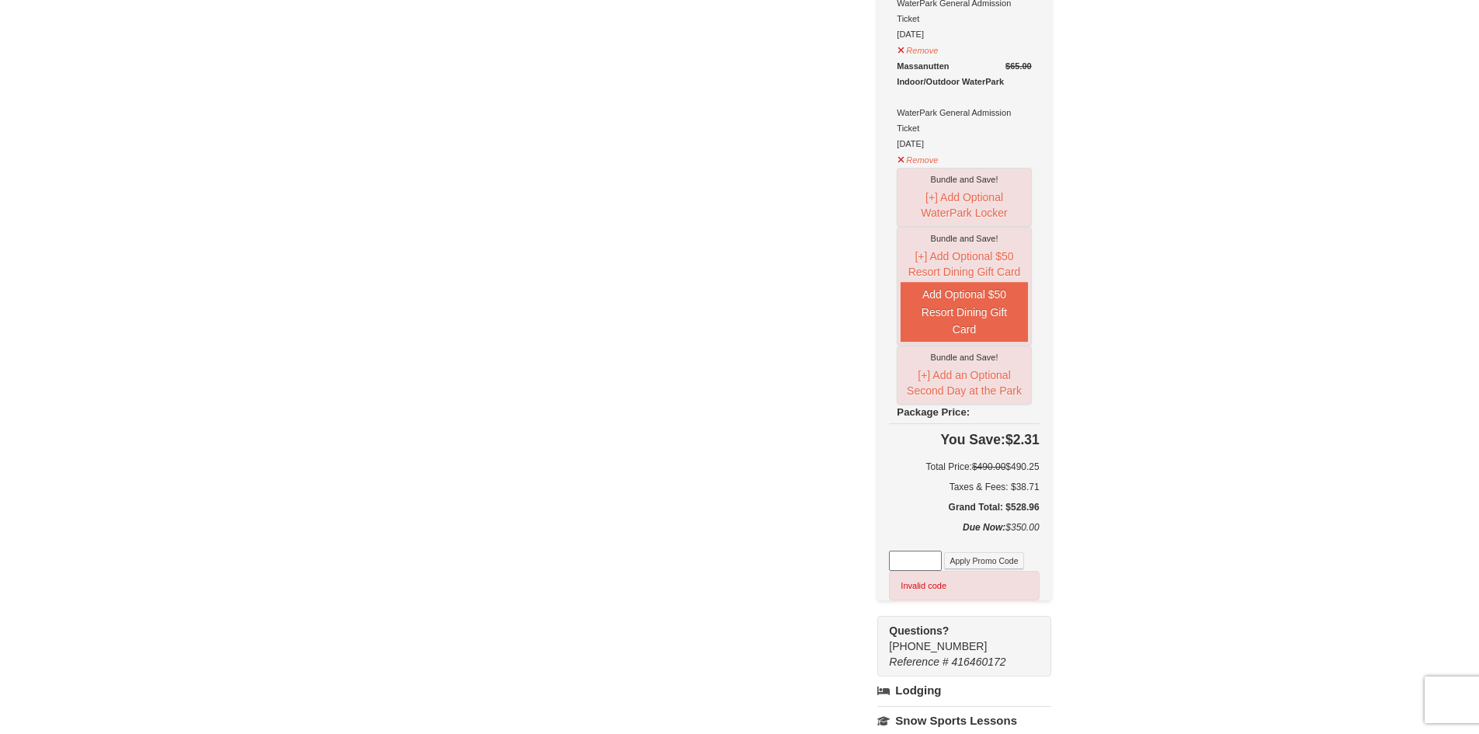
paste input "GoDukes25"
type input "GoDukes25"
click at [1004, 561] on button "Apply Promo Code" at bounding box center [983, 560] width 79 height 17
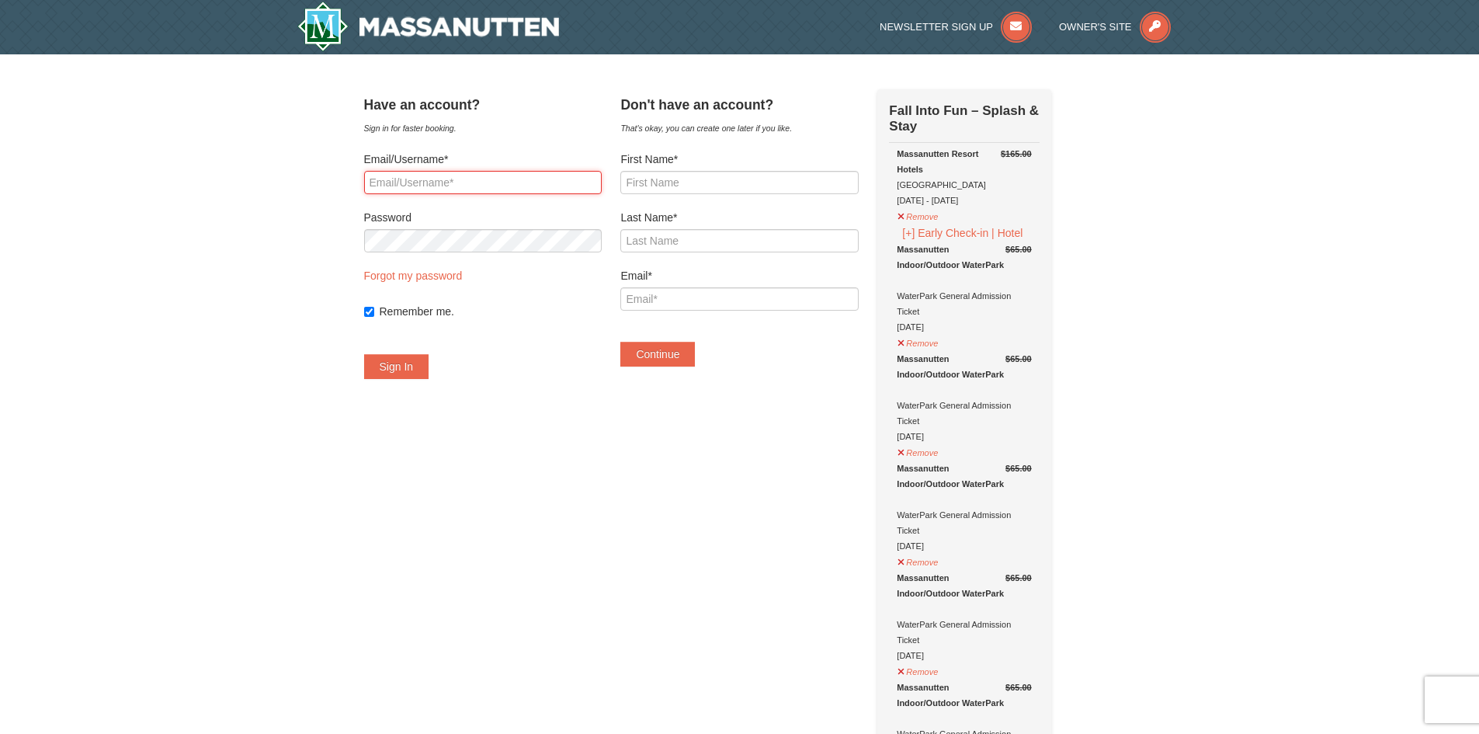
click at [445, 182] on input "Email/Username*" at bounding box center [483, 182] width 238 height 23
type input "[EMAIL_ADDRESS][DOMAIN_NAME]"
drag, startPoint x: 540, startPoint y: 177, endPoint x: 336, endPoint y: 170, distance: 203.5
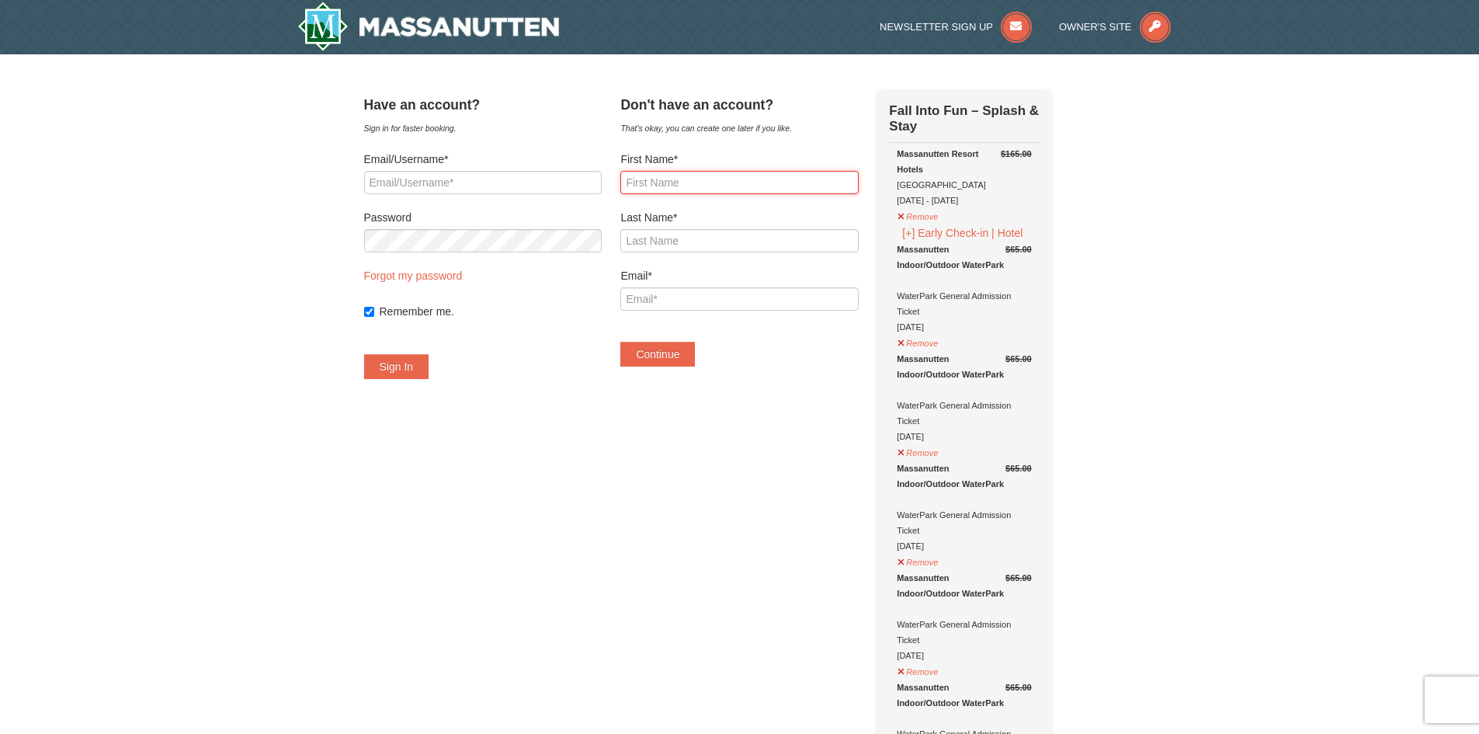
click at [664, 179] on input "First Name*" at bounding box center [739, 182] width 238 height 23
type input "Marsha"
type input "Bonn"
type input "msbonn@ship.edu"
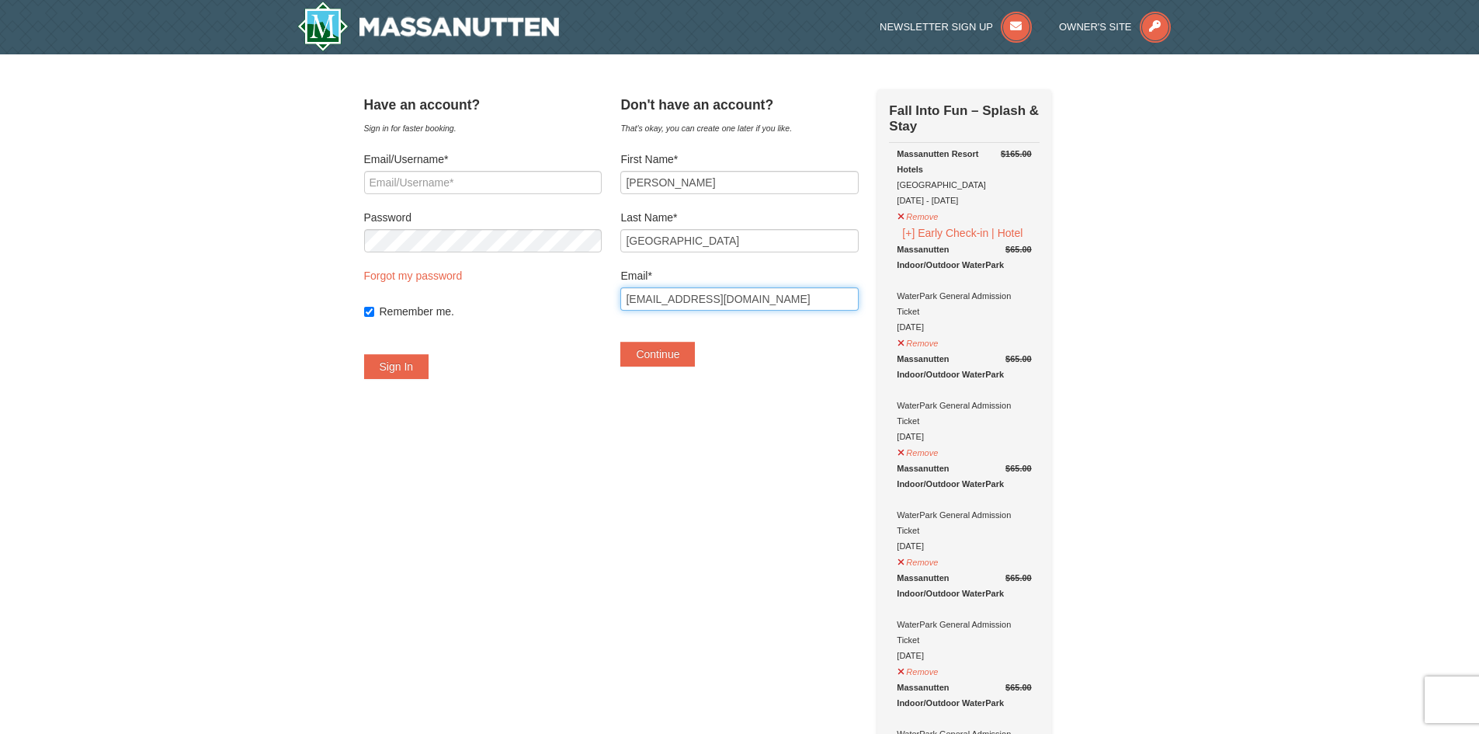
drag, startPoint x: 741, startPoint y: 297, endPoint x: 547, endPoint y: 297, distance: 194.1
type input "[EMAIL_ADDRESS][DOMAIN_NAME]"
click at [695, 355] on button "Continue" at bounding box center [657, 354] width 75 height 25
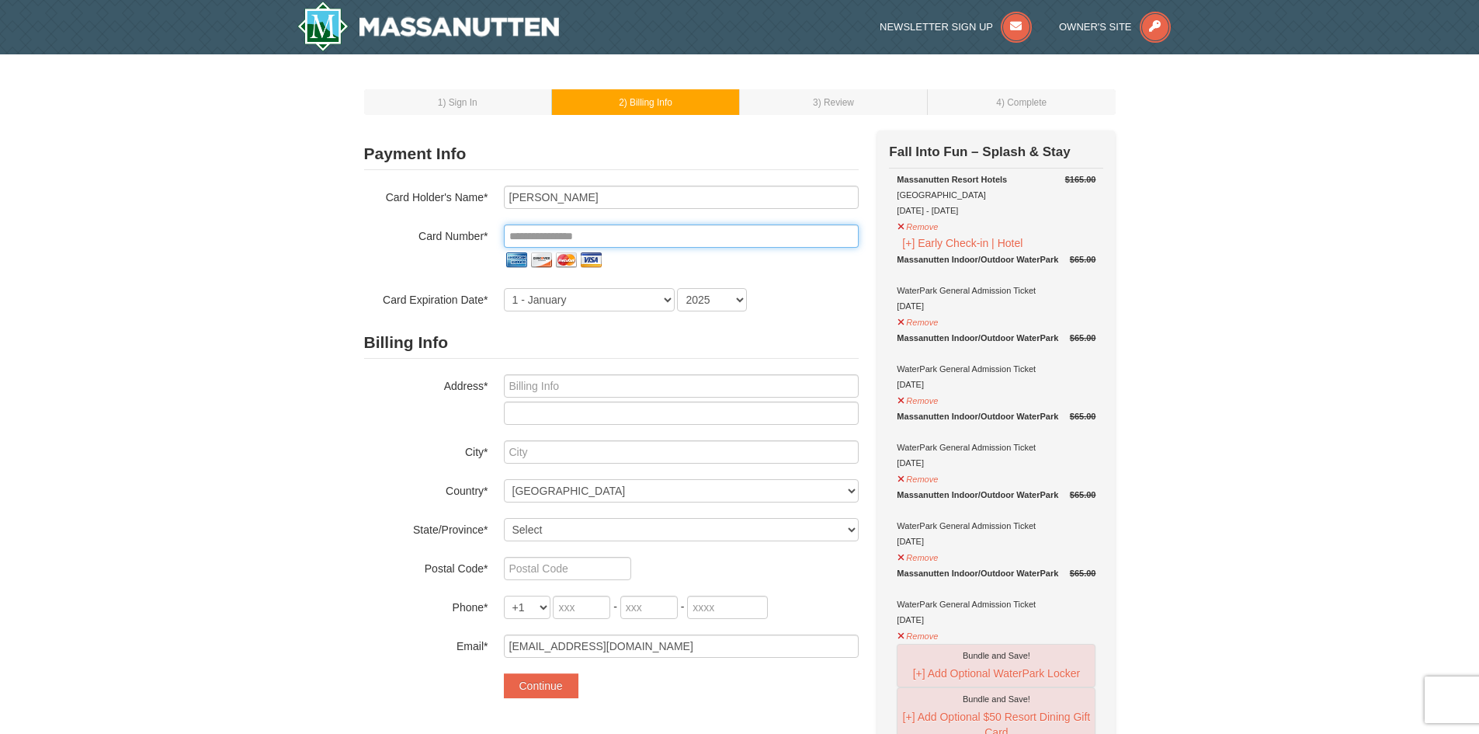
click at [632, 234] on input "tel" at bounding box center [681, 235] width 355 height 23
type input "[PERSON_NAME]"
type input "**********"
select select "3"
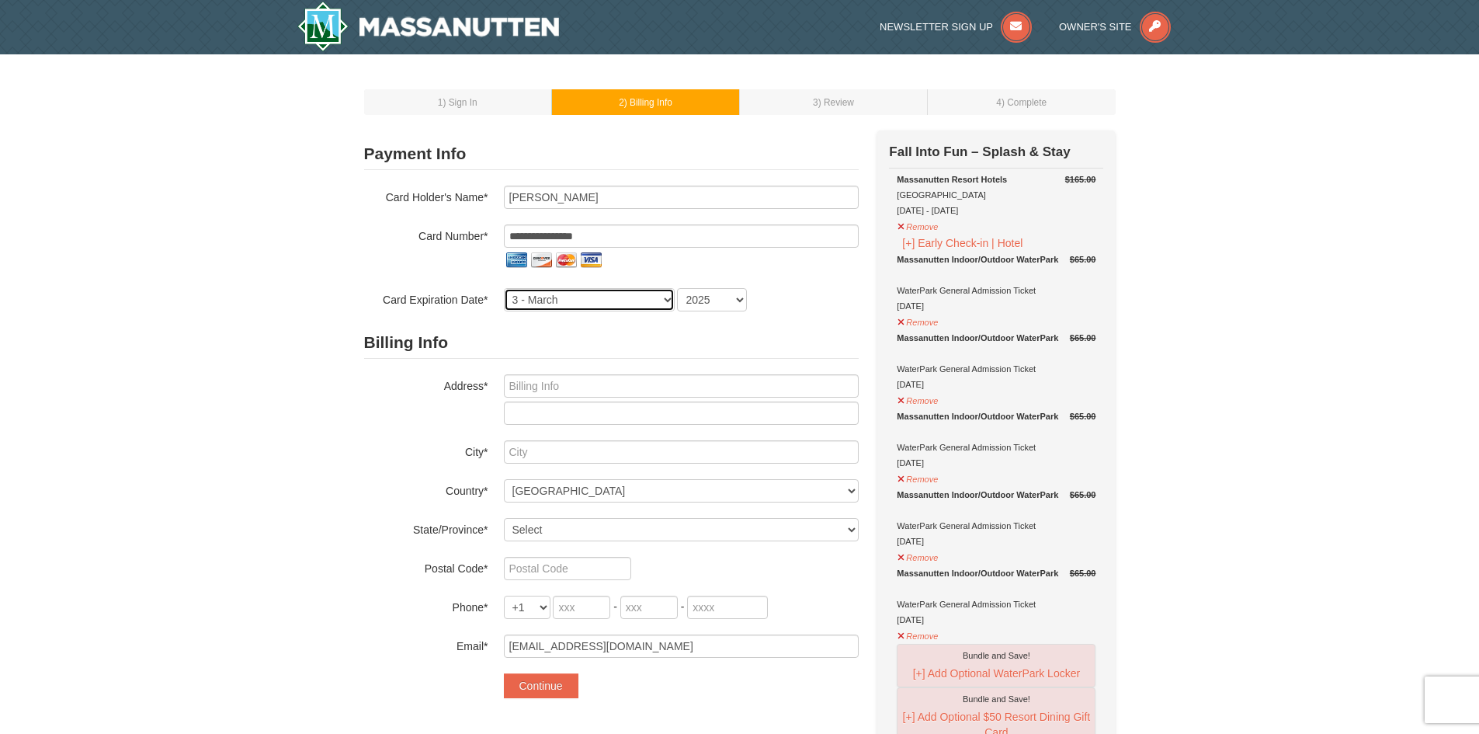
select select "2028"
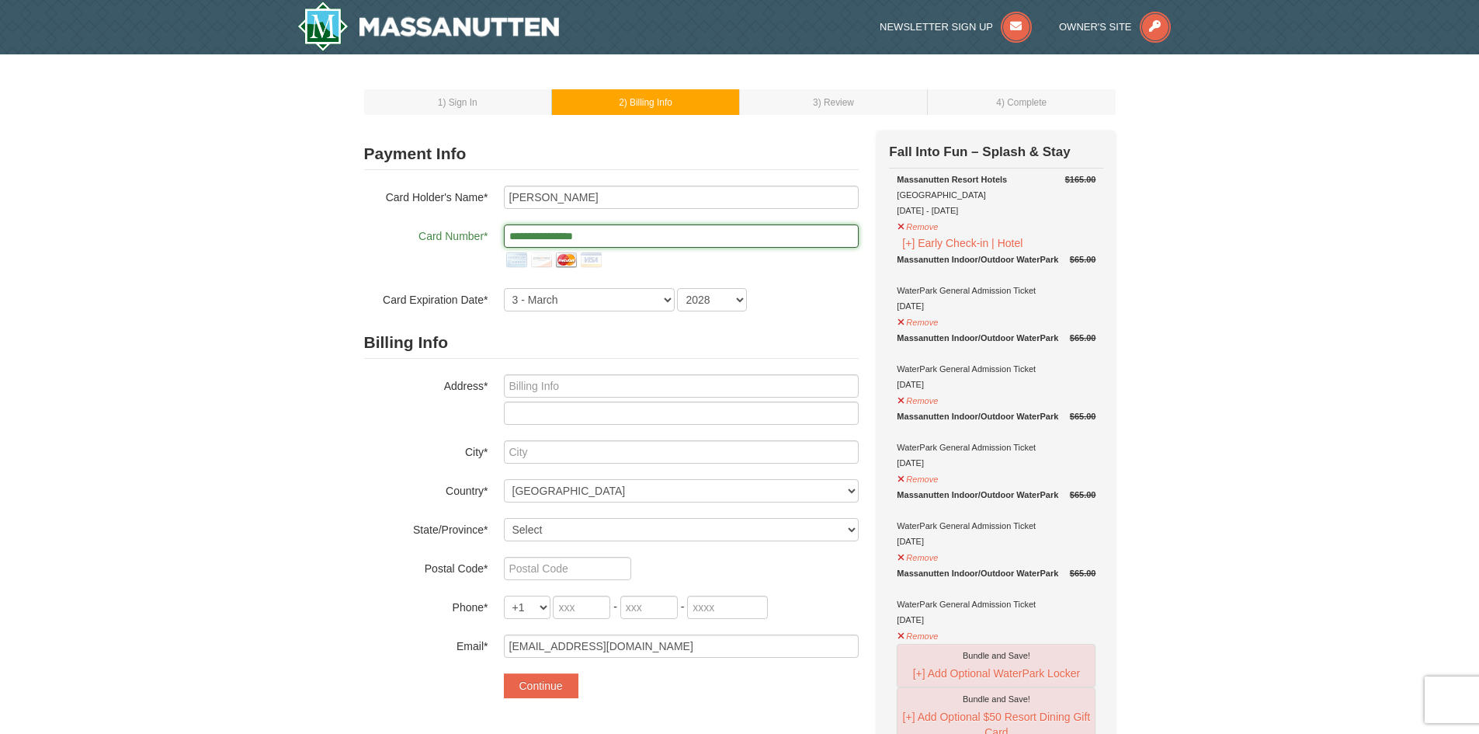
scroll to position [78, 0]
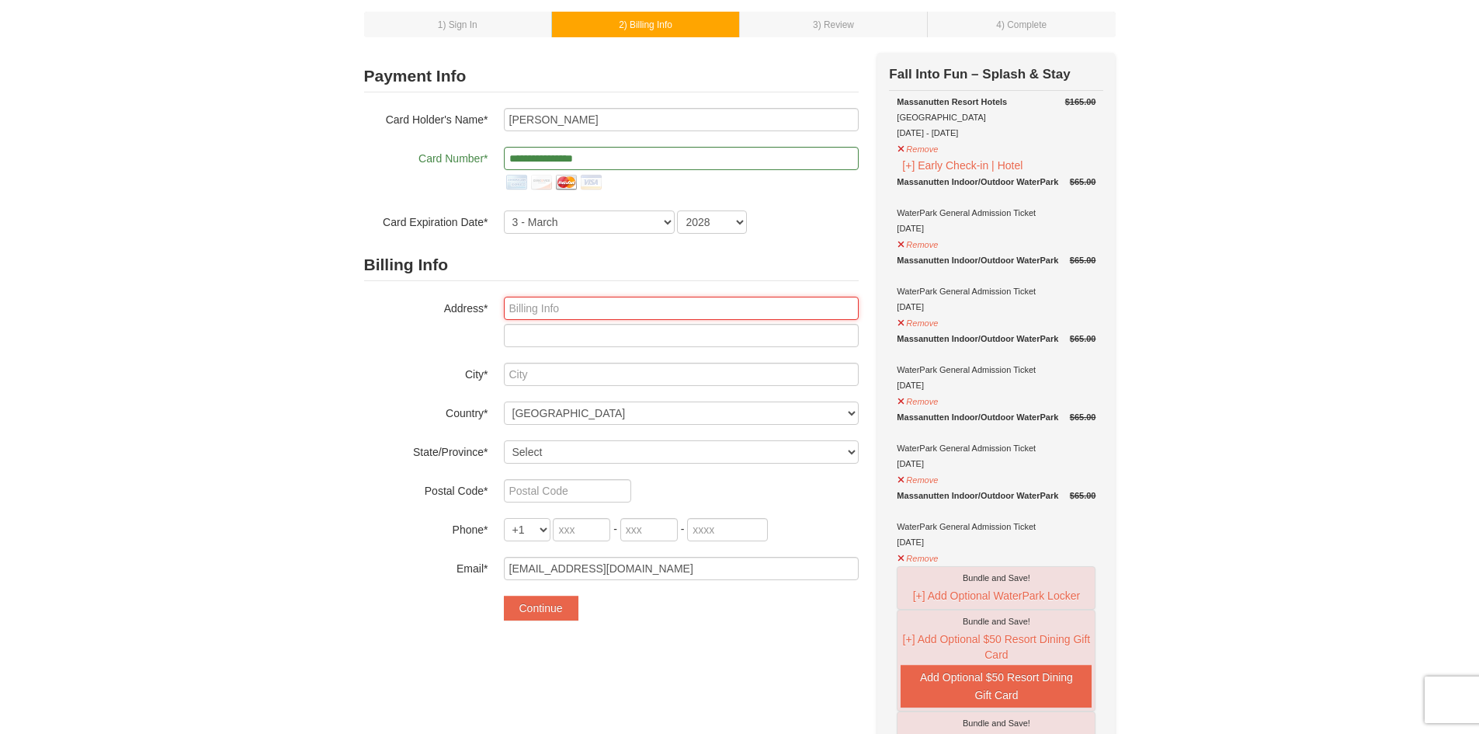
click at [634, 306] on input "text" at bounding box center [681, 308] width 355 height 23
type input "[STREET_ADDRESS][PERSON_NAME]"
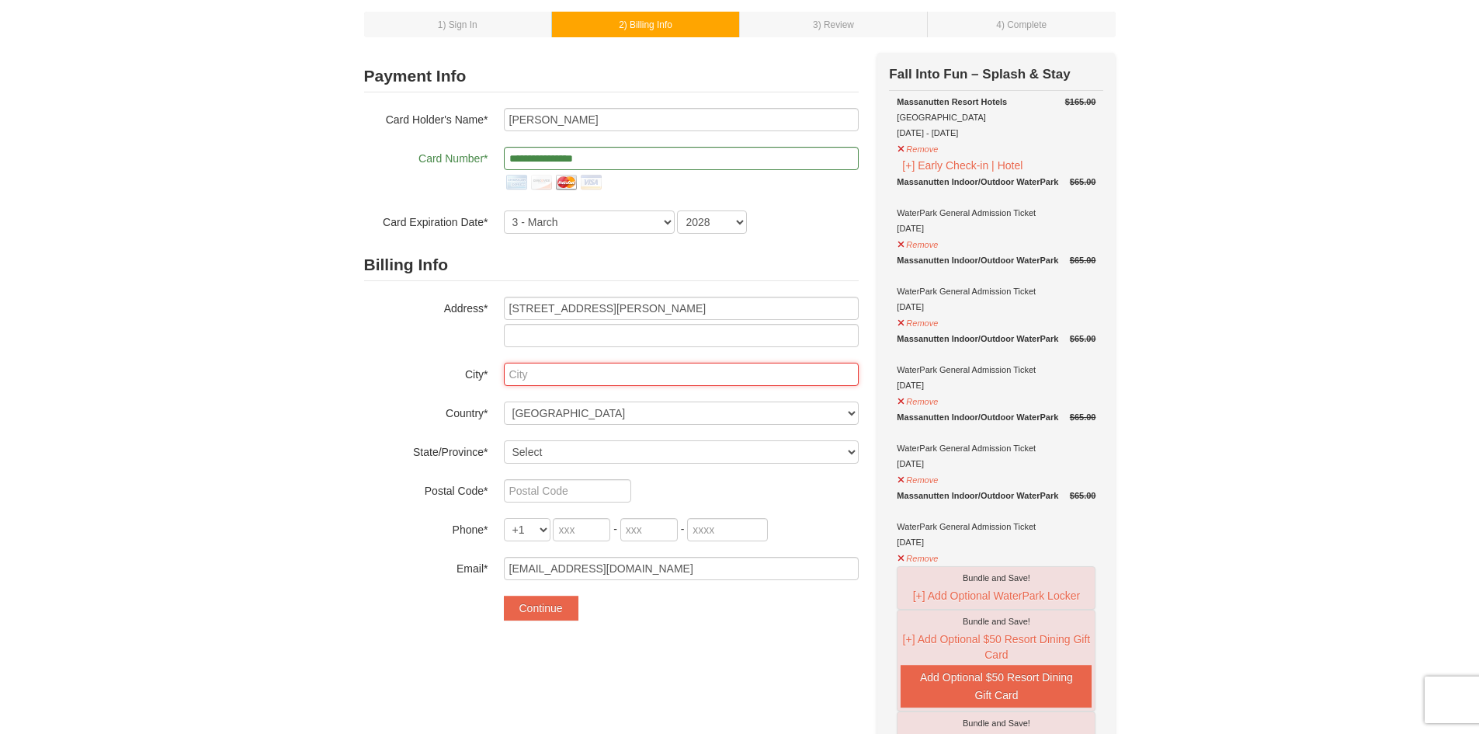
type input "[GEOGRAPHIC_DATA]"
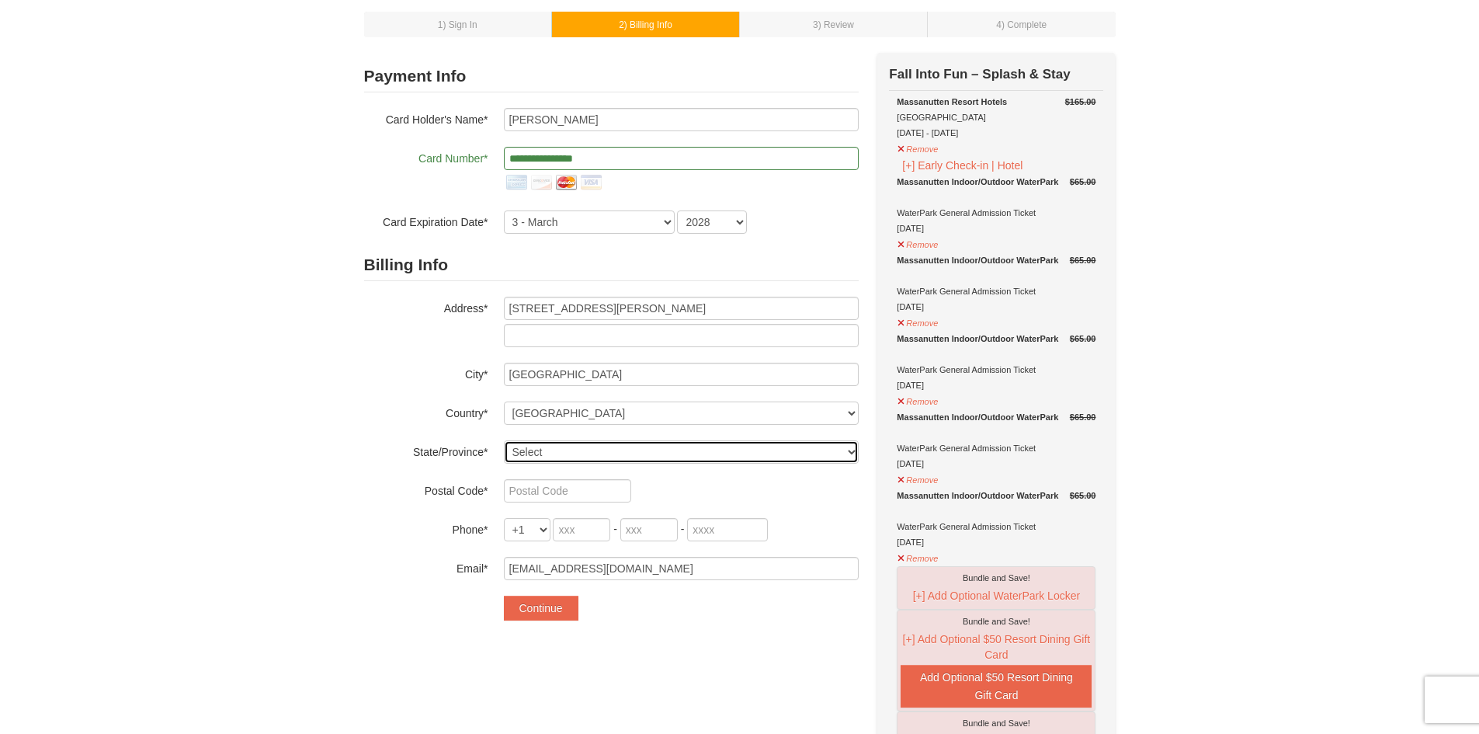
select select "PA"
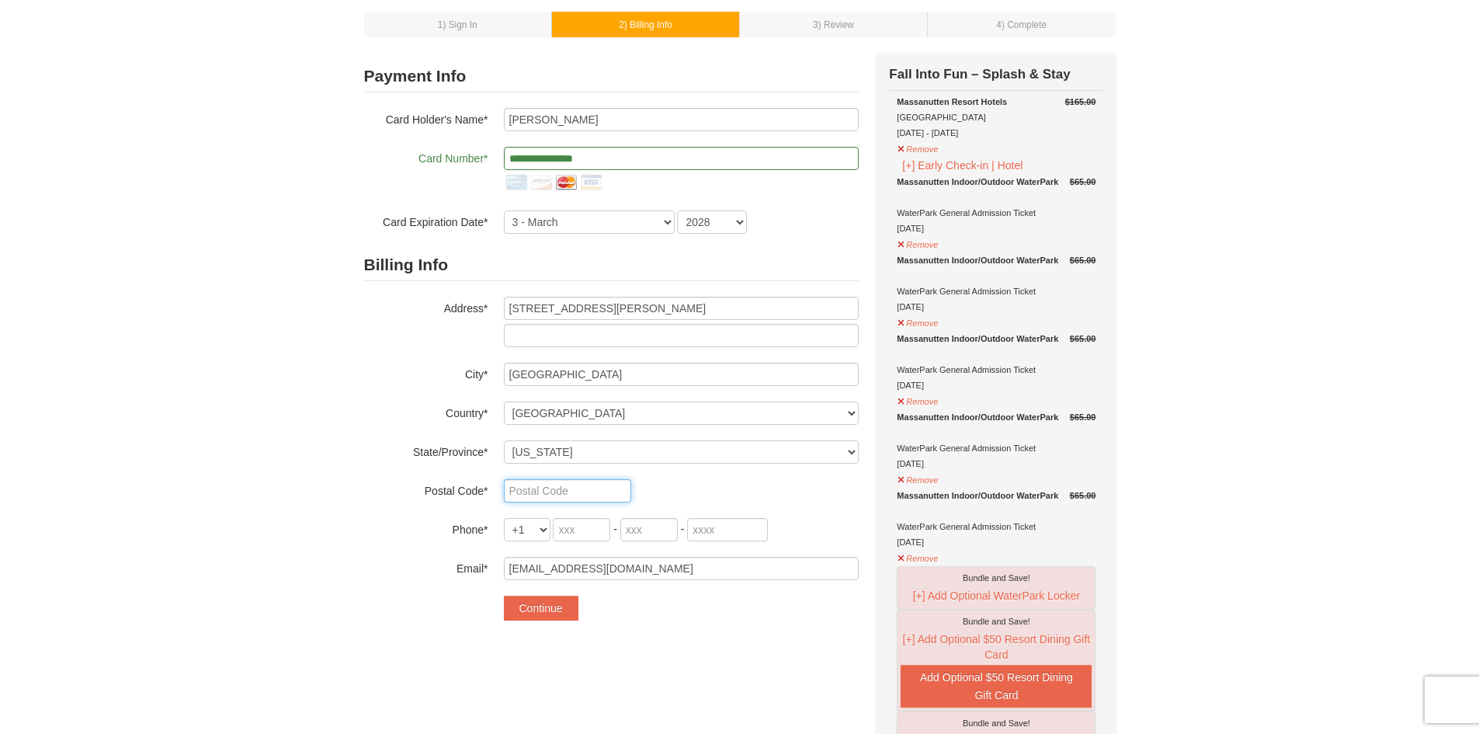
type input "17007"
type input "717"
type input "377"
type input "0157"
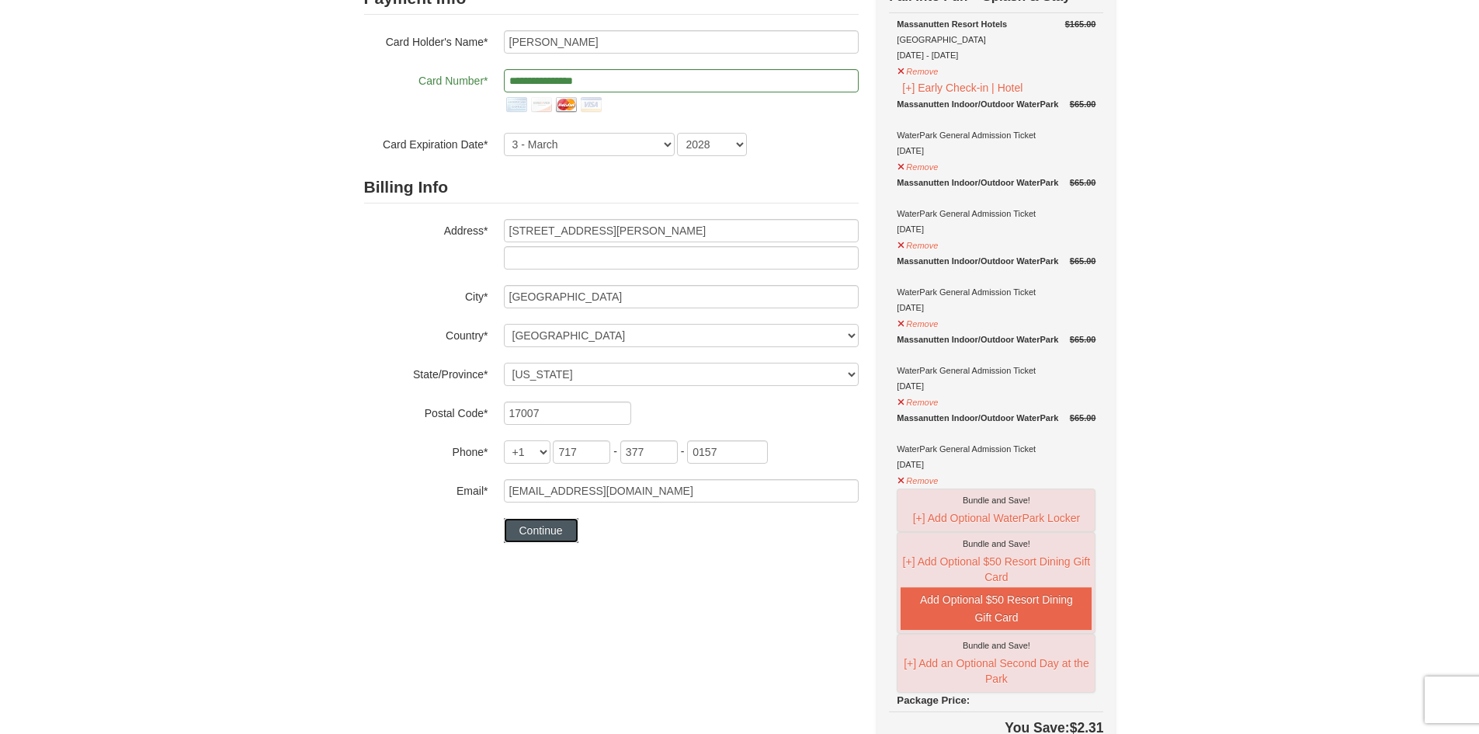
click at [525, 528] on button "Continue" at bounding box center [541, 530] width 75 height 25
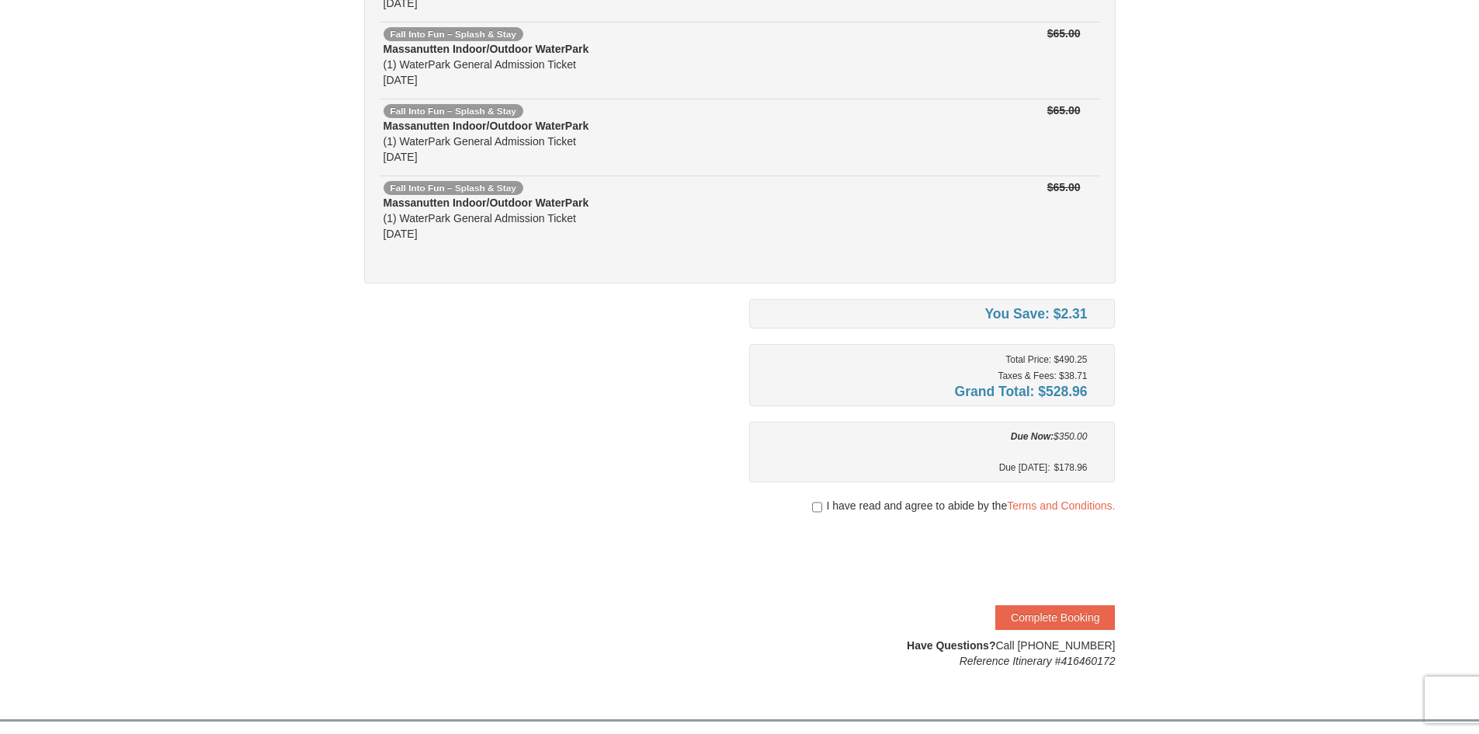
scroll to position [543, 0]
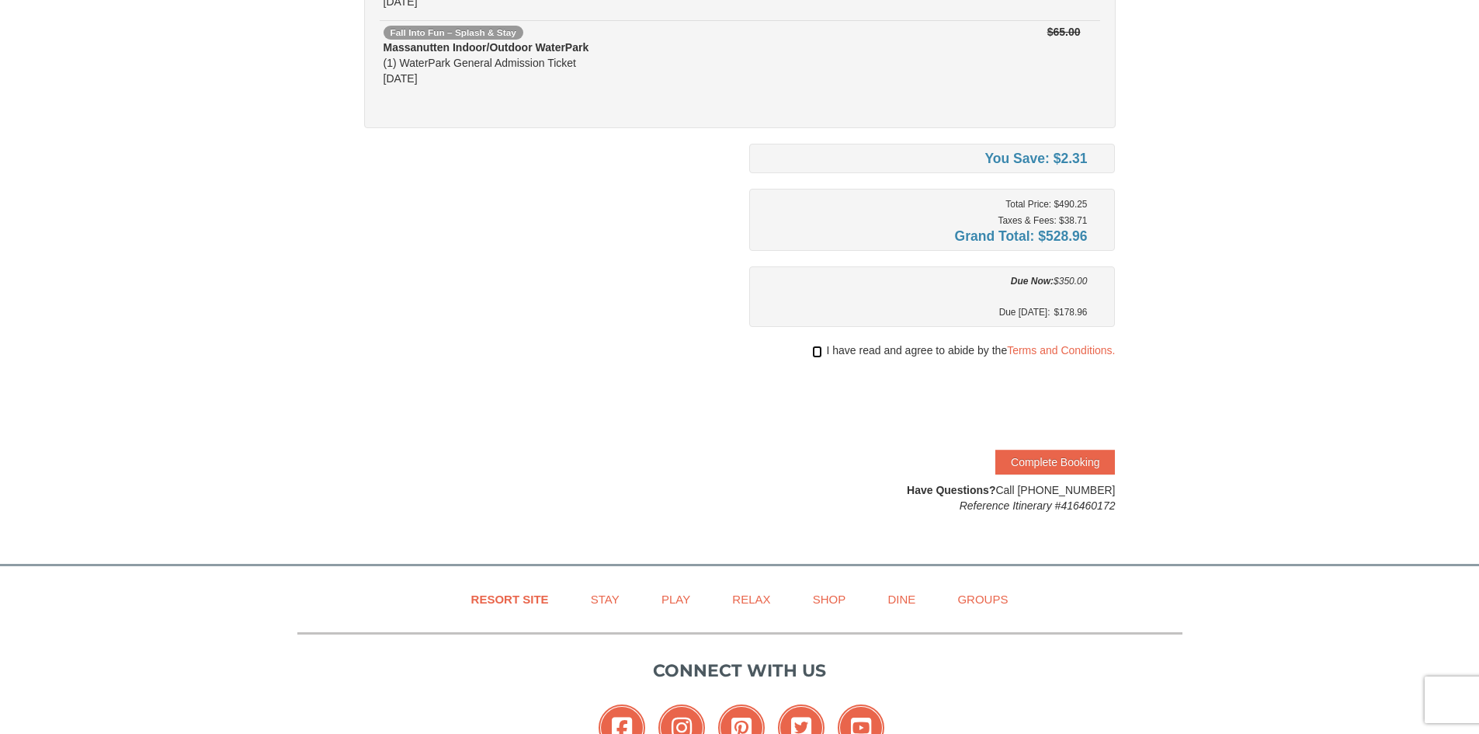
click at [813, 352] on input "checkbox" at bounding box center [817, 352] width 10 height 12
checkbox input "true"
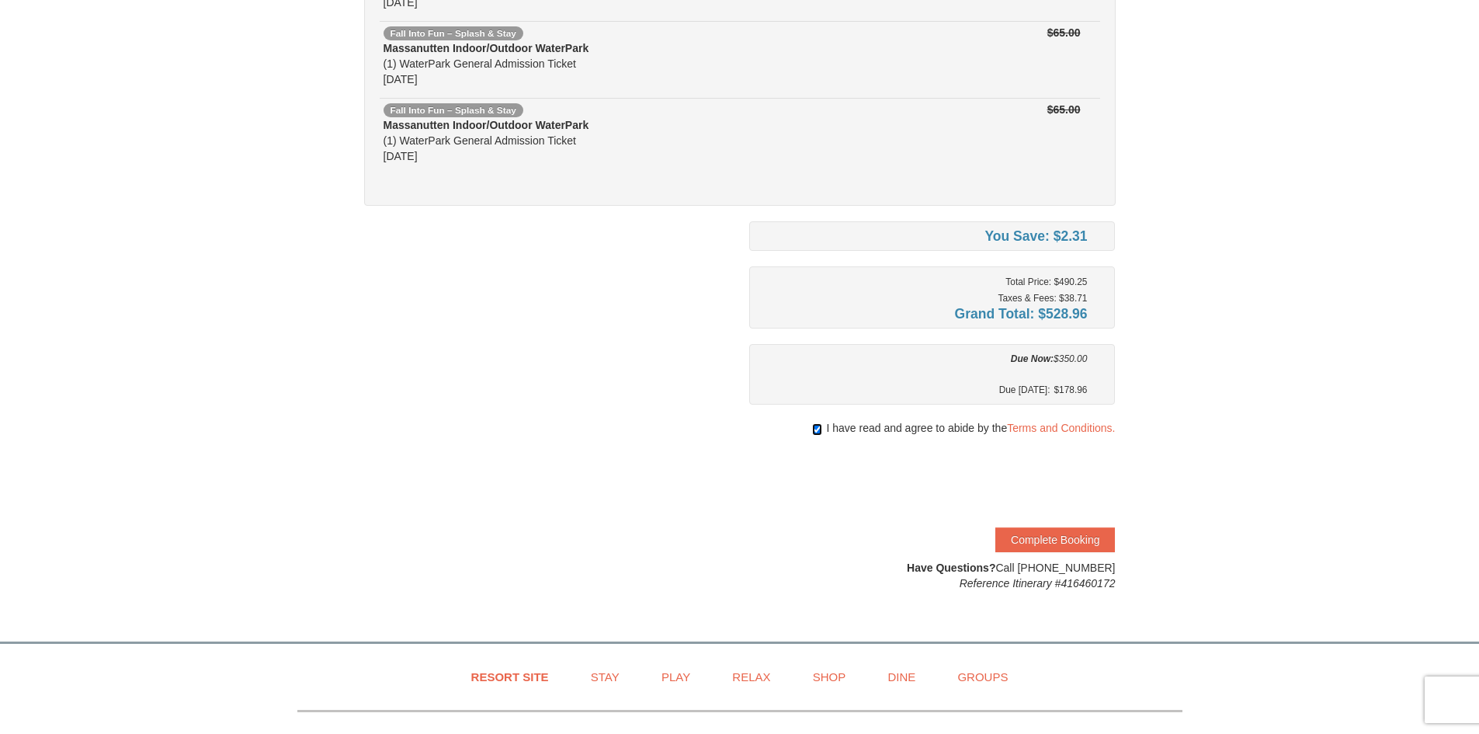
scroll to position [621, 0]
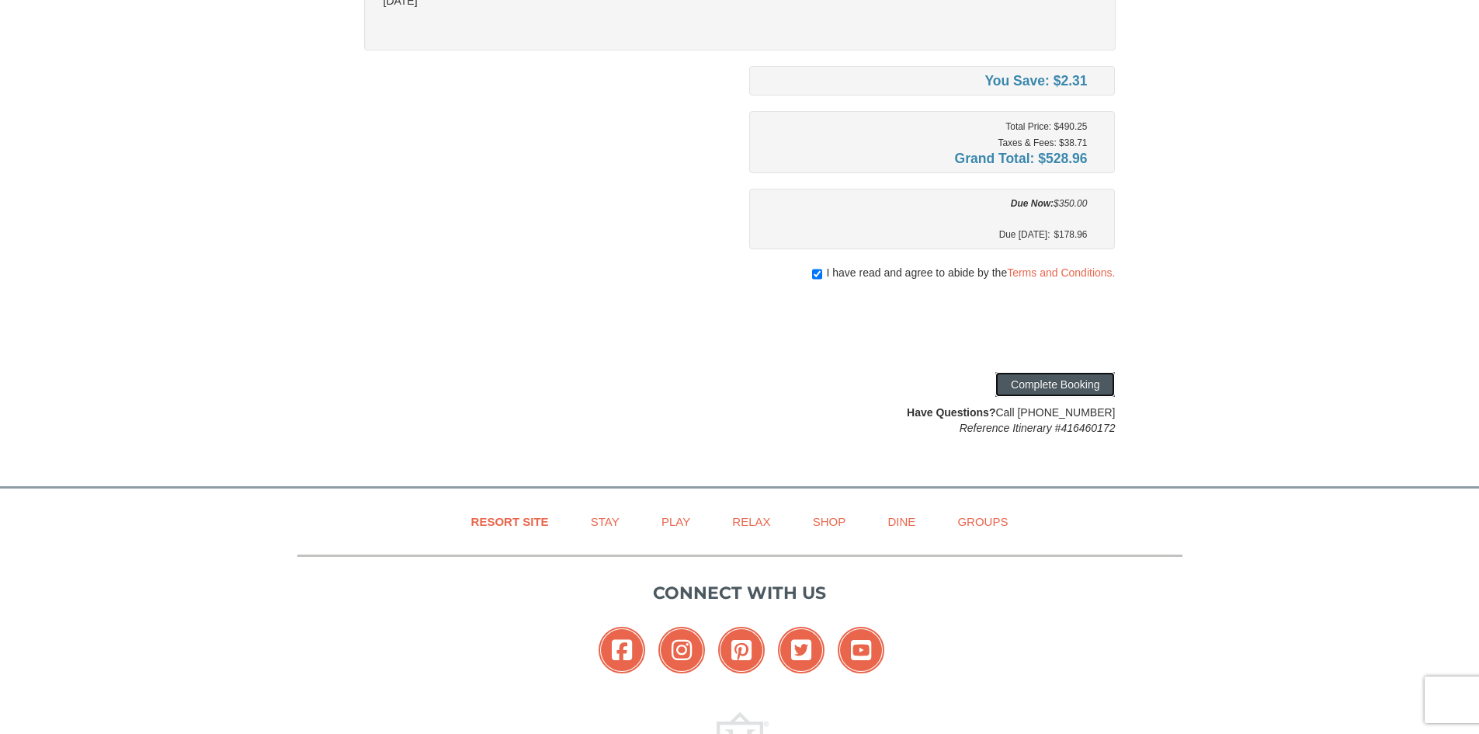
click at [1082, 380] on button "Complete Booking" at bounding box center [1055, 384] width 120 height 25
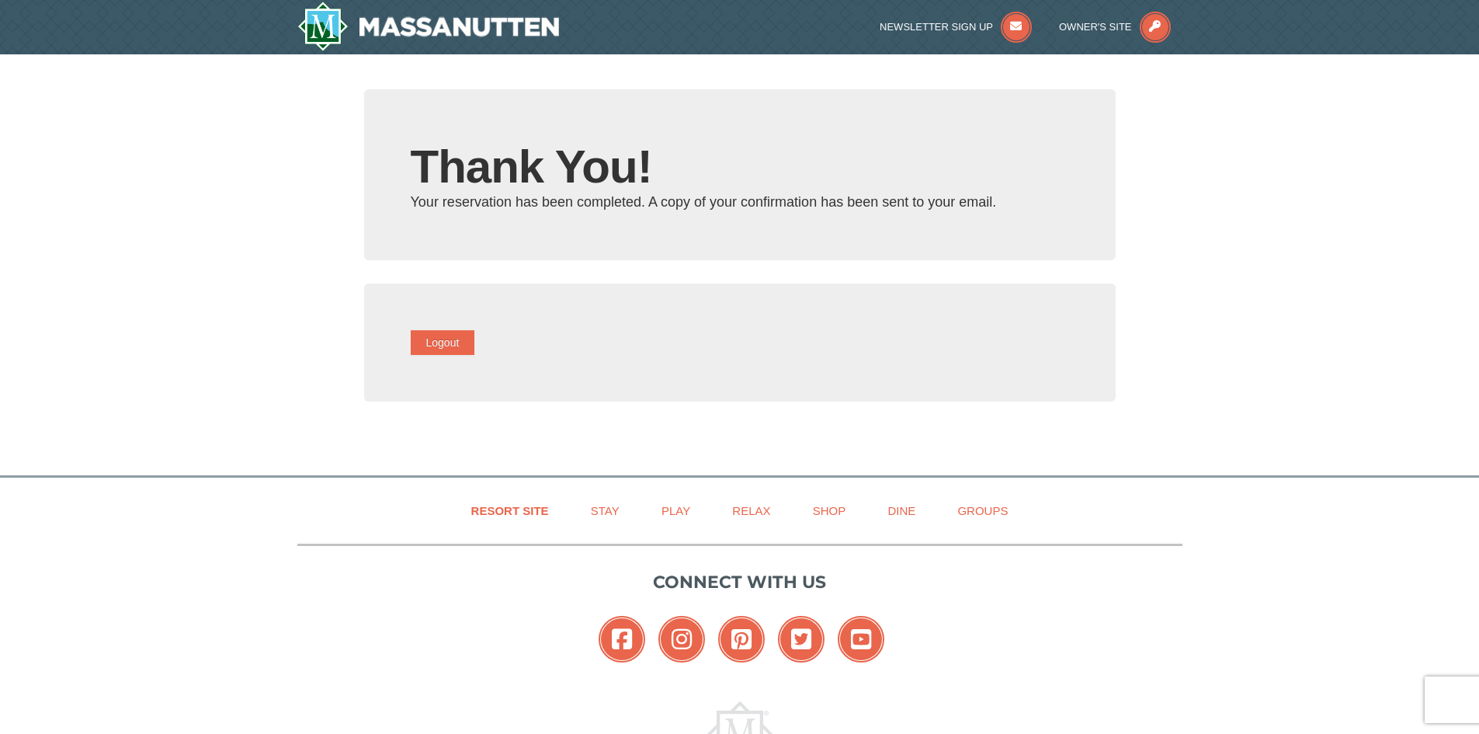
type input "[EMAIL_ADDRESS][DOMAIN_NAME]"
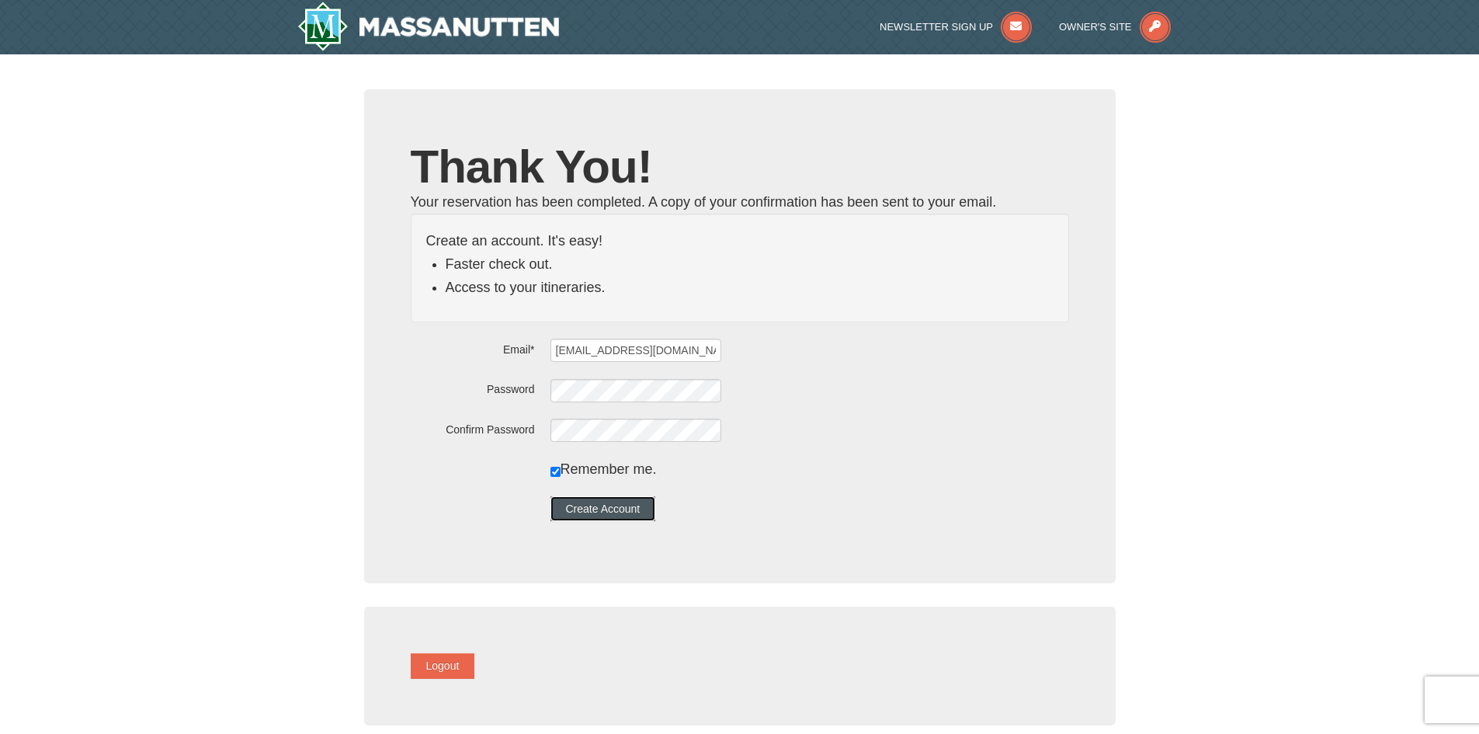
click at [639, 505] on button "Create Account" at bounding box center [603, 508] width 106 height 25
